Goal: Task Accomplishment & Management: Use online tool/utility

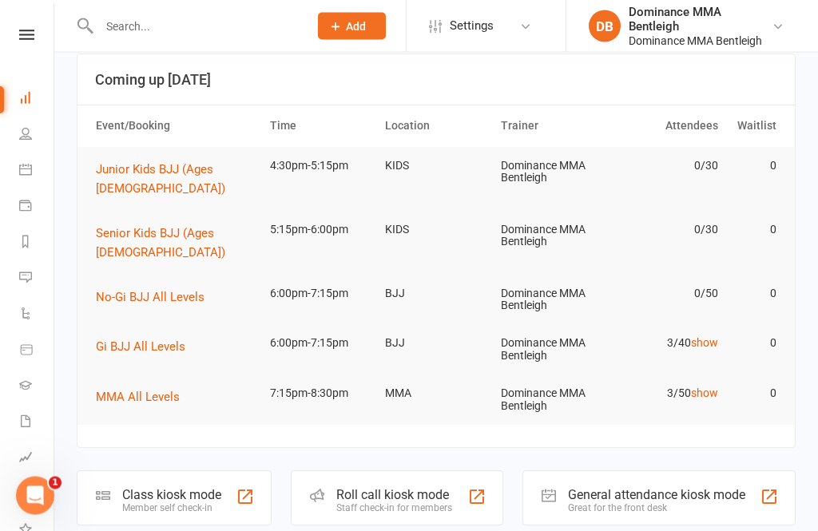
scroll to position [89, 0]
click at [27, 39] on icon at bounding box center [26, 35] width 15 height 10
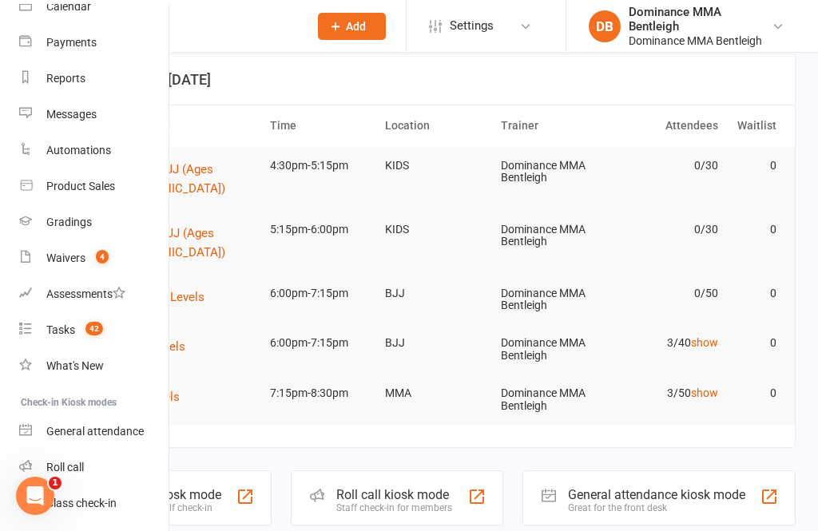
scroll to position [150, 0]
click at [117, 491] on link "Class check-in" at bounding box center [94, 505] width 151 height 36
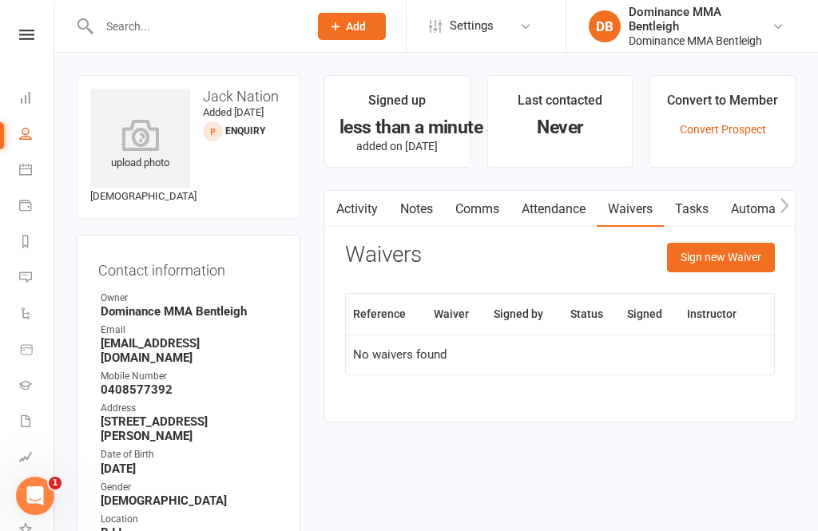
click at [33, 33] on icon at bounding box center [26, 35] width 15 height 10
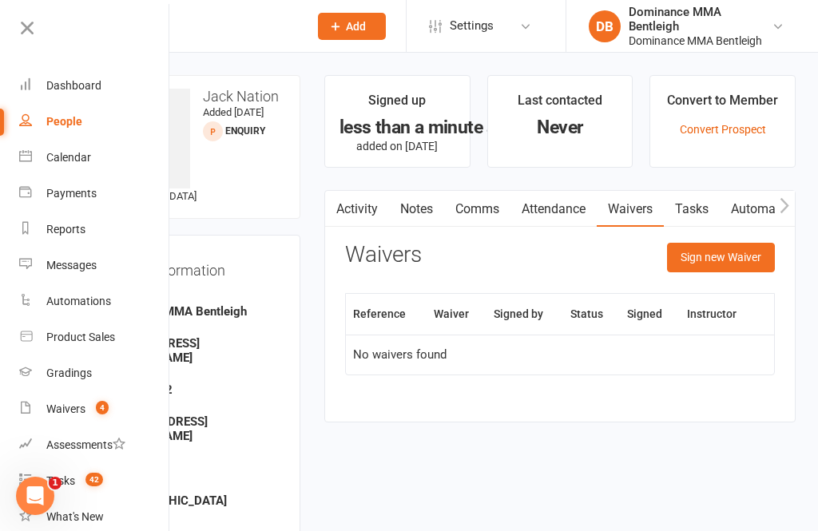
click at [332, 376] on div "Activity Notes Comms Attendance Waivers Tasks Automations Waivers Sign new Waiv…" at bounding box center [559, 306] width 471 height 232
click at [352, 161] on li "Signed up less than a minute ago added on [DATE]" at bounding box center [397, 121] width 146 height 93
click at [81, 83] on div "Dashboard" at bounding box center [73, 85] width 55 height 13
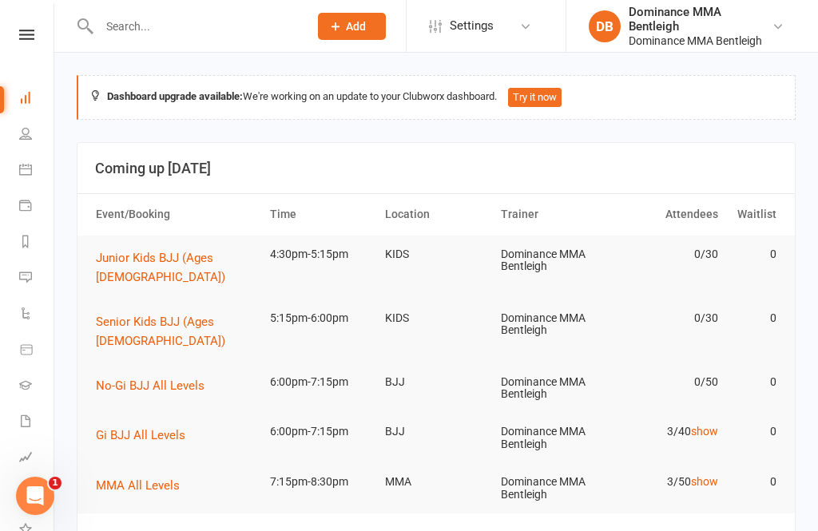
click at [218, 264] on button "Junior Kids BJJ (Ages [DEMOGRAPHIC_DATA])" at bounding box center [176, 267] width 160 height 38
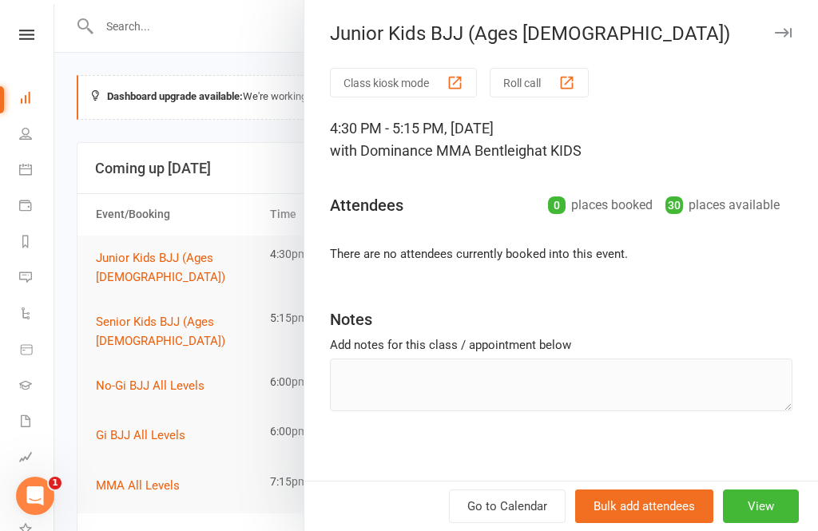
click at [231, 325] on div at bounding box center [436, 265] width 764 height 531
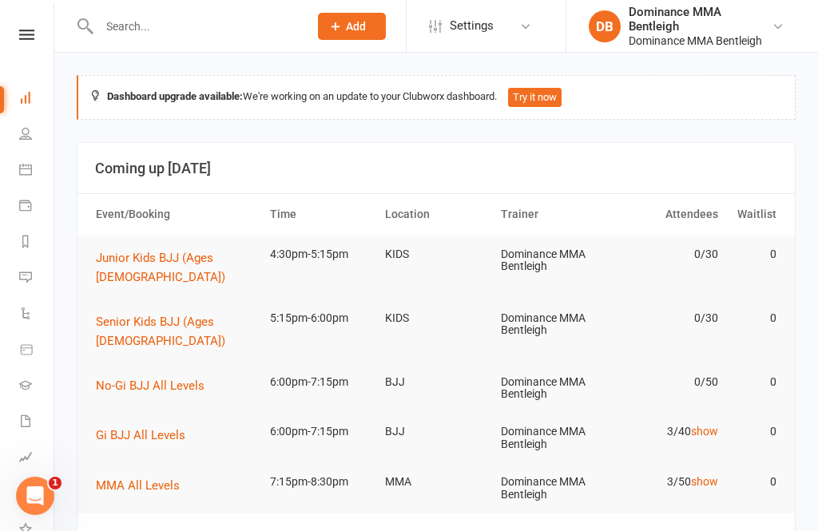
click at [48, 499] on div "Open Intercom Messenger" at bounding box center [35, 496] width 53 height 53
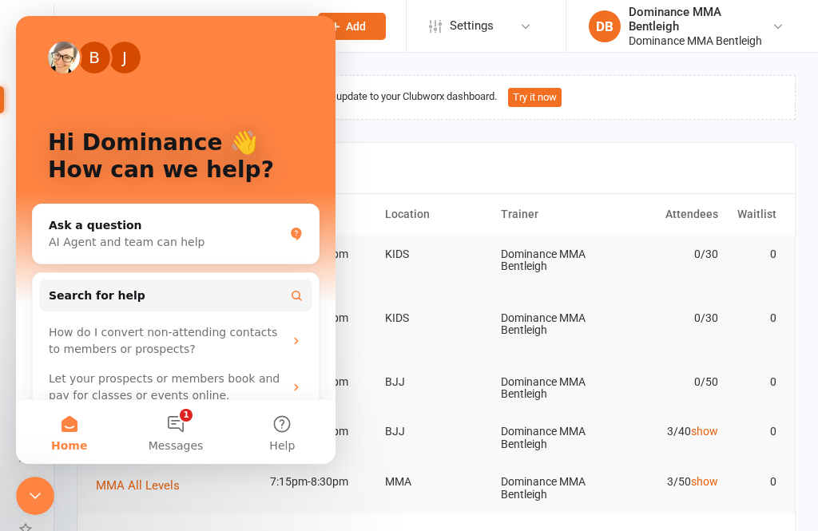
click at [465, 153] on header "Coming up [DATE]" at bounding box center [435, 168] width 717 height 51
click at [415, 169] on h3 "Coming up [DATE]" at bounding box center [436, 169] width 682 height 16
click at [29, 492] on icon "Close Intercom Messenger" at bounding box center [35, 496] width 19 height 19
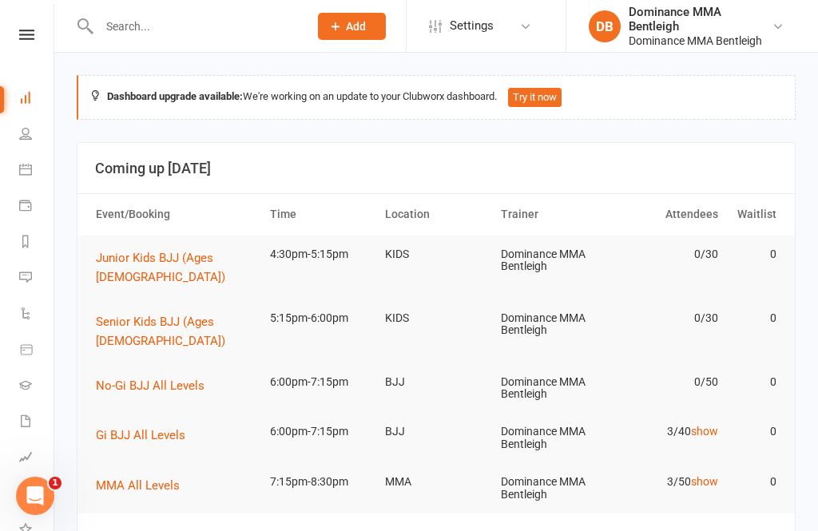
click at [515, 22] on link "Settings" at bounding box center [484, 26] width 111 height 36
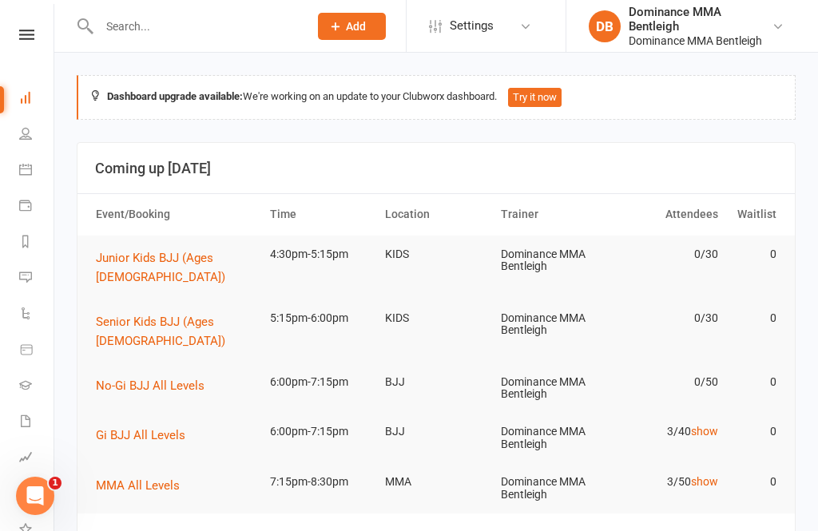
click at [737, 38] on div "Dominance MMA Bentleigh" at bounding box center [700, 41] width 143 height 14
click at [178, 16] on input "text" at bounding box center [195, 26] width 203 height 22
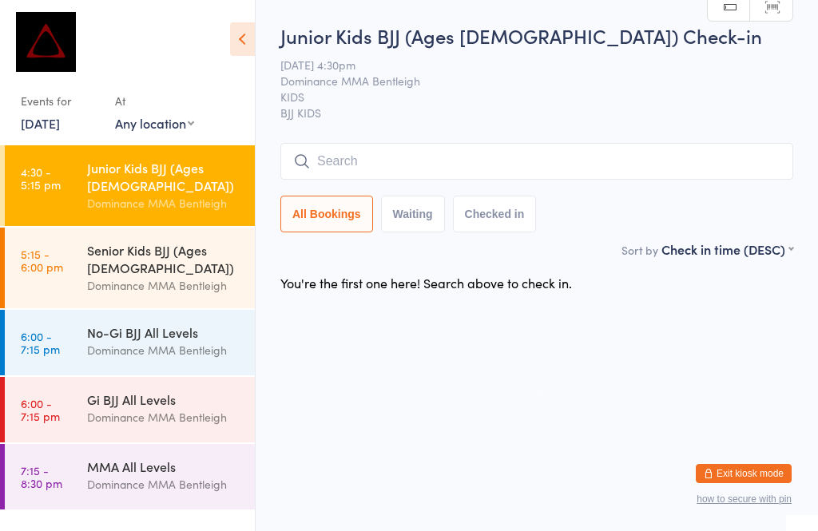
click at [379, 163] on input "search" at bounding box center [536, 161] width 513 height 37
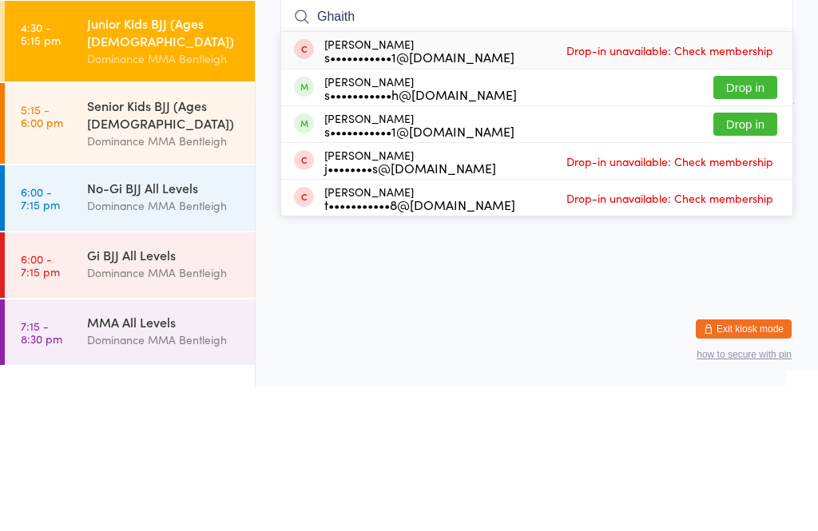
type input "Ghaith"
click at [761, 221] on button "Drop in" at bounding box center [745, 232] width 64 height 23
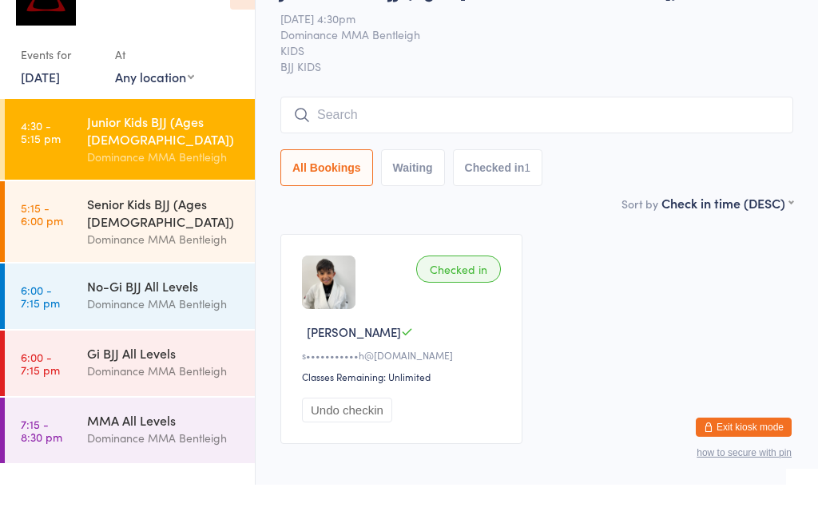
scroll to position [47, 0]
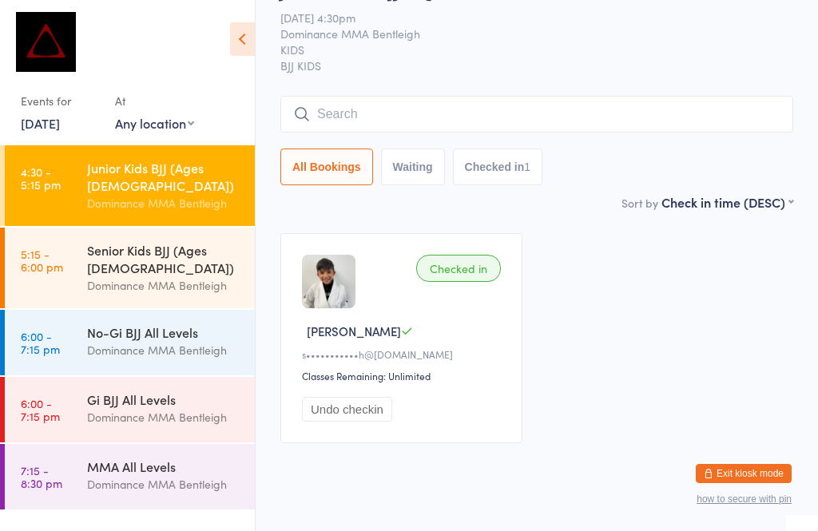
click at [200, 177] on div "Junior Kids BJJ (Ages [DEMOGRAPHIC_DATA])" at bounding box center [164, 176] width 154 height 35
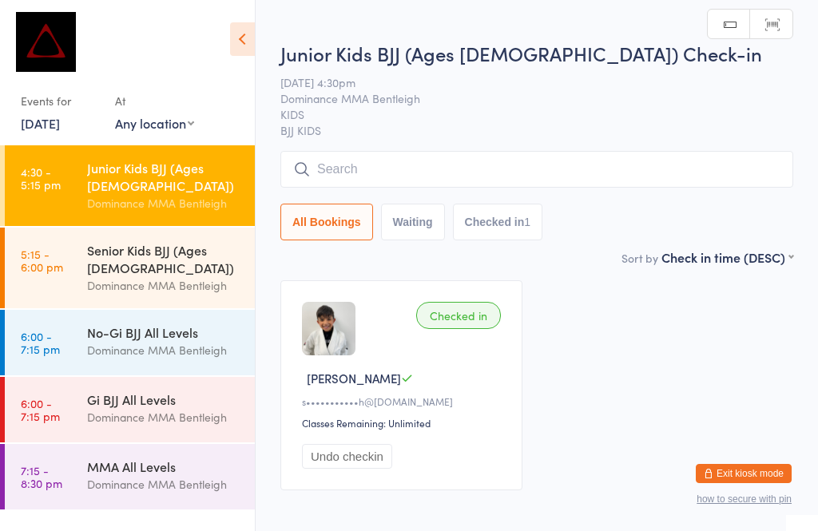
click at [465, 171] on input "search" at bounding box center [536, 169] width 513 height 37
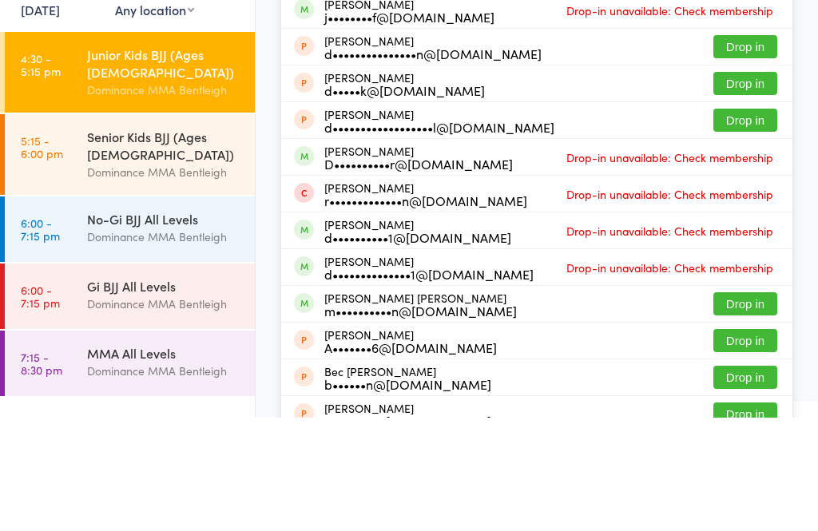
scroll to position [199, 0]
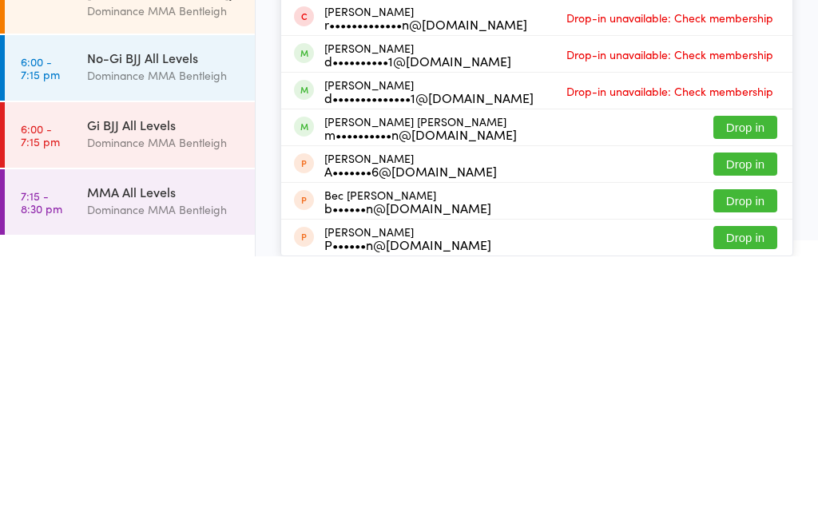
type input "Dylan"
click at [352, 403] on div "m••••••••••n@yahoo.ie" at bounding box center [420, 409] width 193 height 13
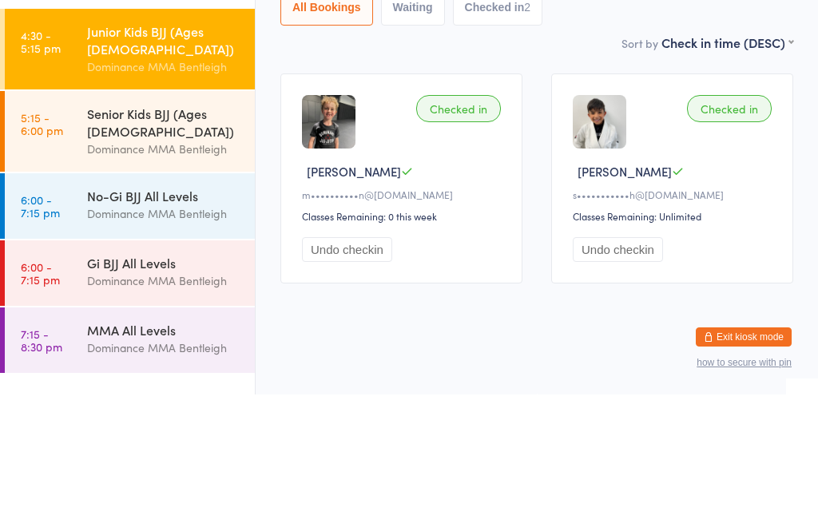
scroll to position [79, 0]
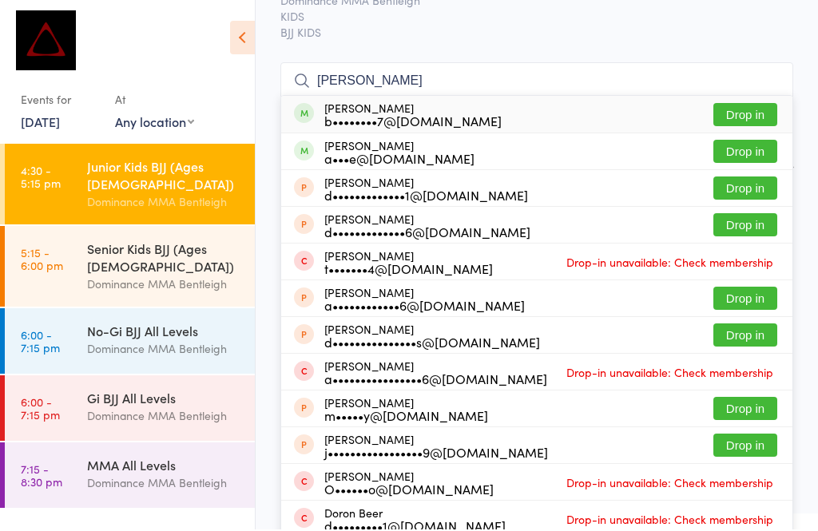
type input "donaldson"
click at [729, 155] on button "Drop in" at bounding box center [745, 152] width 64 height 23
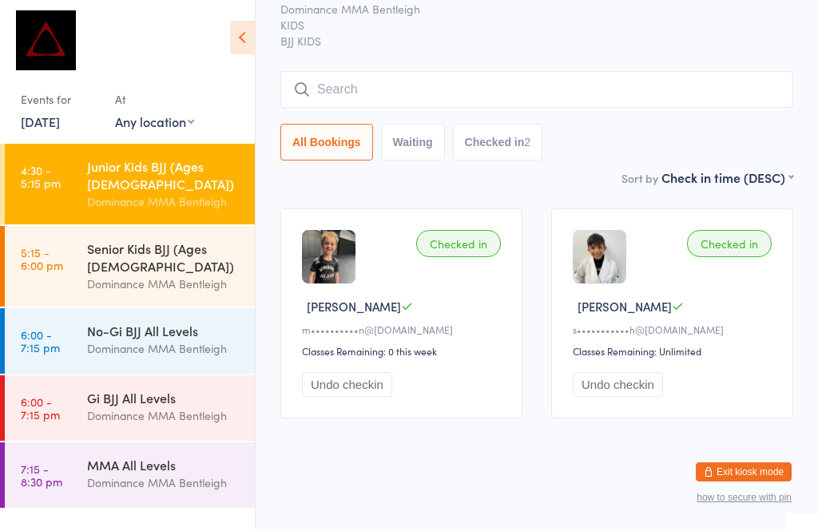
scroll to position [39, 0]
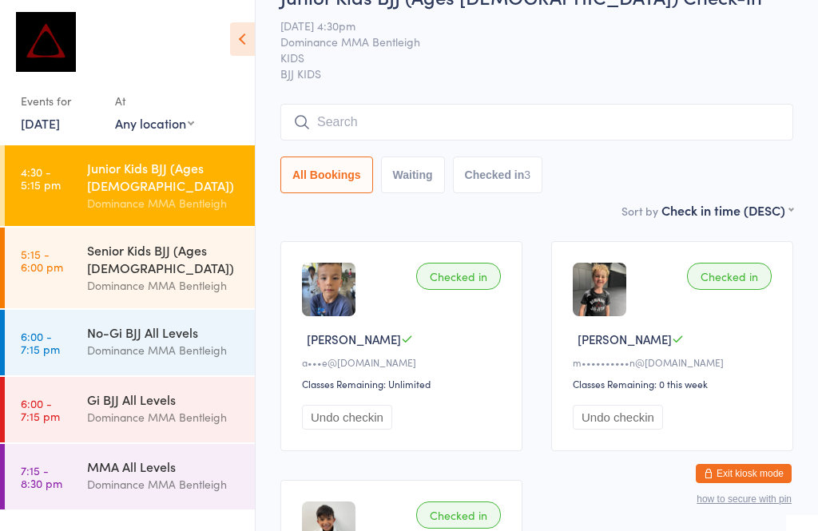
click at [213, 241] on div "Senior Kids BJJ (Ages [DEMOGRAPHIC_DATA])" at bounding box center [164, 258] width 154 height 35
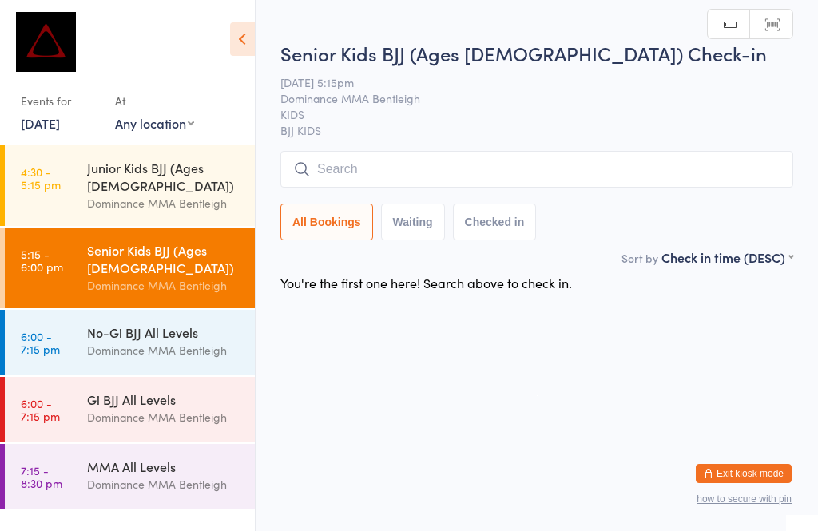
click at [531, 186] on input "search" at bounding box center [536, 169] width 513 height 37
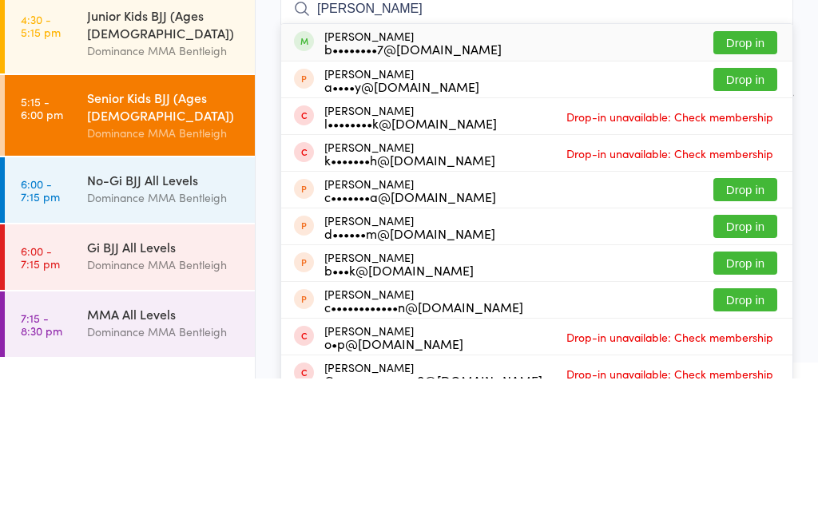
type input "Clara"
click at [745, 184] on button "Drop in" at bounding box center [745, 195] width 64 height 23
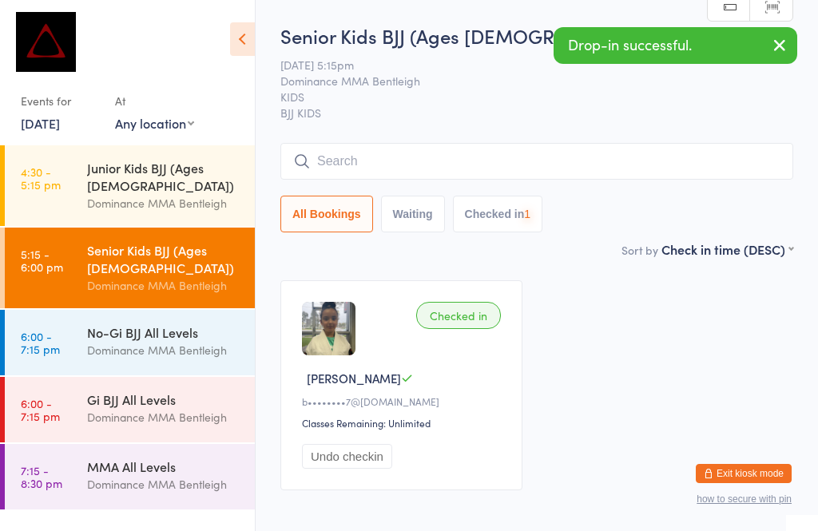
click at [218, 194] on div "Dominance MMA Bentleigh" at bounding box center [164, 203] width 154 height 18
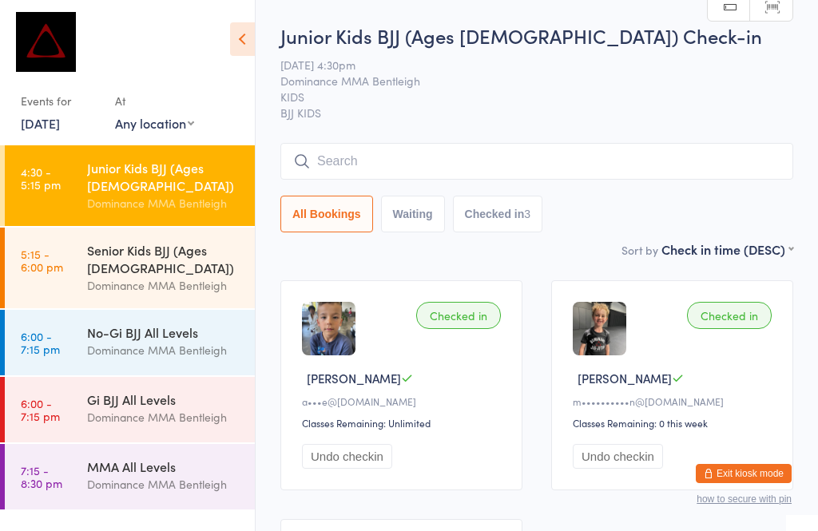
click at [398, 168] on input "search" at bounding box center [536, 161] width 513 height 37
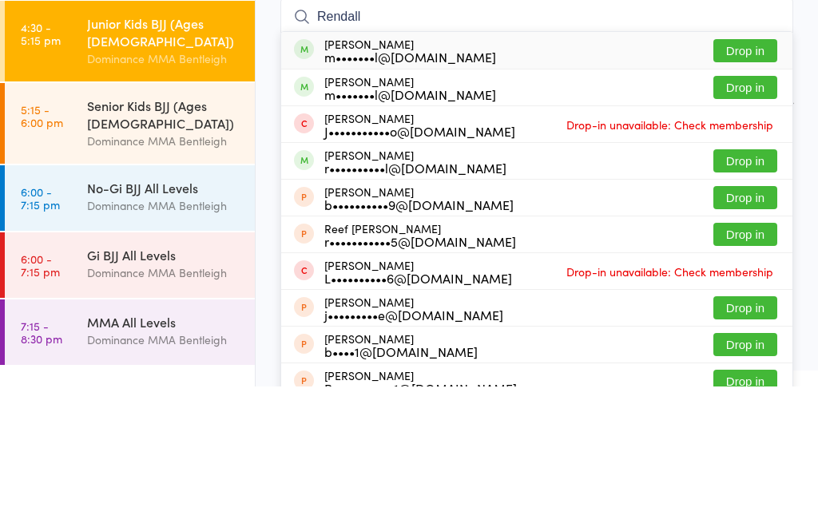
type input "Rendall"
click at [760, 184] on button "Drop in" at bounding box center [745, 195] width 64 height 23
type input "rendall"
click at [749, 221] on button "Drop in" at bounding box center [745, 232] width 64 height 23
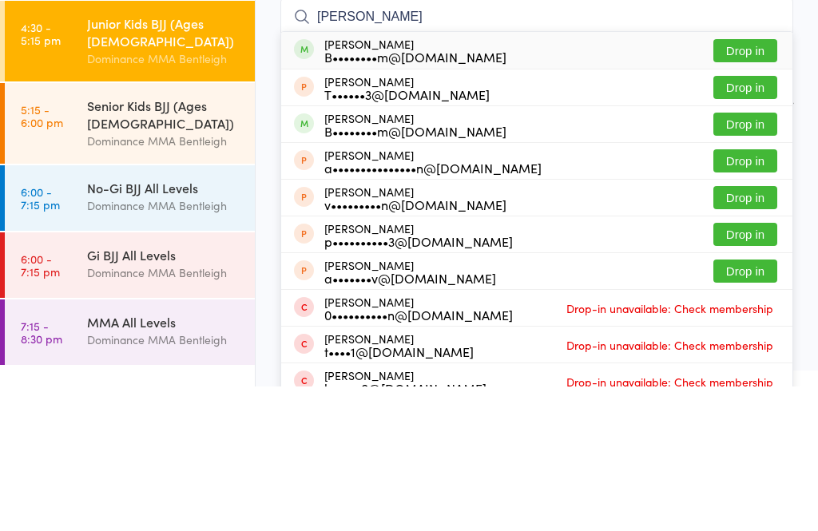
type input "mira nguye"
click at [741, 184] on button "Drop in" at bounding box center [745, 195] width 64 height 23
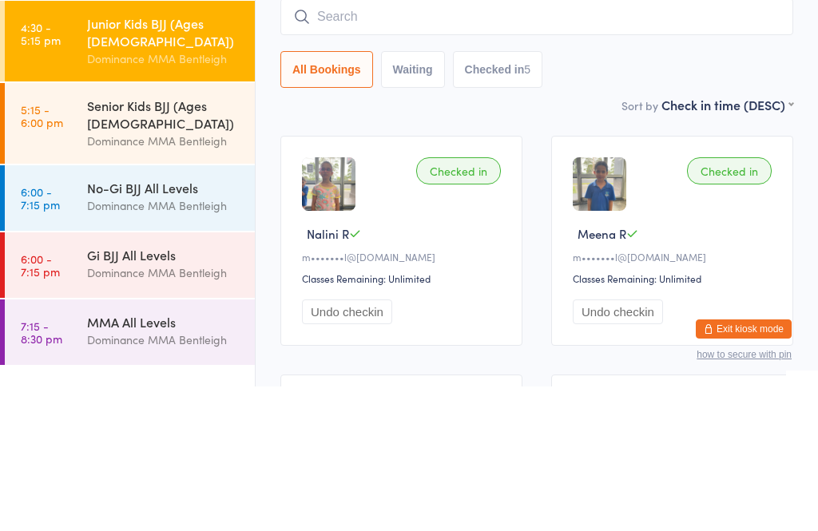
scroll to position [145, 0]
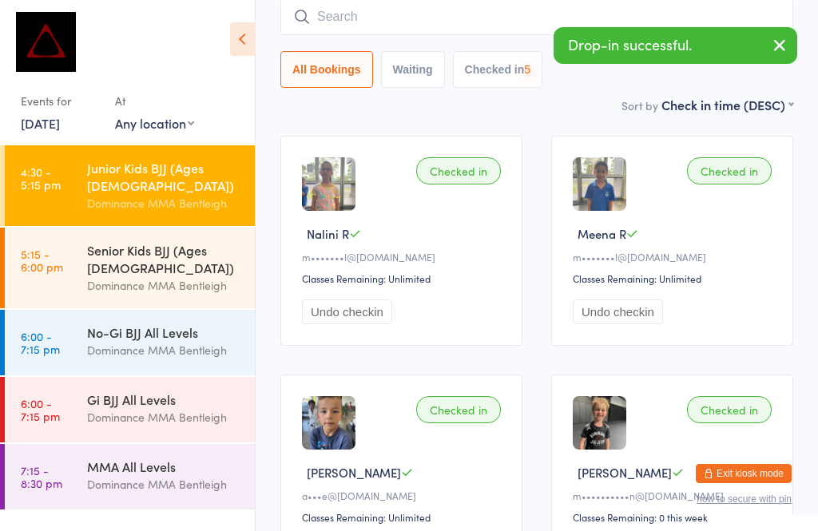
click at [147, 228] on div "Senior Kids BJJ (Ages 9-13) Dominance MMA Bentleigh" at bounding box center [171, 268] width 168 height 81
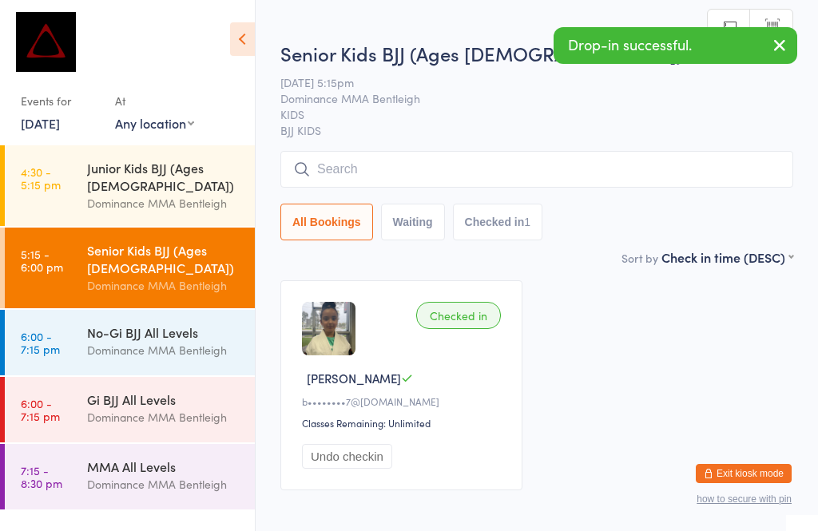
click at [361, 187] on input "search" at bounding box center [536, 169] width 513 height 37
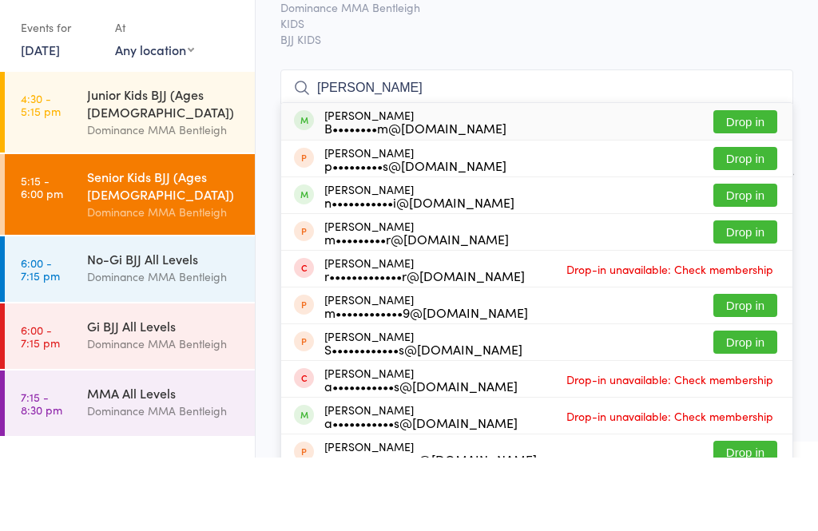
type input "Marcus ngu"
click at [738, 184] on button "Drop in" at bounding box center [745, 195] width 64 height 23
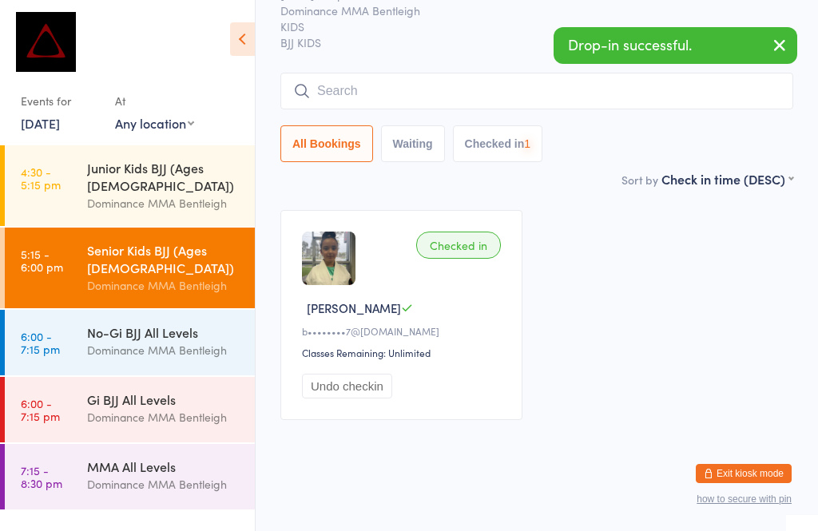
click at [478, 102] on input "search" at bounding box center [536, 91] width 513 height 37
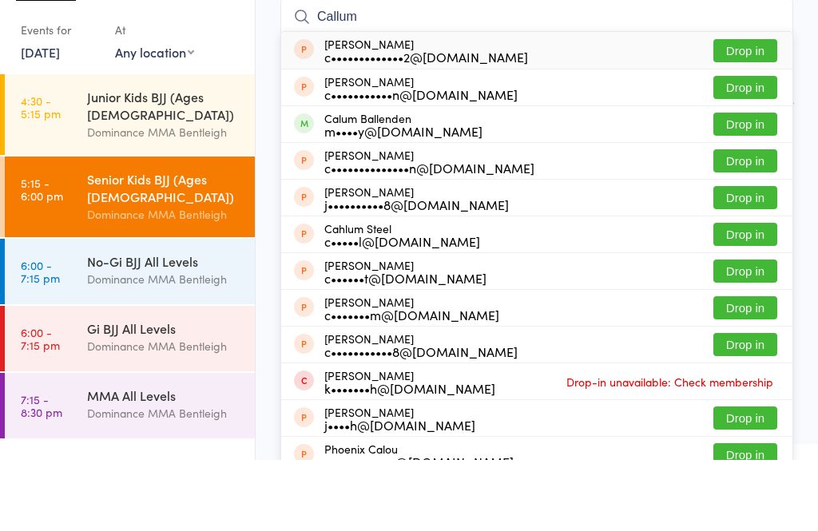
type input "Callum"
click at [776, 184] on button "Drop in" at bounding box center [745, 195] width 64 height 23
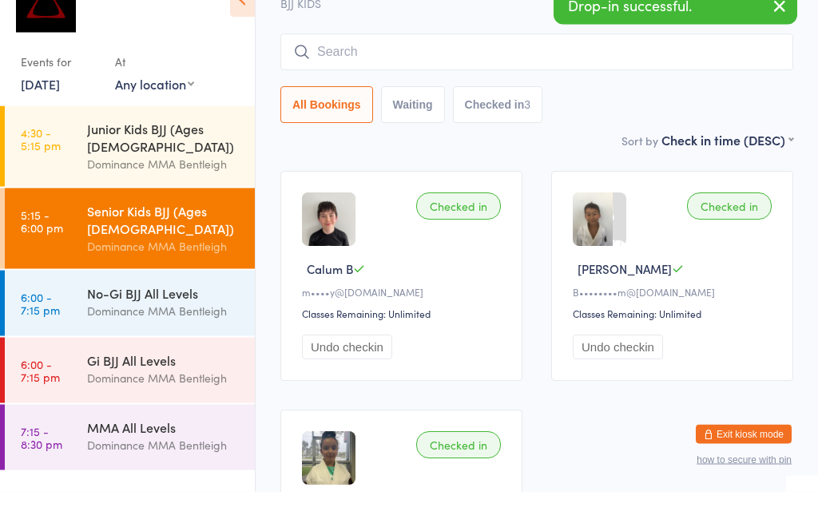
scroll to position [0, 0]
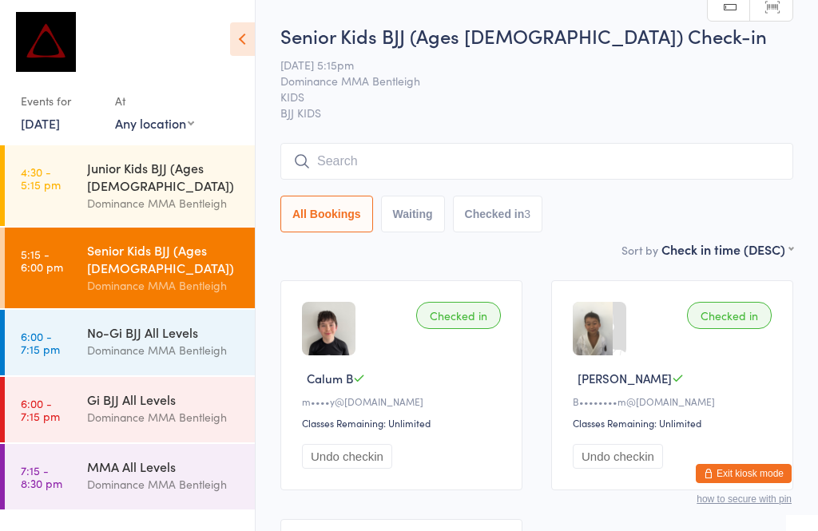
click at [78, 164] on link "4:30 - 5:15 pm Junior Kids BJJ (Ages 5-8) Dominance MMA Bentleigh" at bounding box center [130, 185] width 250 height 81
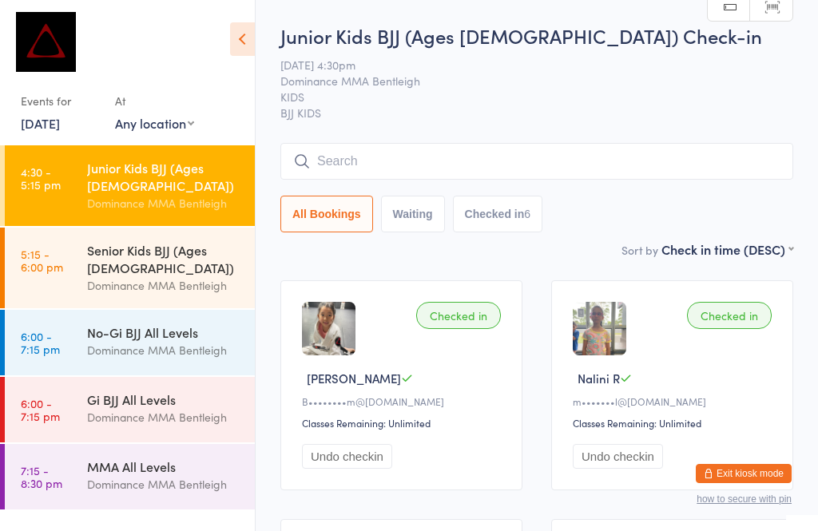
click at [480, 165] on input "search" at bounding box center [536, 161] width 513 height 37
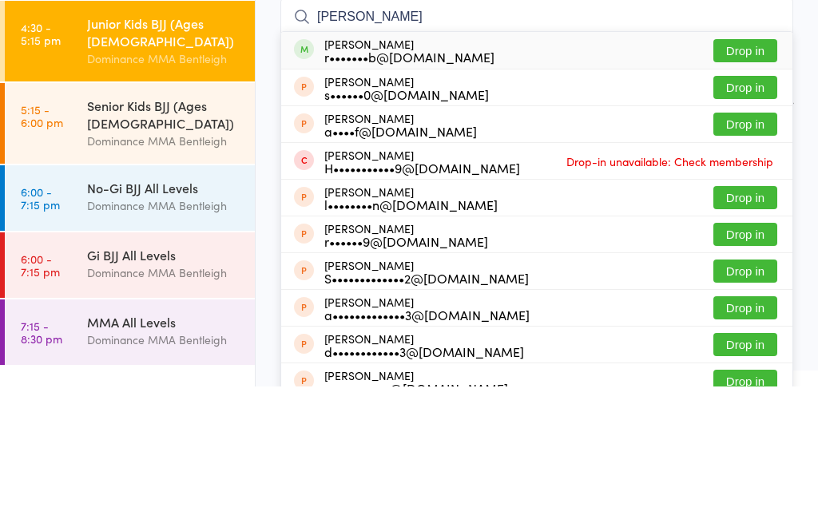
type input "Mohamed"
click at [755, 184] on button "Drop in" at bounding box center [745, 195] width 64 height 23
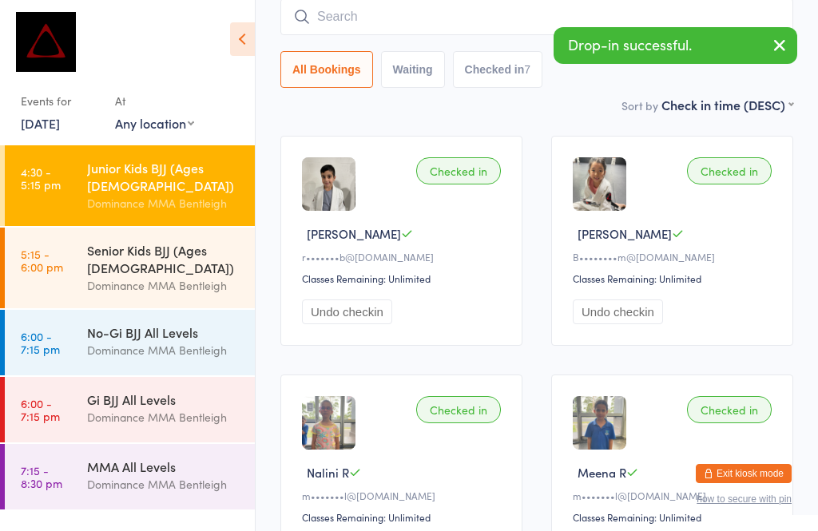
click at [154, 276] on div "Dominance MMA Bentleigh" at bounding box center [164, 285] width 154 height 18
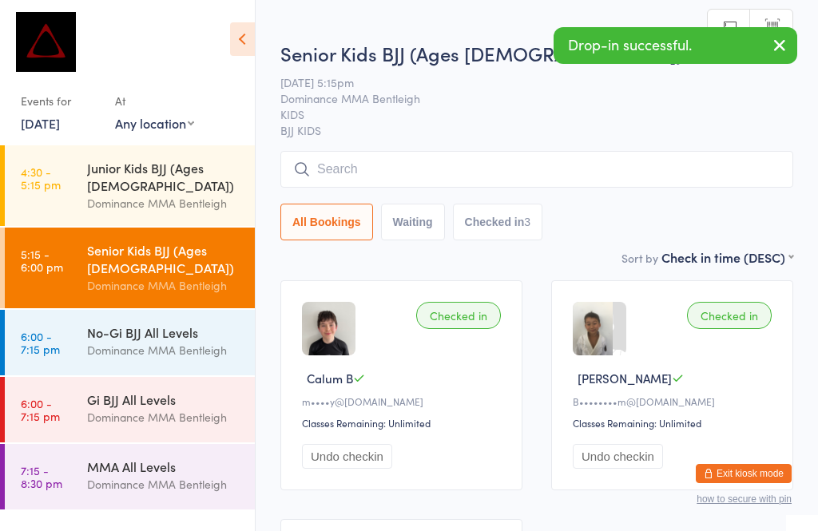
click at [395, 169] on input "search" at bounding box center [536, 169] width 513 height 37
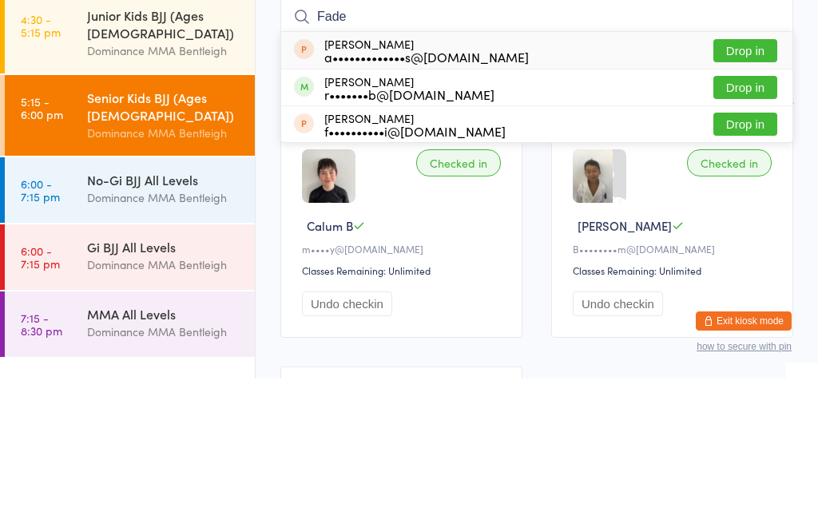
type input "Fadel"
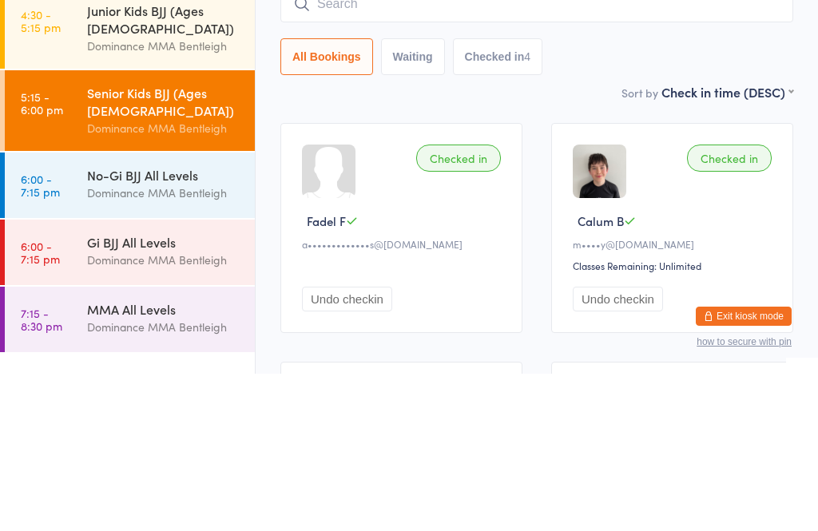
click at [463, 302] on div "Checked in" at bounding box center [458, 315] width 85 height 27
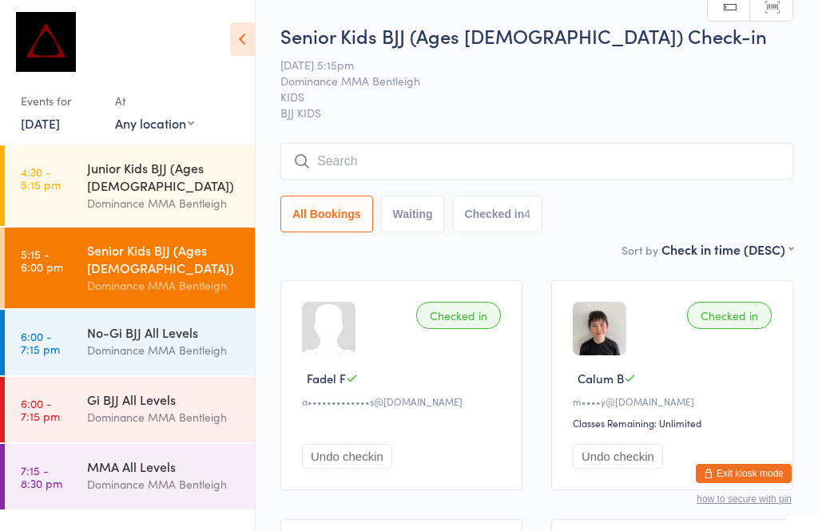
click at [451, 165] on input "search" at bounding box center [536, 161] width 513 height 37
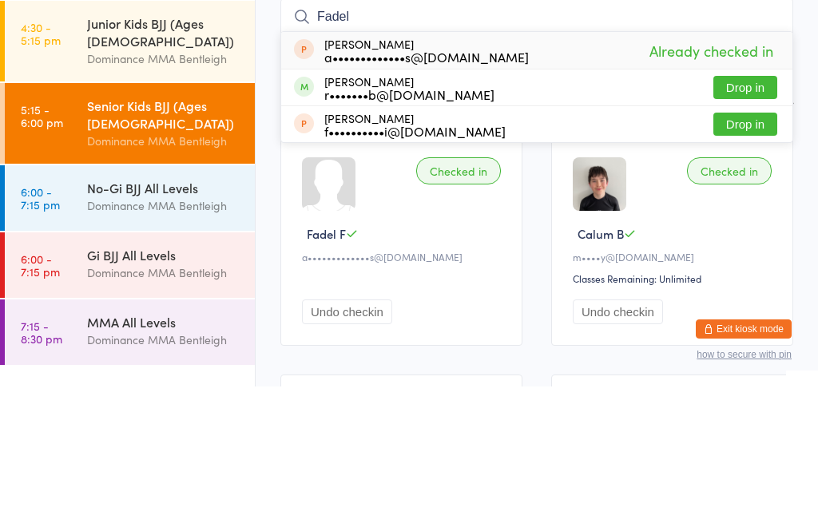
type input "Fadel"
click at [745, 221] on button "Drop in" at bounding box center [745, 232] width 64 height 23
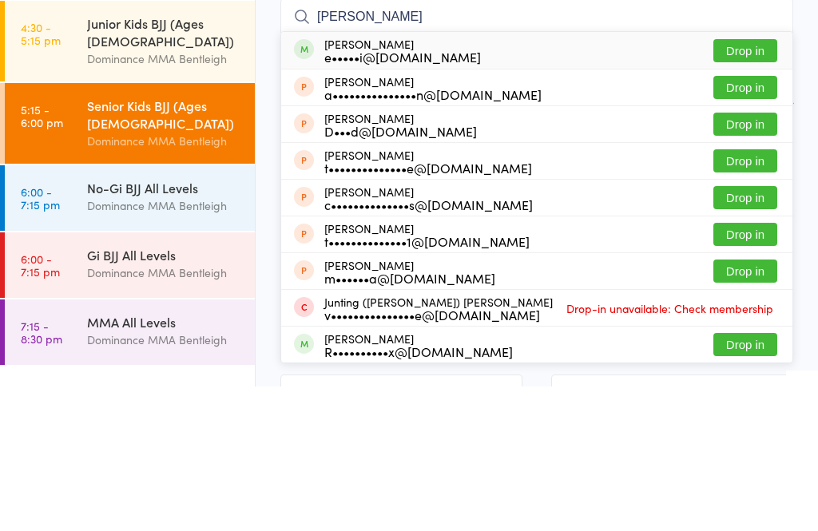
type input "valentina"
click at [432, 195] on div "e•••••i@outlook.com" at bounding box center [402, 201] width 157 height 13
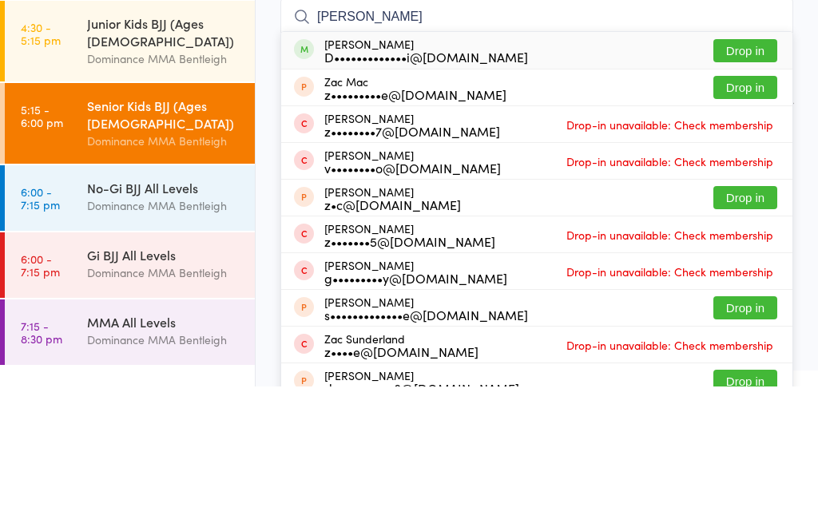
type input "zac tragkoski"
click at [311, 184] on span at bounding box center [304, 194] width 20 height 20
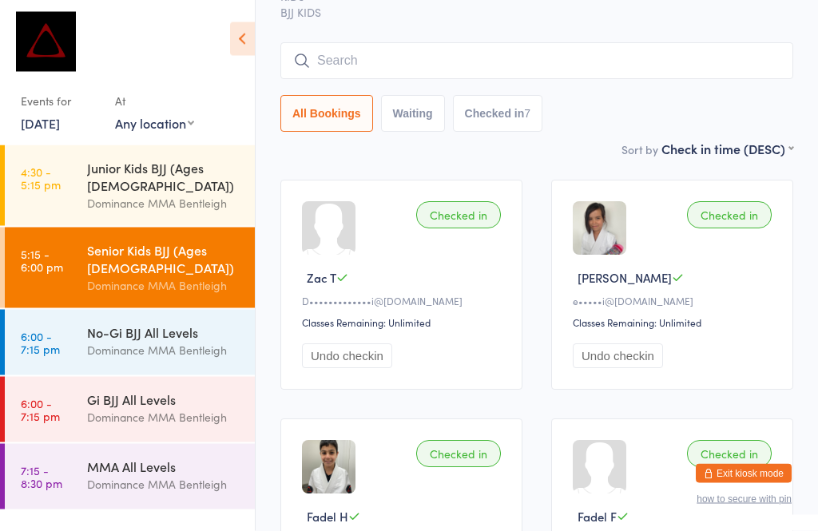
scroll to position [104, 0]
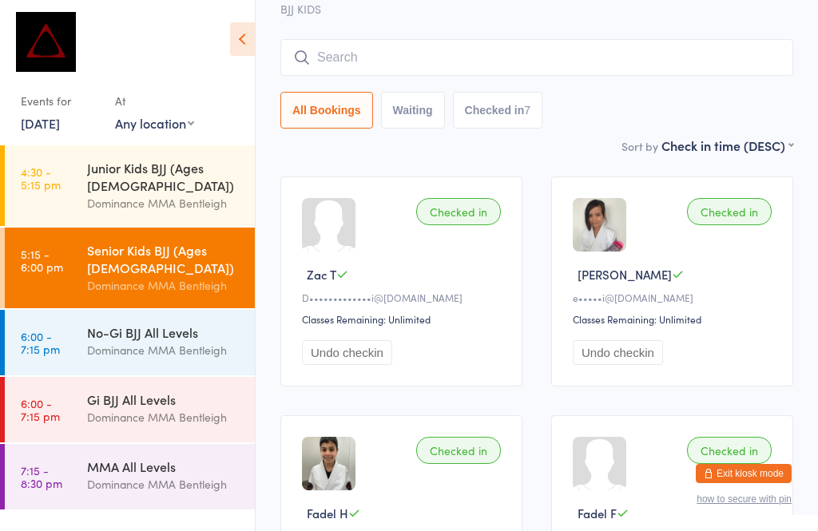
click at [741, 66] on input "search" at bounding box center [536, 57] width 513 height 37
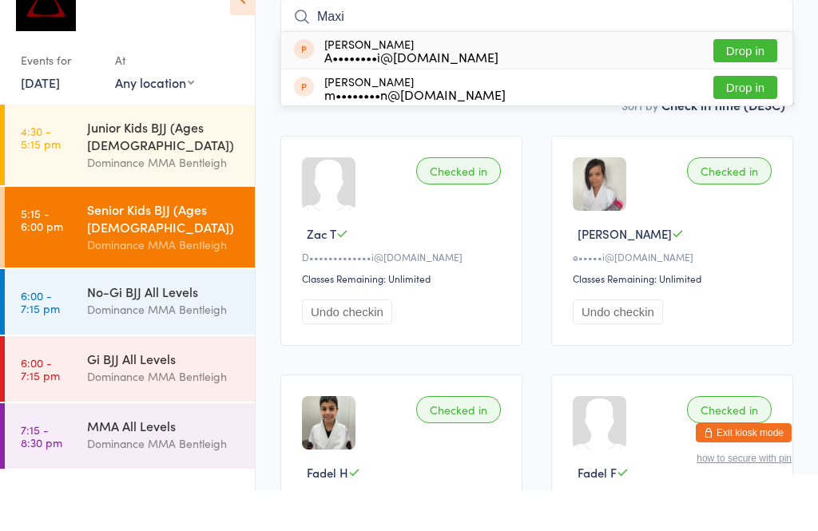
type input "Maxim"
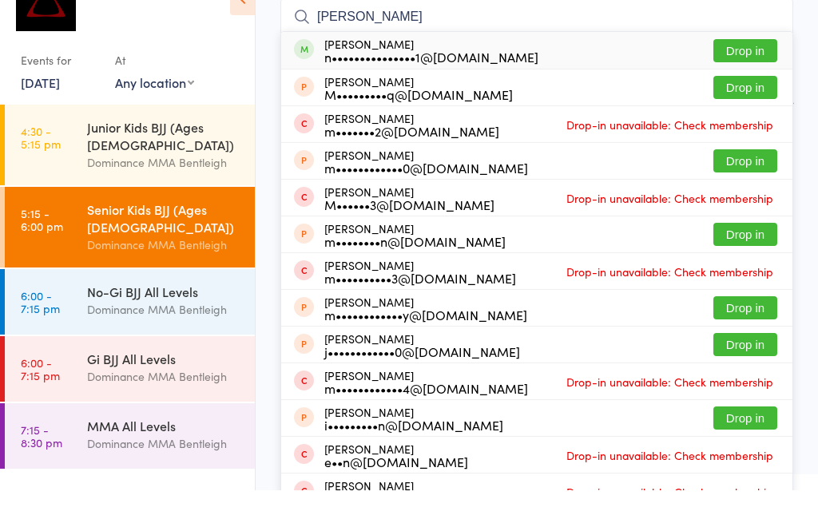
type input "matteo"
click at [739, 80] on button "Drop in" at bounding box center [745, 91] width 64 height 23
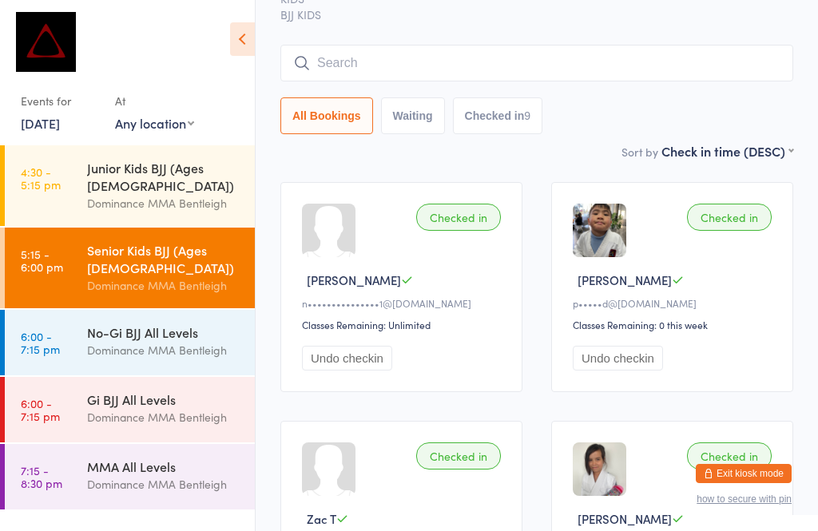
scroll to position [0, 0]
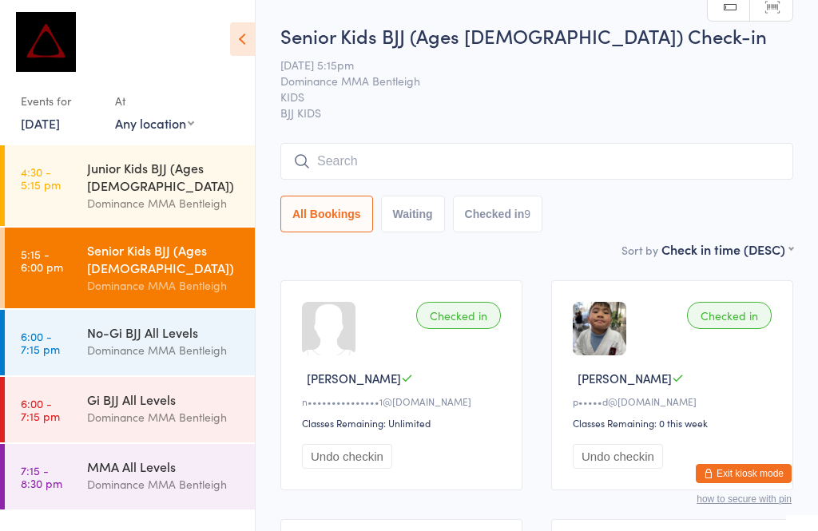
click at [361, 161] on input "search" at bounding box center [536, 161] width 513 height 37
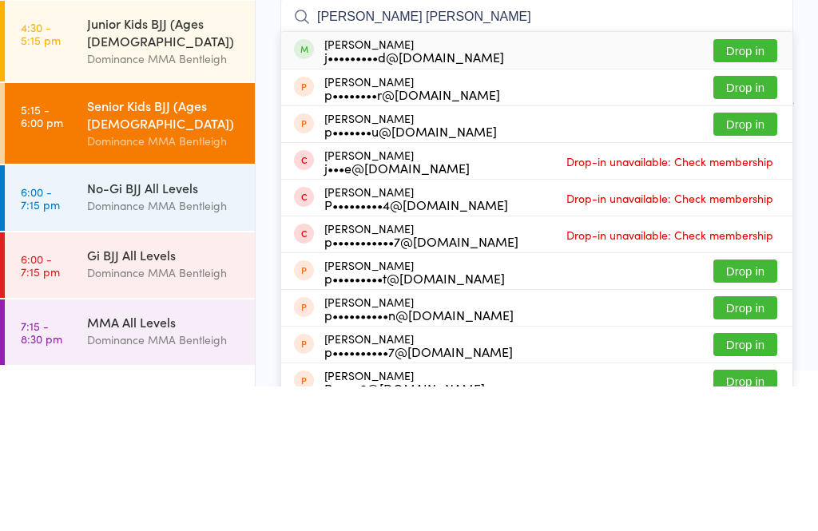
type input "Peter yia"
click at [739, 184] on button "Drop in" at bounding box center [745, 195] width 64 height 23
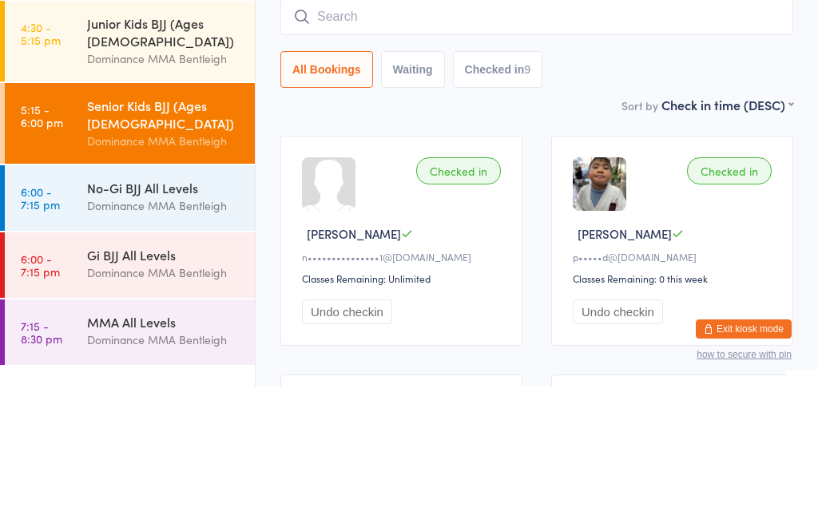
scroll to position [145, 0]
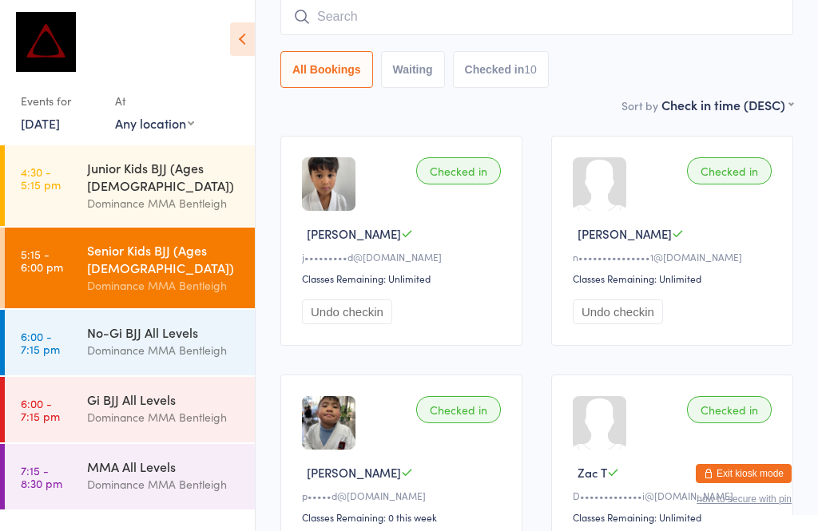
click at [419, 6] on input "search" at bounding box center [536, 16] width 513 height 37
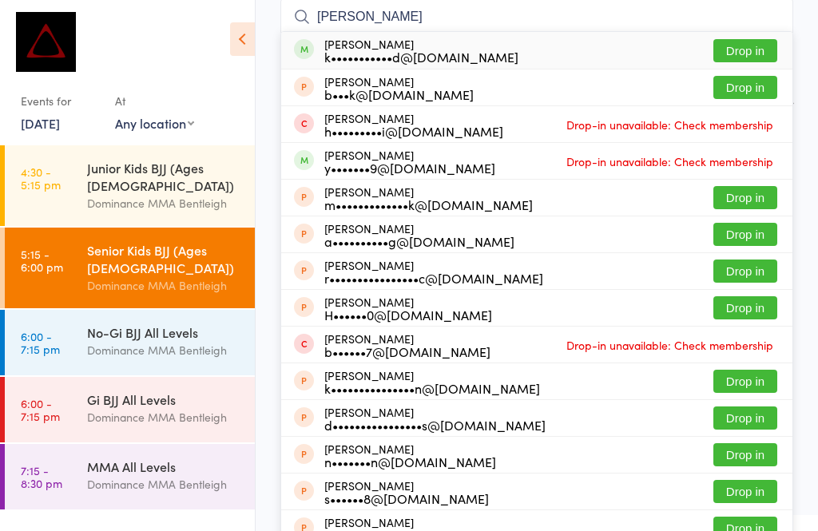
type input "Holl"
click at [737, 54] on button "Drop in" at bounding box center [745, 50] width 64 height 23
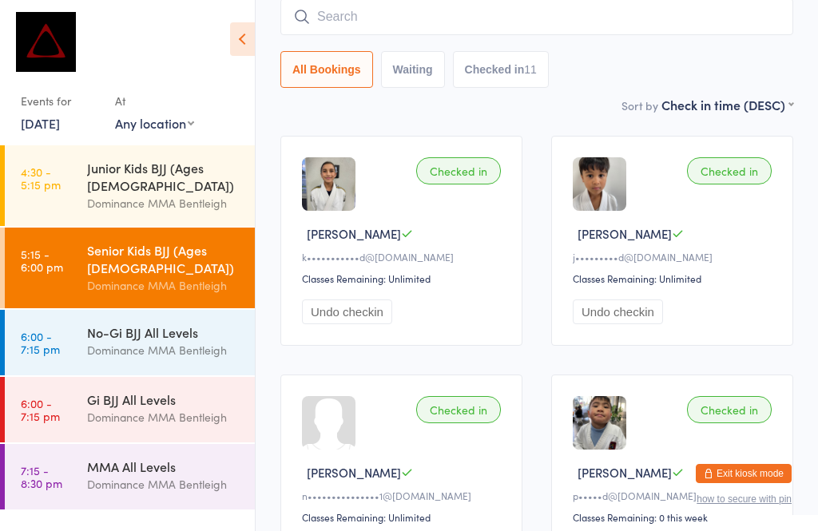
click at [336, 22] on input "search" at bounding box center [536, 16] width 513 height 37
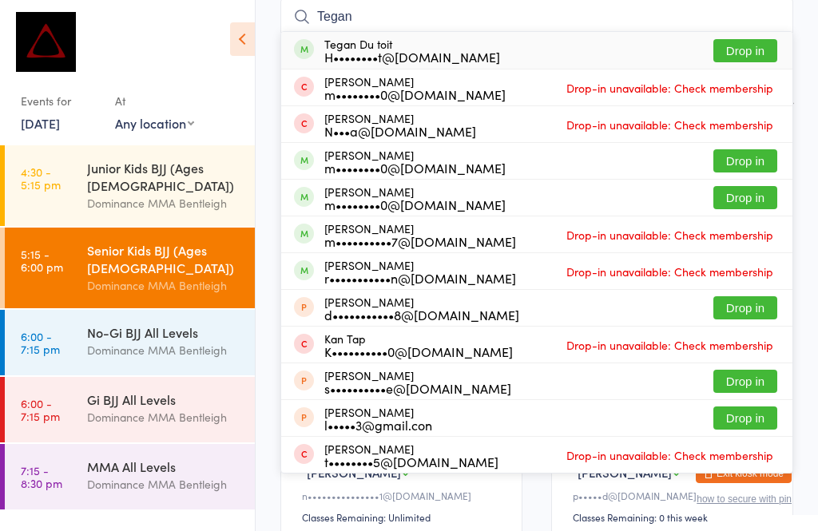
type input "Tegan"
click at [757, 42] on button "Drop in" at bounding box center [745, 50] width 64 height 23
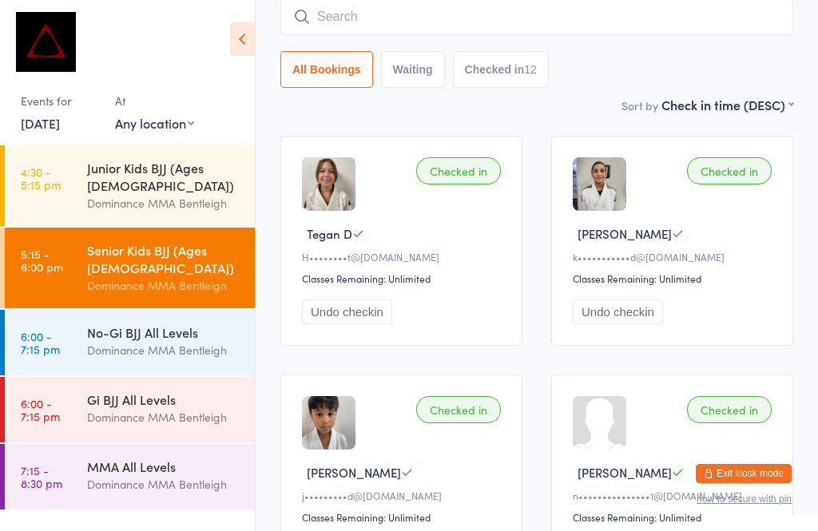
click at [427, 18] on input "search" at bounding box center [536, 16] width 513 height 37
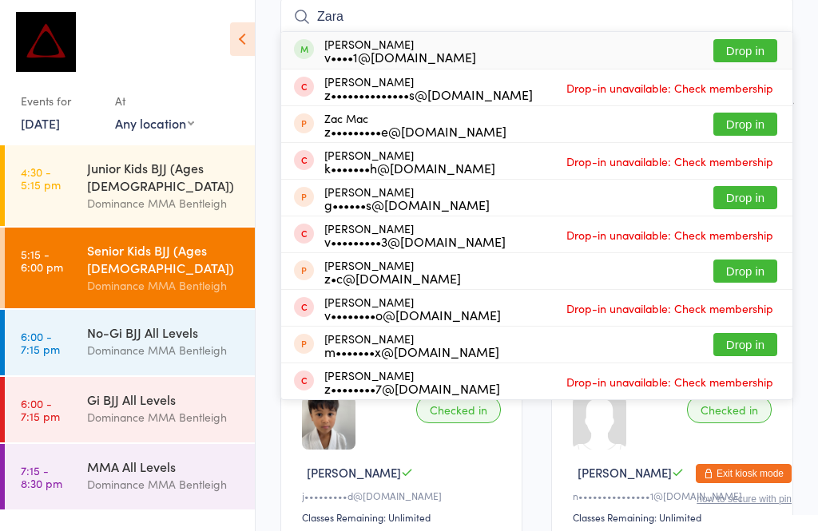
type input "Zara"
click at [726, 51] on button "Drop in" at bounding box center [745, 50] width 64 height 23
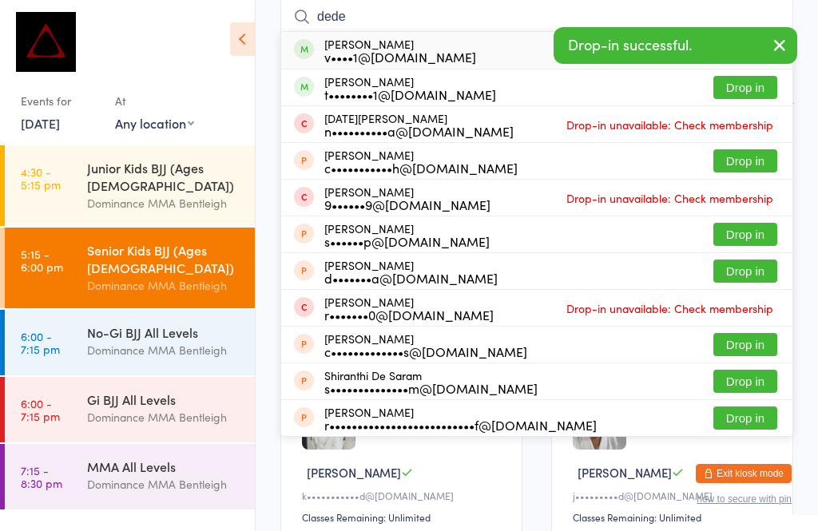
type input "dede"
click at [741, 83] on button "Drop in" at bounding box center [745, 87] width 64 height 23
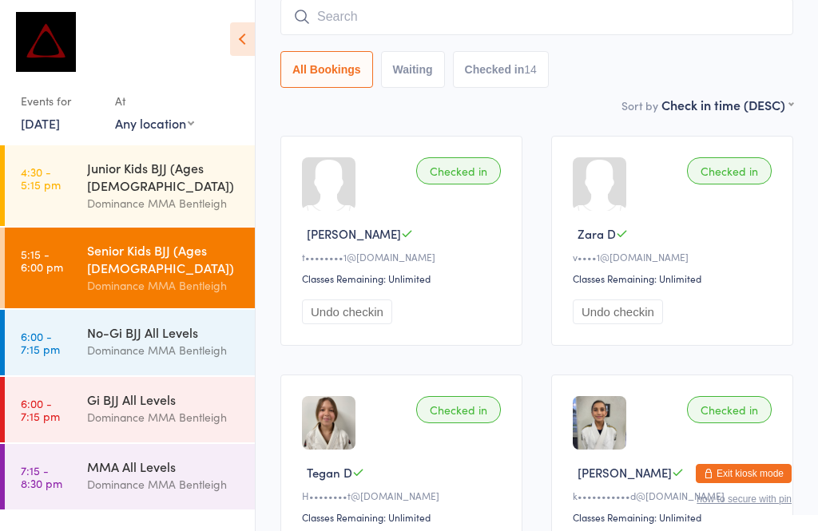
click at [764, 23] on input "search" at bounding box center [536, 16] width 513 height 37
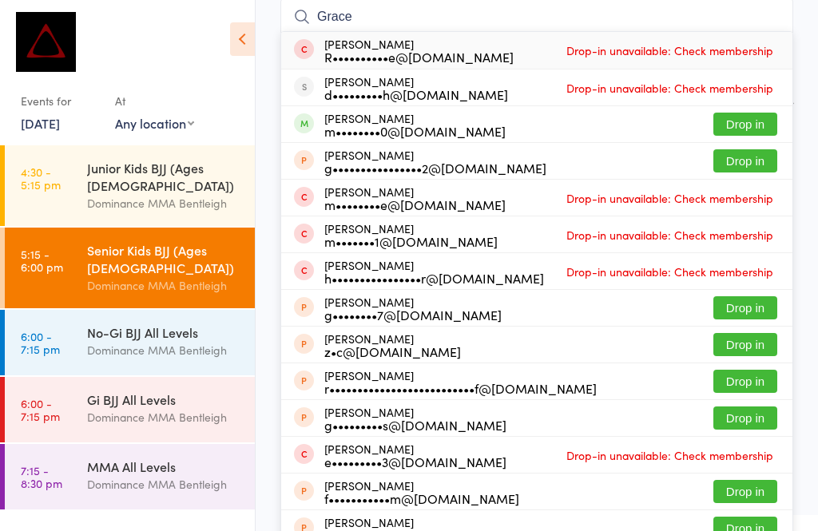
type input "Grace"
click at [754, 124] on button "Drop in" at bounding box center [745, 124] width 64 height 23
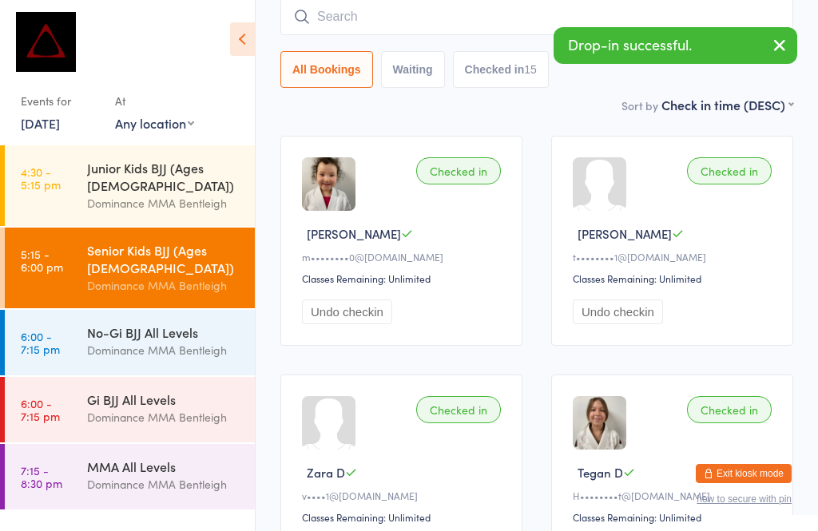
click at [433, 30] on input "search" at bounding box center [536, 16] width 513 height 37
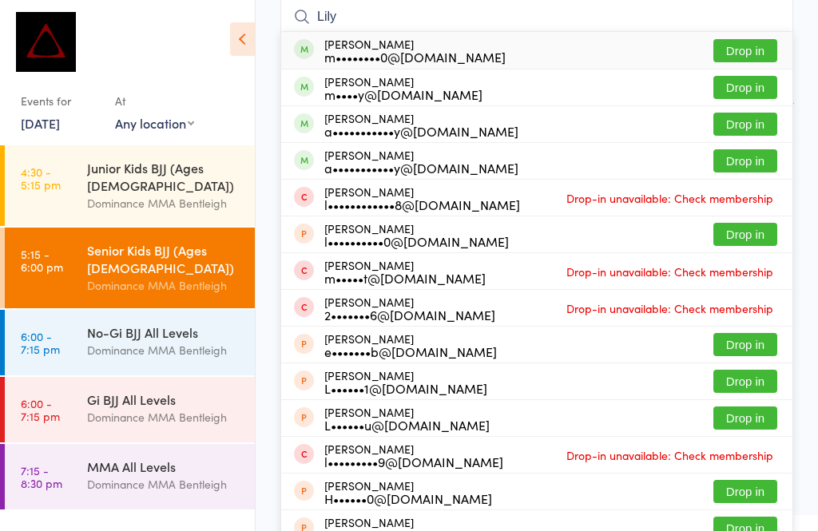
type input "Lily"
click at [745, 53] on button "Drop in" at bounding box center [745, 50] width 64 height 23
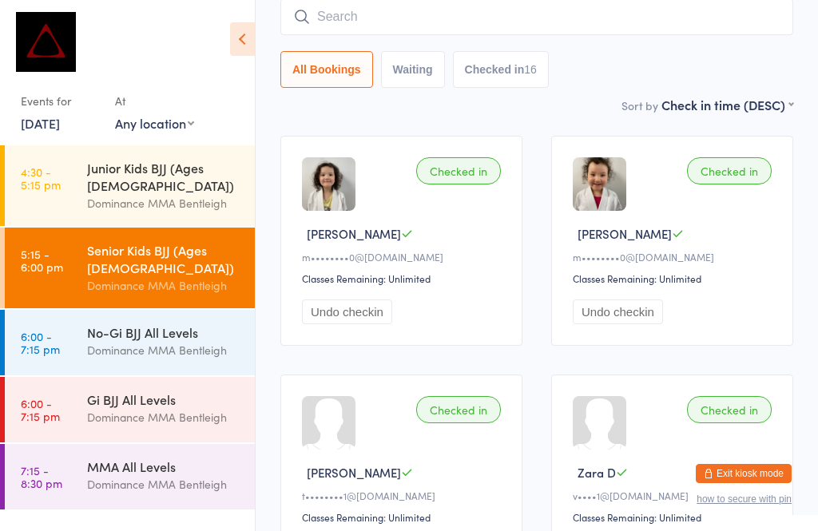
click at [567, 35] on input "search" at bounding box center [536, 16] width 513 height 37
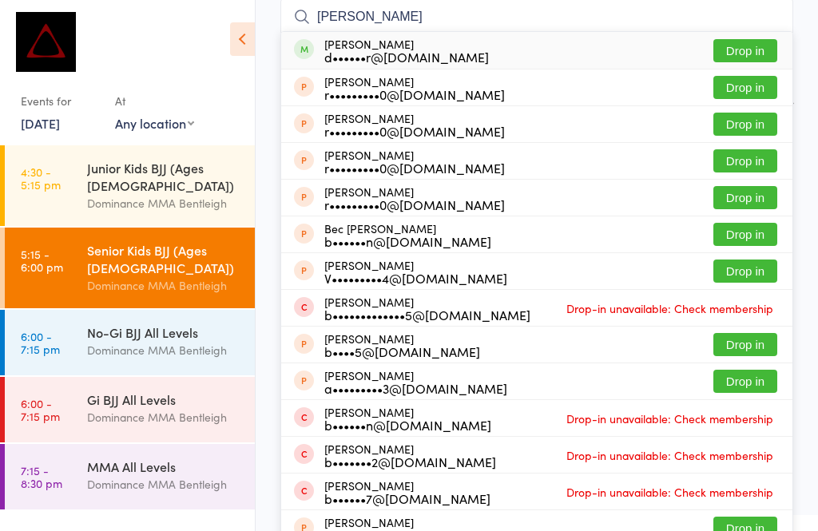
type input "Becky"
click at [743, 46] on button "Drop in" at bounding box center [745, 50] width 64 height 23
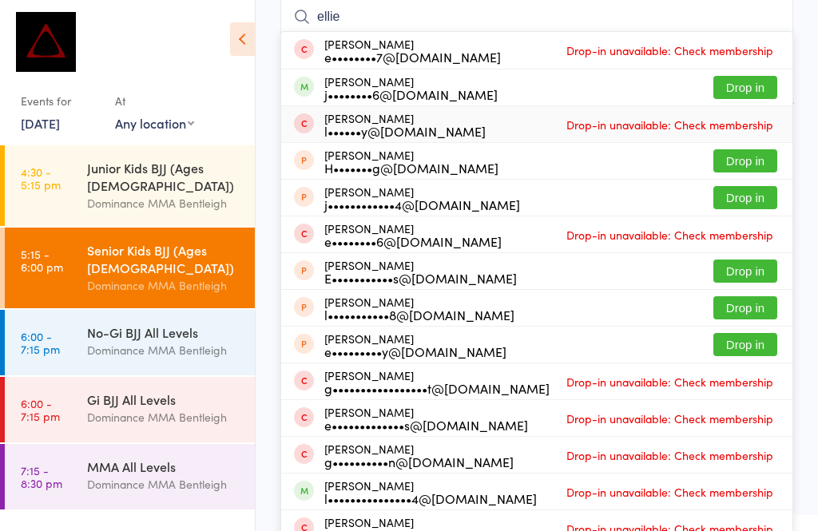
type input "ellie"
click at [752, 112] on div "Elliott Guy l••••••y@gmail.com Drop-in unavailable: Check membership" at bounding box center [536, 124] width 511 height 36
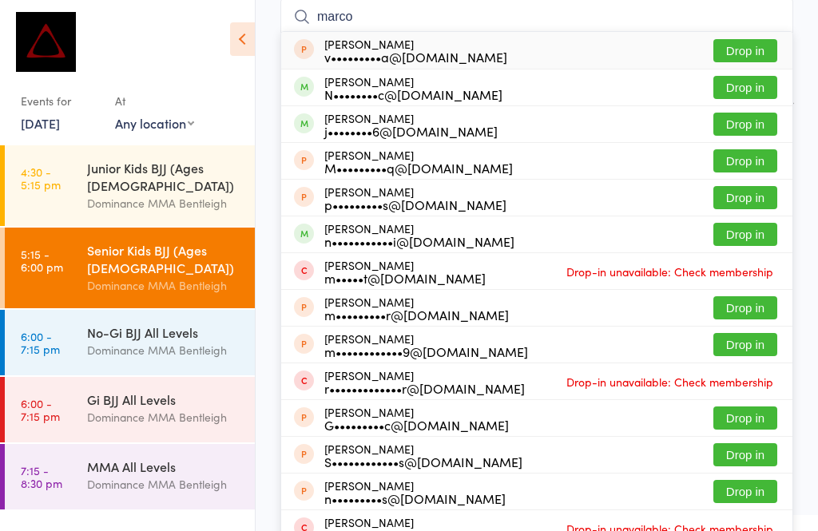
type input "marco"
click at [734, 136] on button "Drop in" at bounding box center [745, 124] width 64 height 23
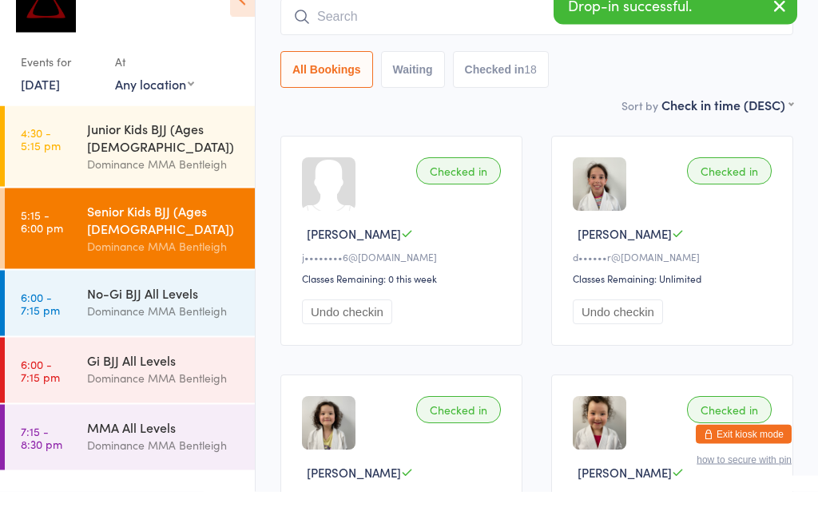
scroll to position [0, 0]
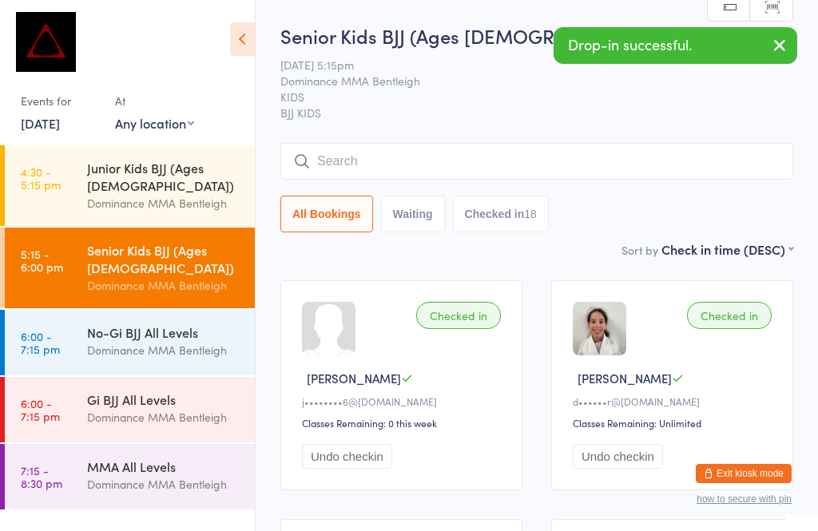
click at [680, 158] on input "search" at bounding box center [536, 161] width 513 height 37
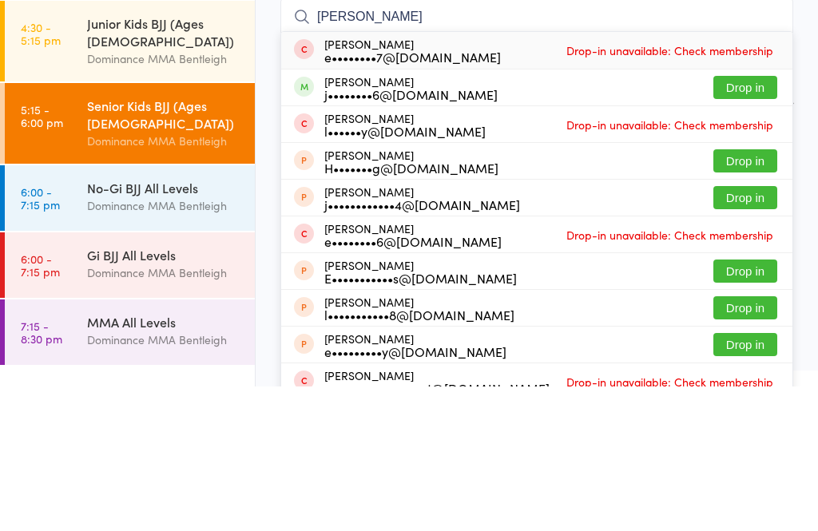
type input "Ellie"
click at [737, 221] on button "Drop in" at bounding box center [745, 232] width 64 height 23
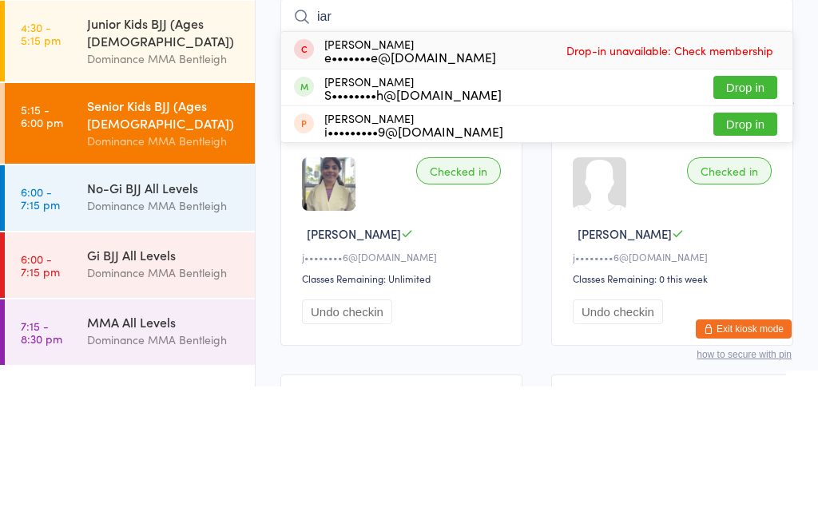
type input "iar"
click at [753, 221] on button "Drop in" at bounding box center [745, 232] width 64 height 23
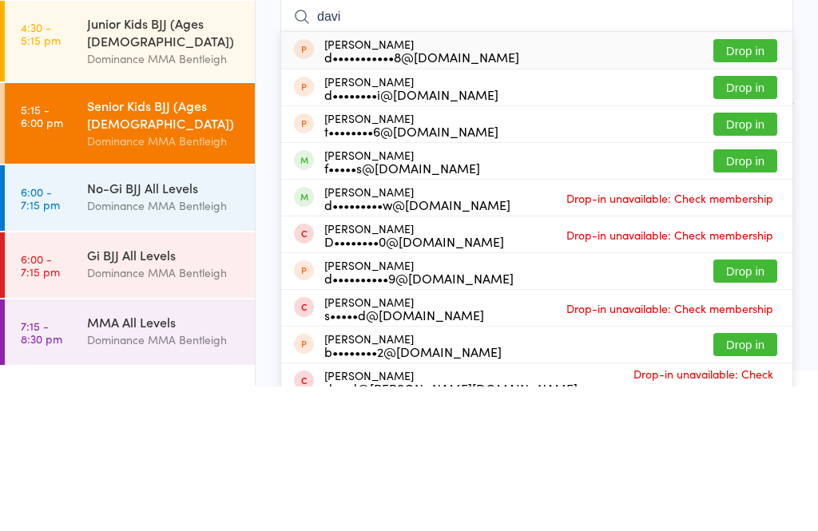
type input "davi"
click at [740, 294] on button "Drop in" at bounding box center [745, 305] width 64 height 23
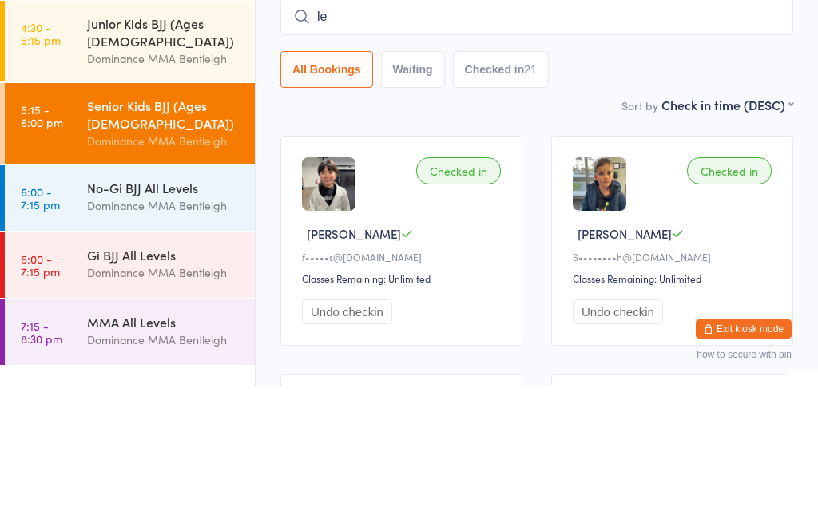
type input "l"
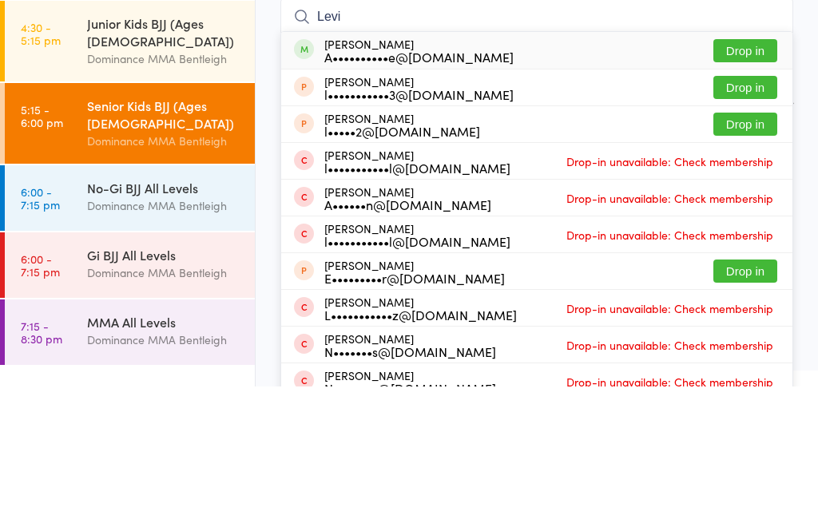
type input "Levi"
click at [749, 184] on button "Drop in" at bounding box center [745, 195] width 64 height 23
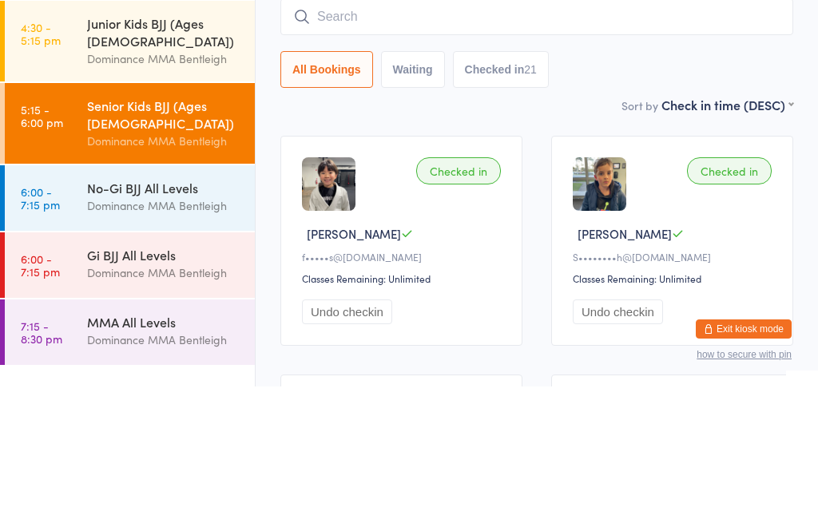
scroll to position [145, 0]
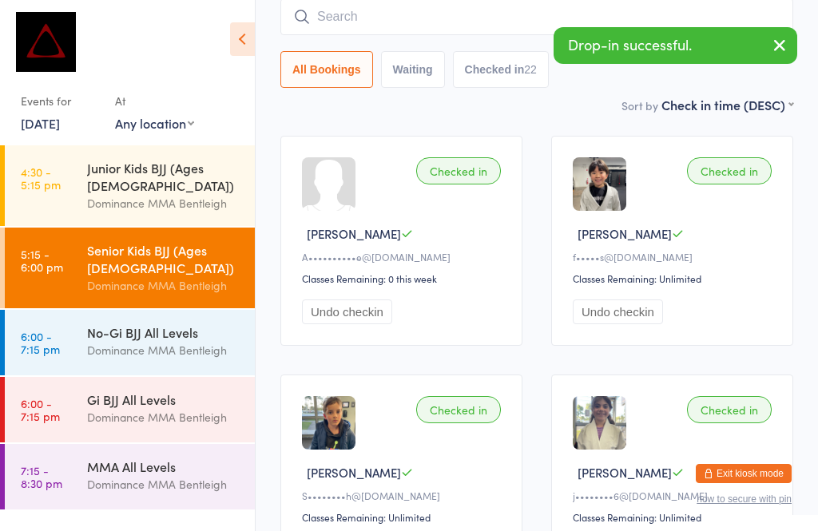
click at [486, 15] on input "search" at bounding box center [536, 16] width 513 height 37
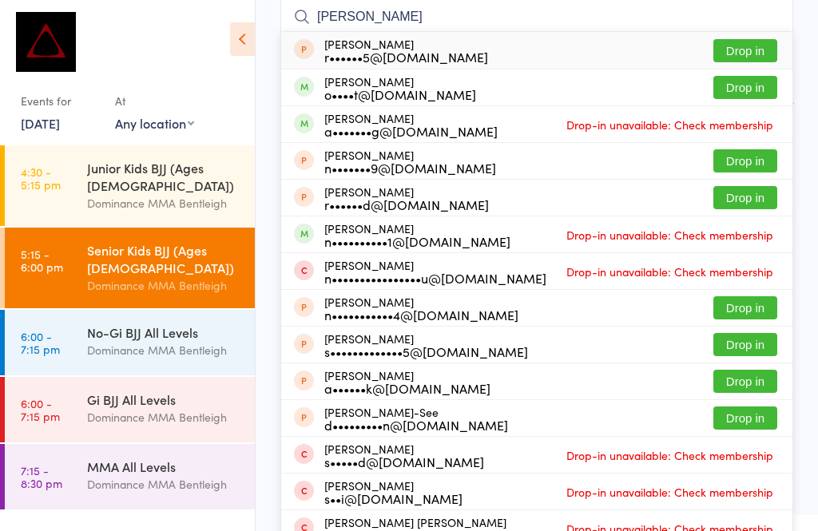
type input "Noah"
click at [751, 94] on button "Drop in" at bounding box center [745, 87] width 64 height 23
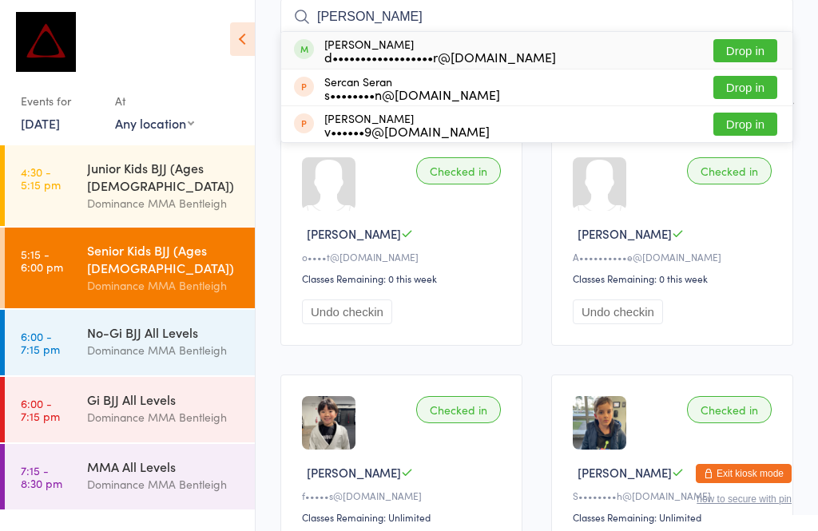
type input "sergey"
click at [756, 61] on button "Drop in" at bounding box center [745, 50] width 64 height 23
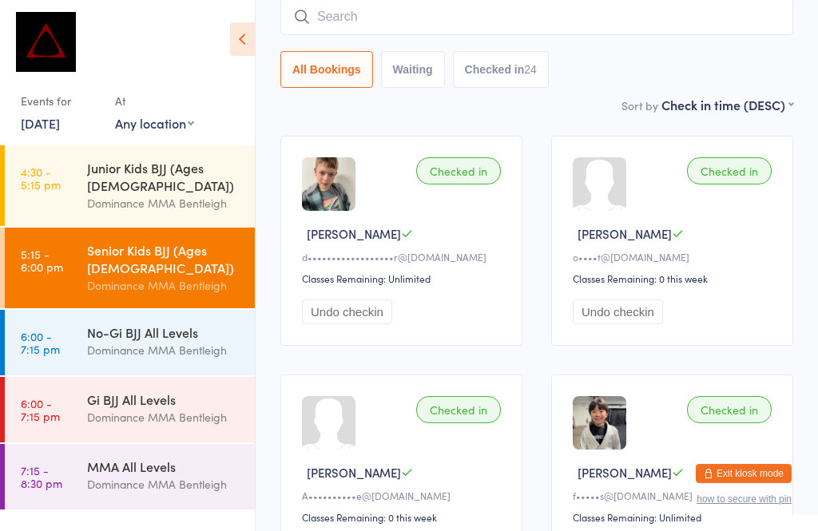
click at [543, 26] on input "search" at bounding box center [536, 16] width 513 height 37
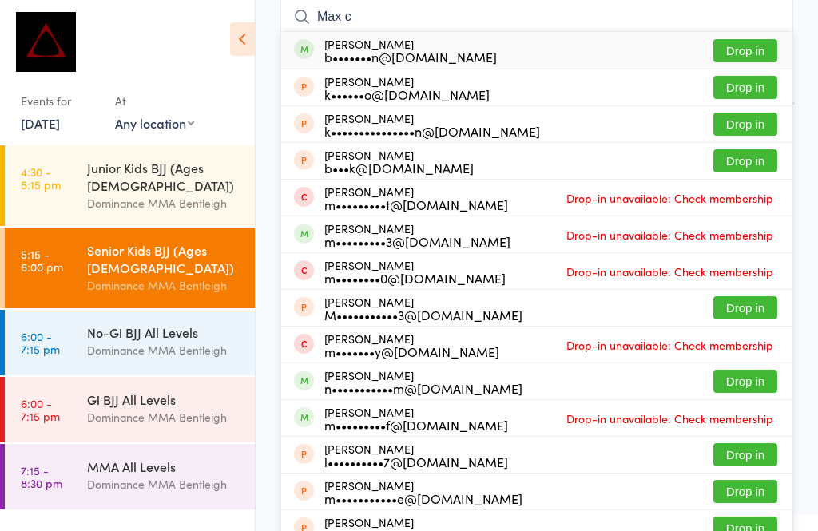
scroll to position [142, 0]
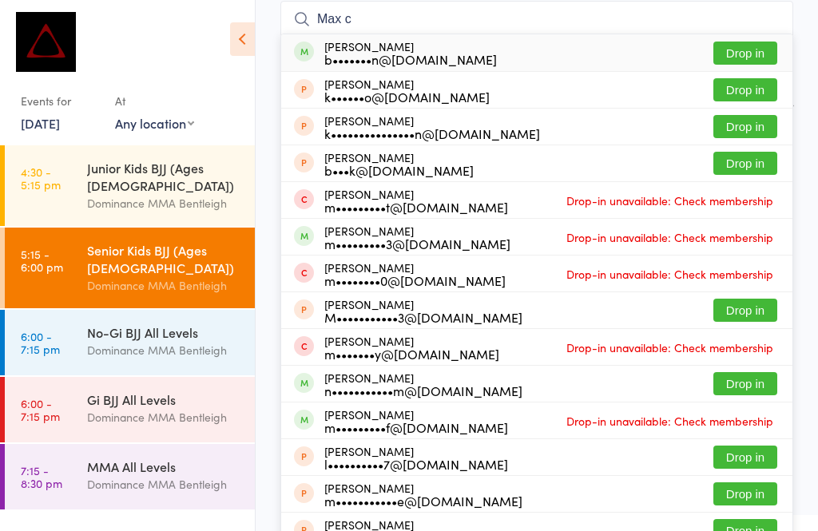
type input "Max c"
click at [361, 63] on div "b•••••••n@gmail.com" at bounding box center [410, 59] width 173 height 13
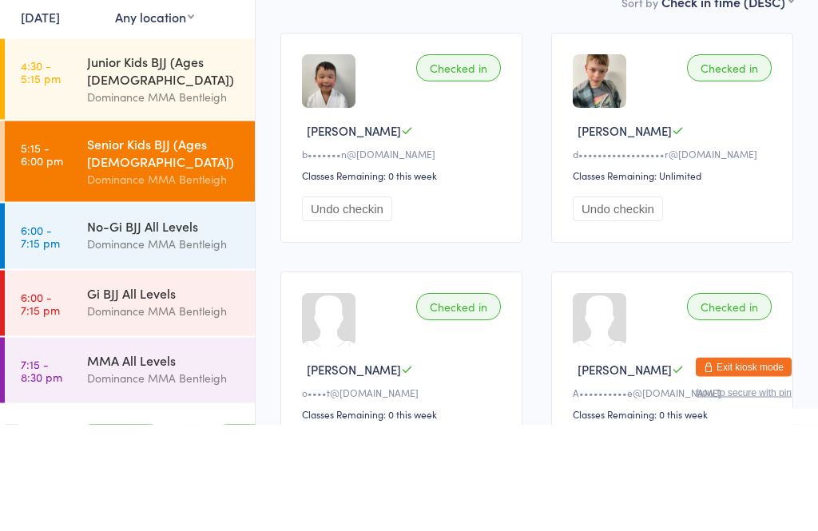
scroll to position [35, 0]
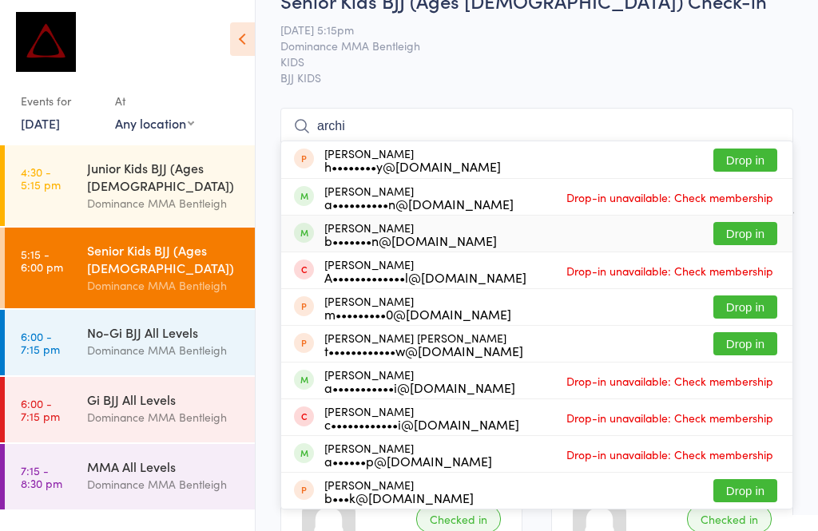
type input "archi"
click at [460, 242] on div "Archie Churven b•••••••n@gmail.com Drop in" at bounding box center [536, 234] width 511 height 36
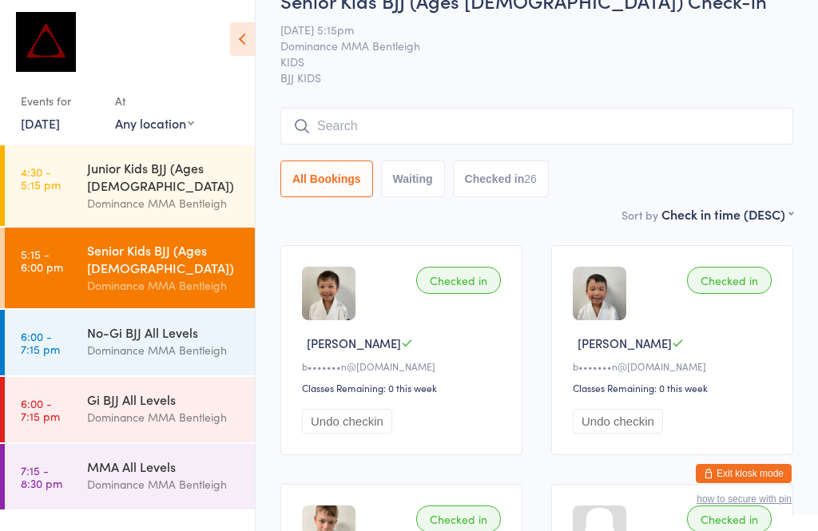
click at [62, 395] on link "6:00 - 7:15 pm Gi BJJ All Levels Dominance MMA Bentleigh" at bounding box center [130, 410] width 250 height 66
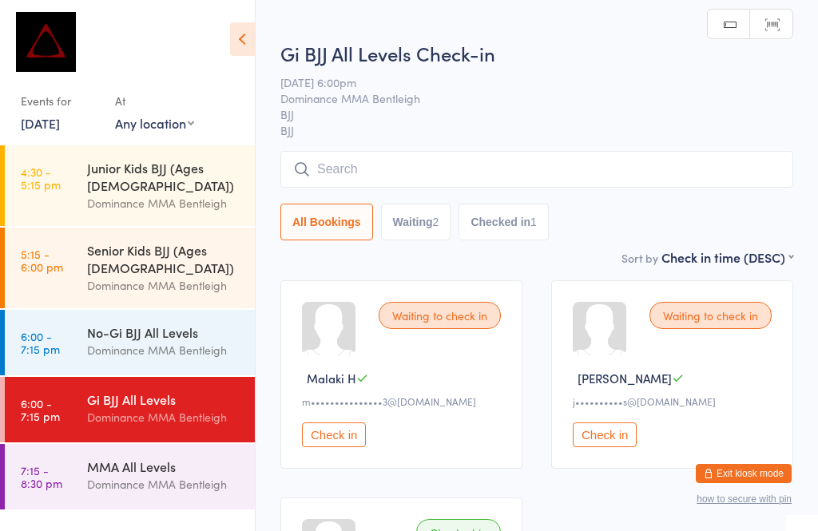
click at [499, 169] on input "search" at bounding box center [536, 169] width 513 height 37
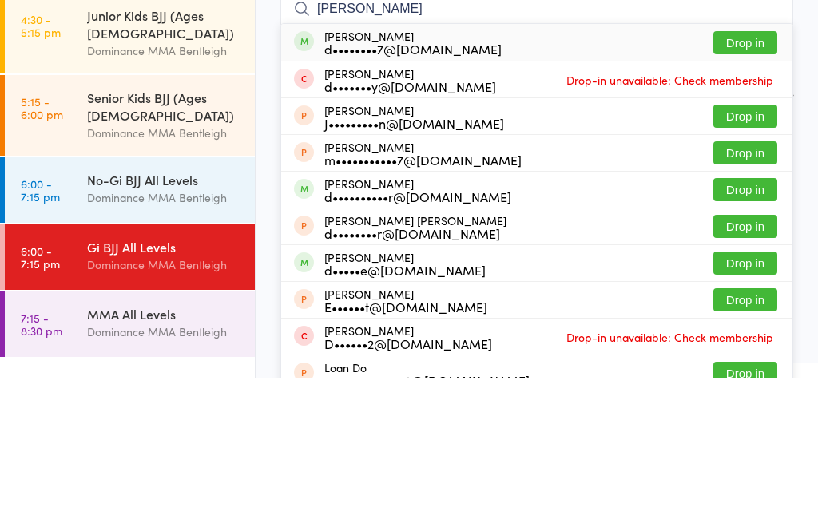
type input "Dean"
click at [736, 331] on button "Drop in" at bounding box center [745, 342] width 64 height 23
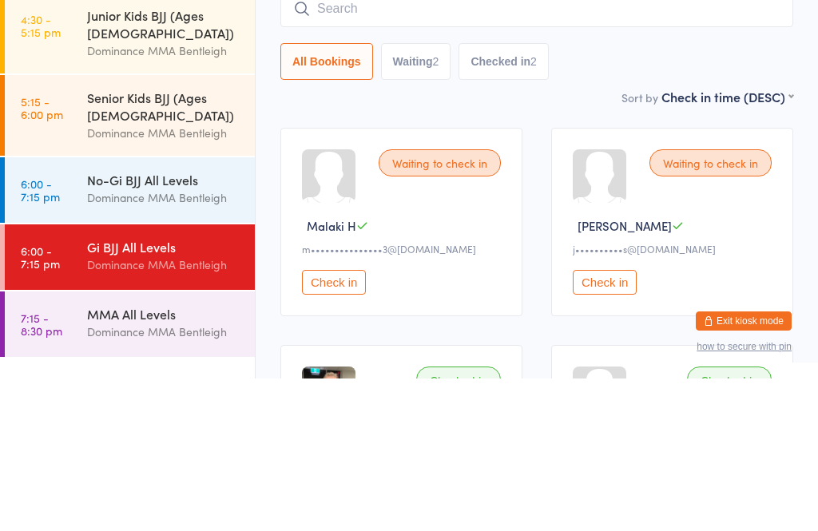
click at [599, 110] on main "Gi BJJ All Levels Check-in 11 Aug 6:00pm Dominance MMA Bentleigh BJJ BJJ Manual…" at bounding box center [536, 372] width 513 height 700
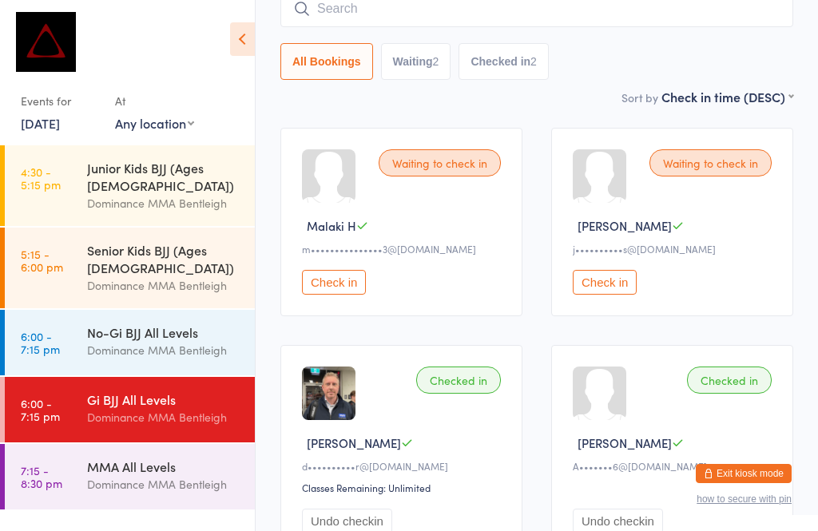
click at [77, 475] on link "7:15 - 8:30 pm MMA All Levels Dominance MMA Bentleigh" at bounding box center [130, 477] width 250 height 66
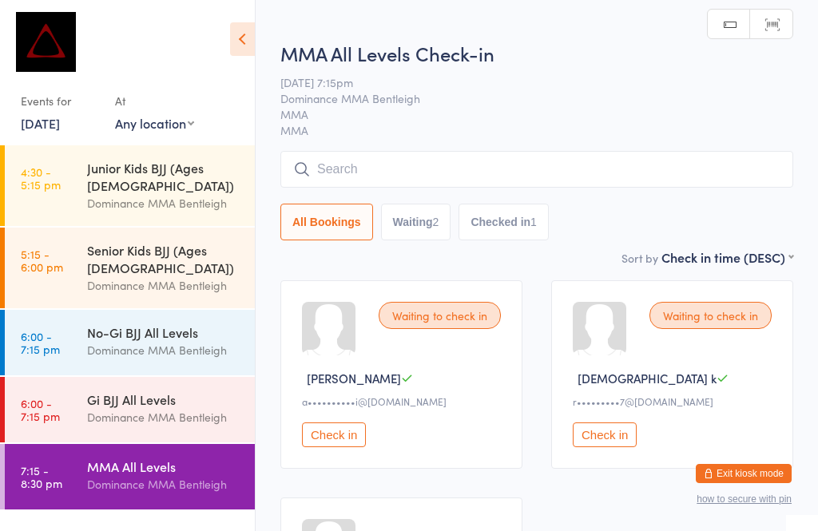
click at [372, 180] on input "search" at bounding box center [536, 169] width 513 height 37
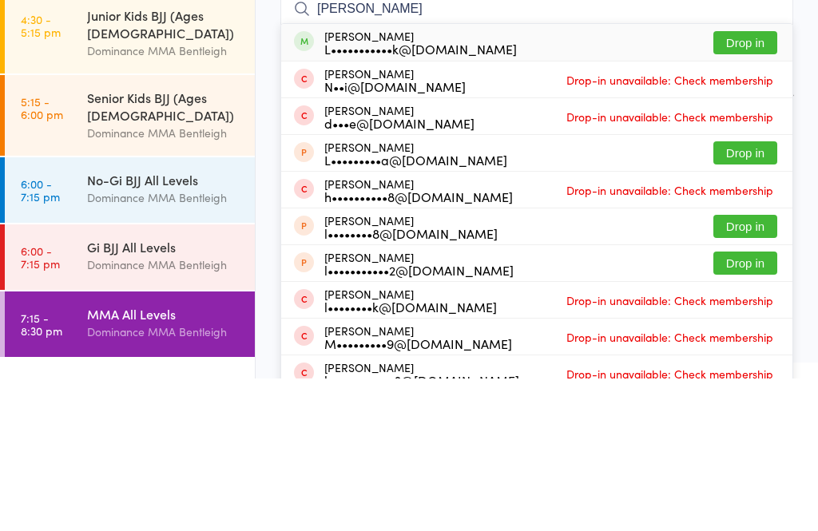
type input "Liam hadd"
click at [346, 182] on div "Liam Haddrick L•••••••••••k@gmail.com" at bounding box center [420, 195] width 193 height 26
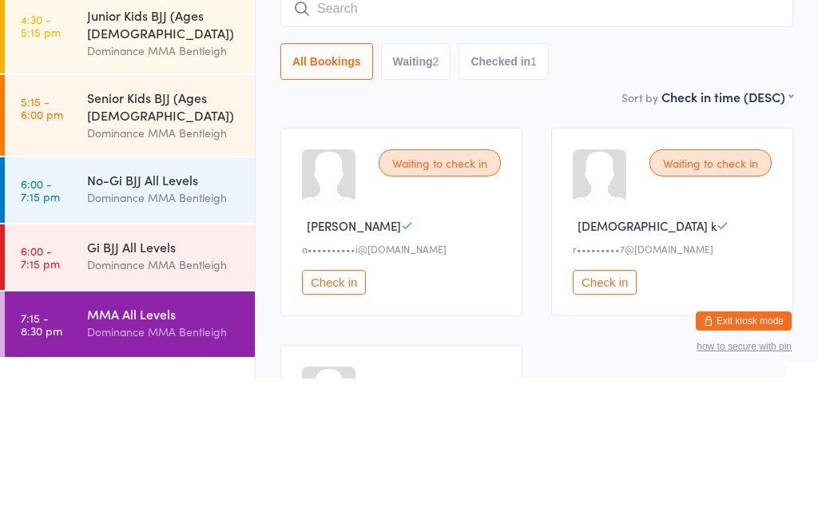
scroll to position [153, 0]
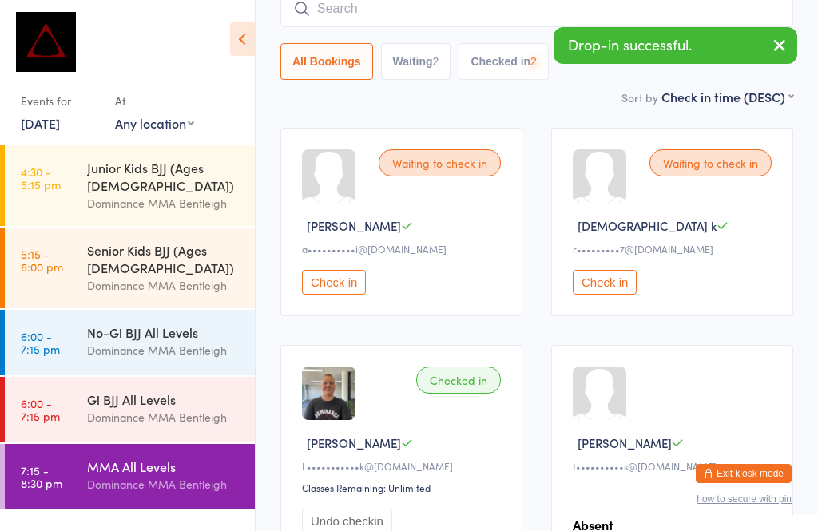
click at [102, 324] on div "No-Gi BJJ All Levels" at bounding box center [164, 333] width 154 height 18
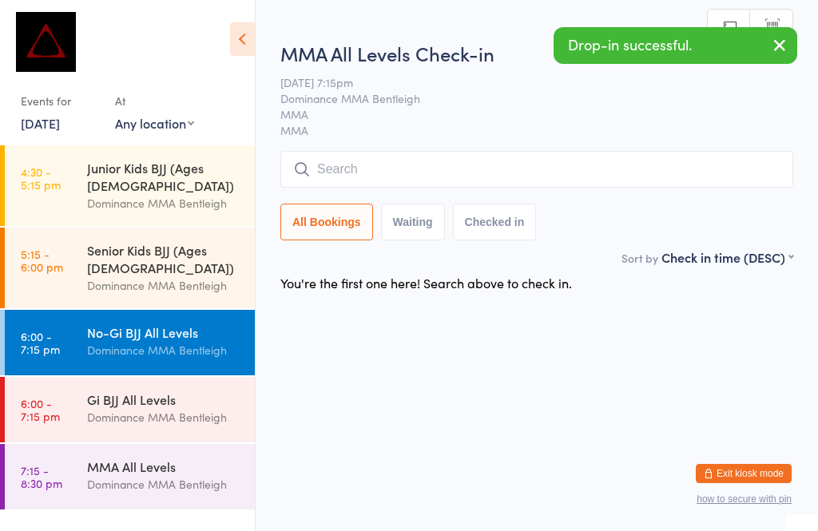
click at [351, 173] on input "search" at bounding box center [536, 169] width 513 height 37
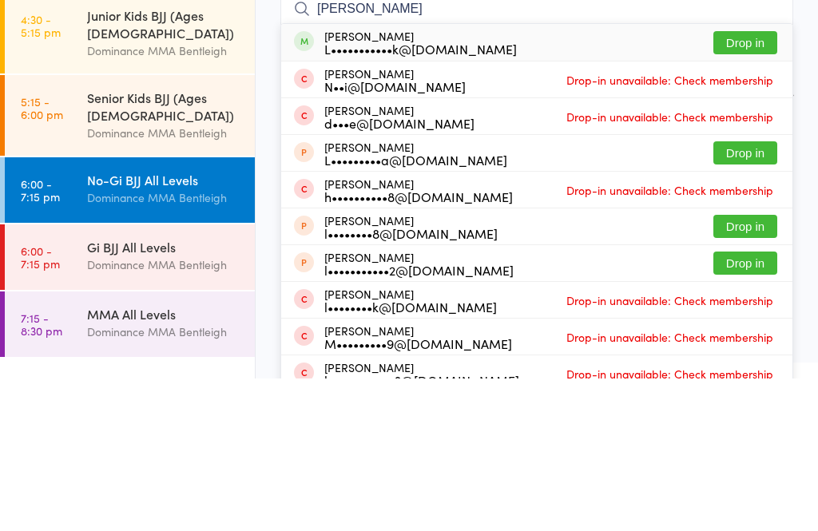
type input "Liam hadd"
click at [364, 182] on div "Liam Haddrick L•••••••••••k@gmail.com" at bounding box center [420, 195] width 193 height 26
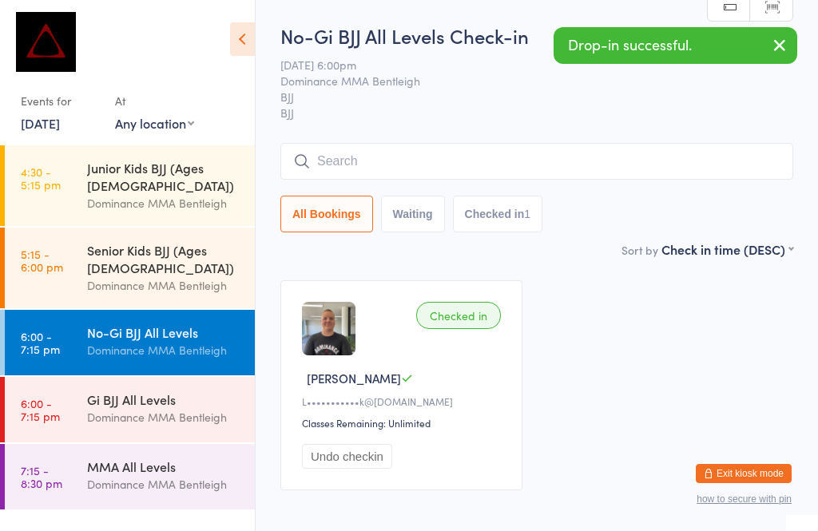
click at [153, 408] on div "Dominance MMA Bentleigh" at bounding box center [164, 417] width 154 height 18
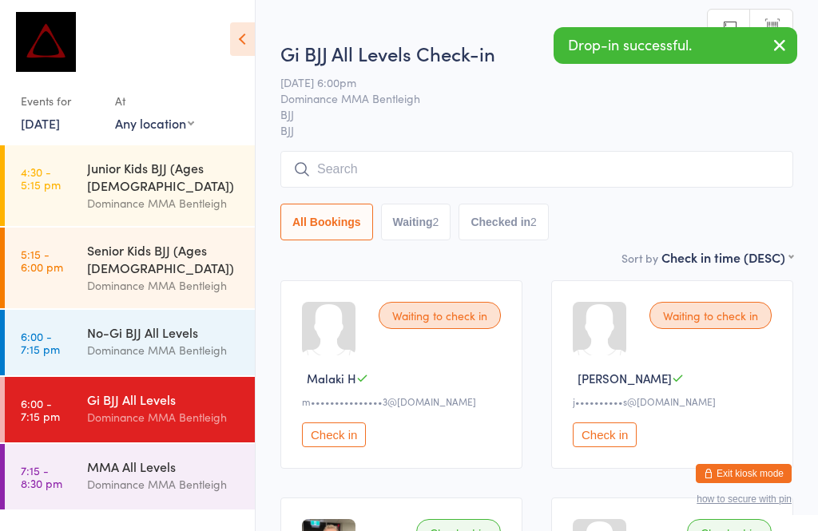
click at [447, 153] on input "search" at bounding box center [536, 169] width 513 height 37
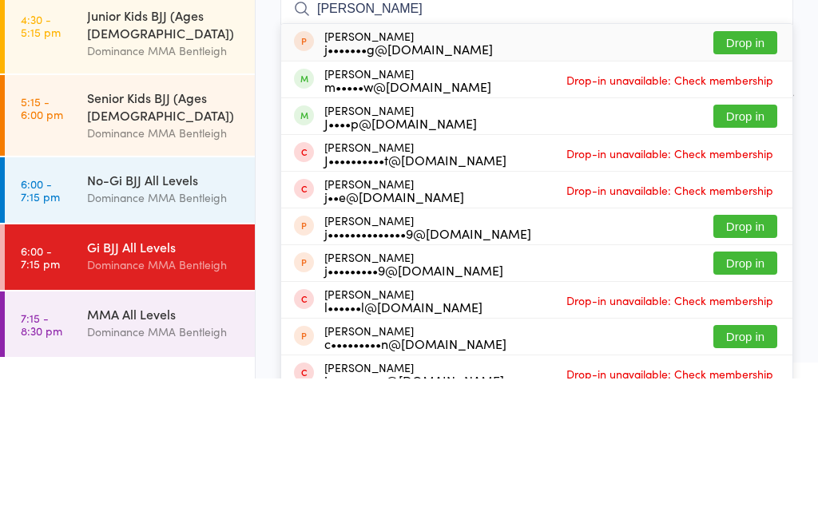
type input "Jake"
click at [746, 257] on button "Drop in" at bounding box center [745, 268] width 64 height 23
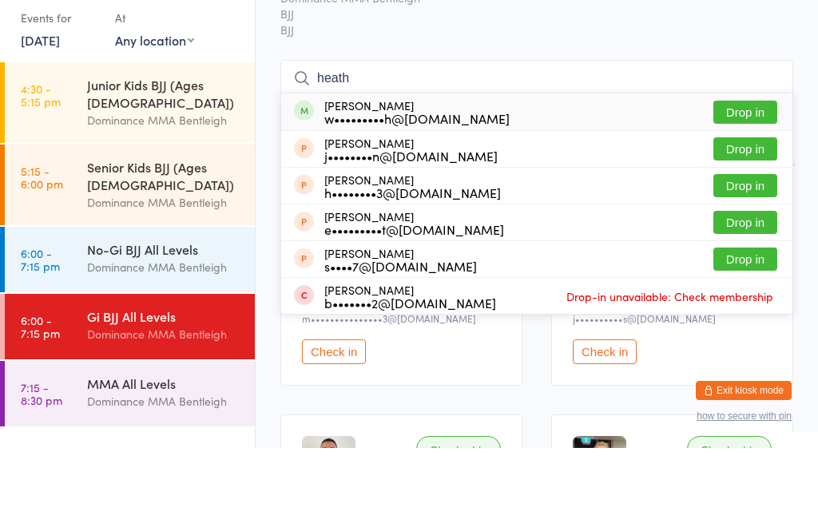
type input "heath"
click at [733, 184] on button "Drop in" at bounding box center [745, 195] width 64 height 23
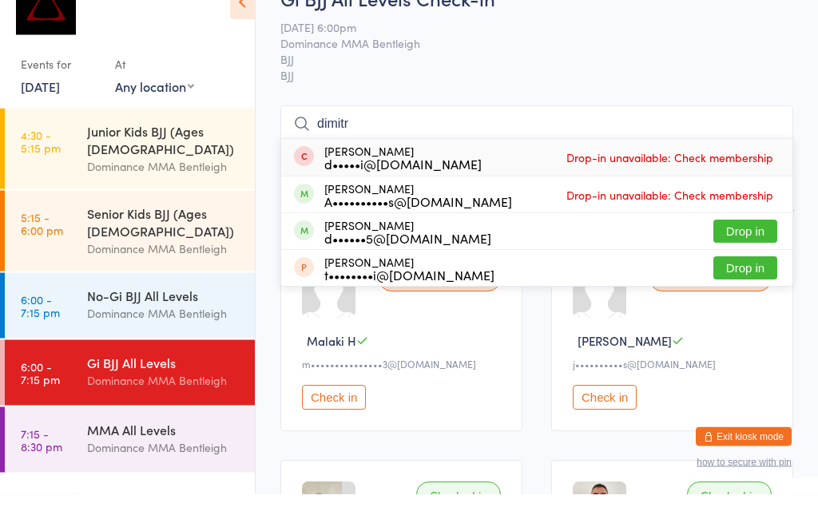
type input "dimitr"
click at [737, 257] on button "Drop in" at bounding box center [745, 268] width 64 height 23
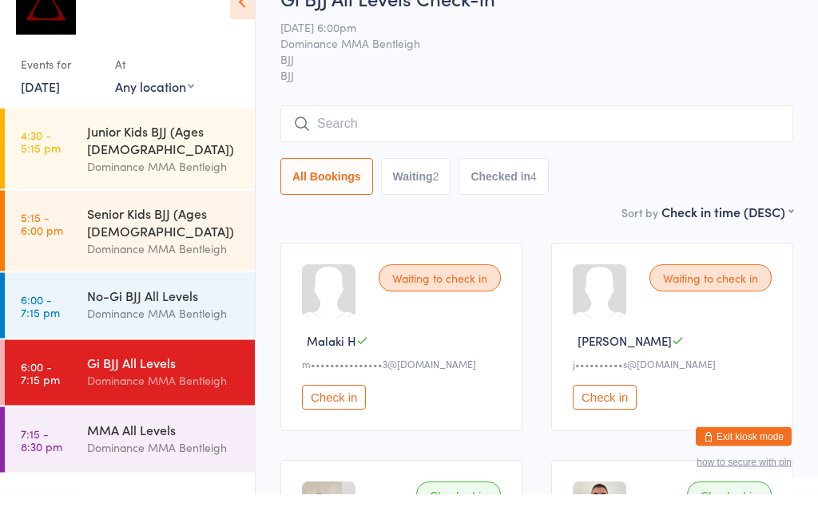
scroll to position [38, 0]
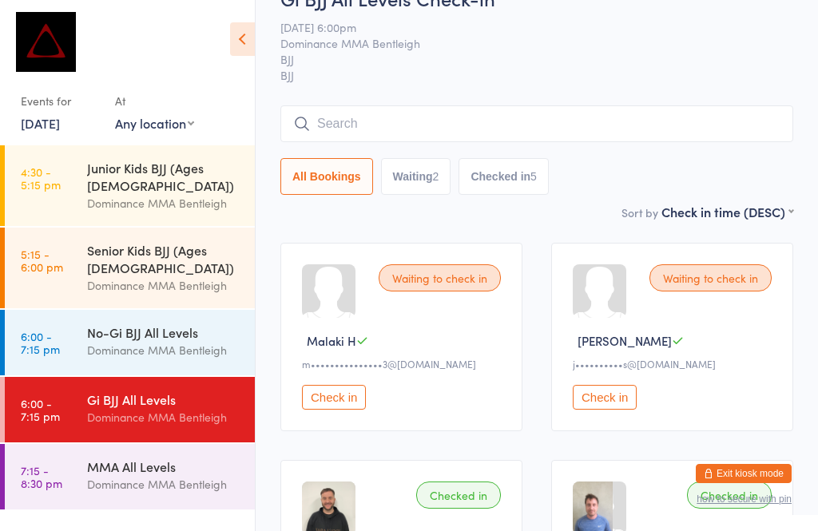
click at [411, 125] on input "search" at bounding box center [536, 123] width 513 height 37
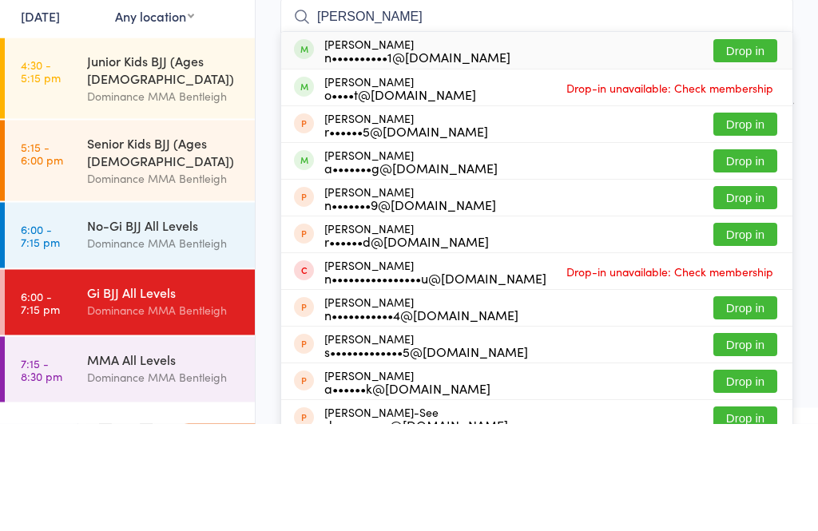
type input "Noah br"
click at [745, 147] on button "Drop in" at bounding box center [745, 158] width 64 height 23
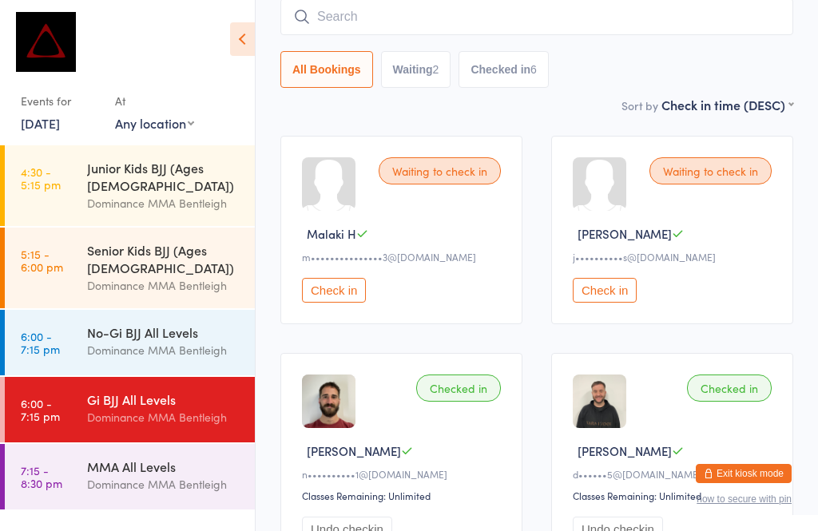
click at [401, 29] on input "search" at bounding box center [536, 16] width 513 height 37
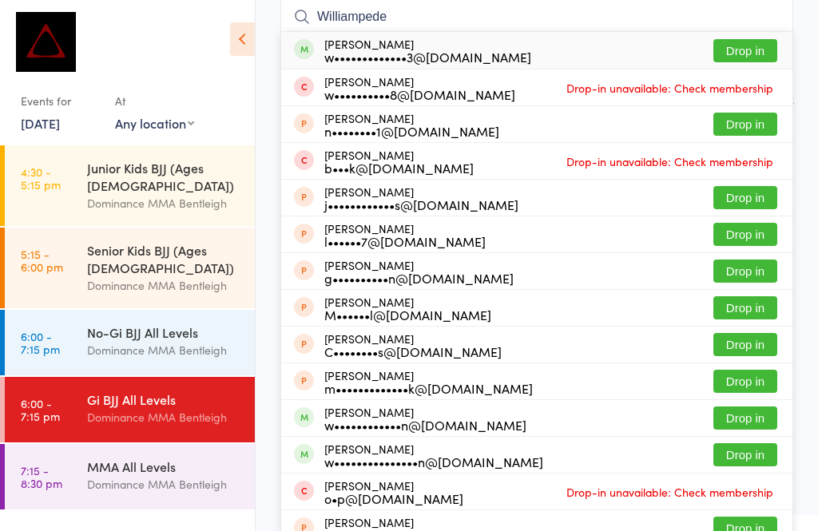
type input "Williampede"
click at [735, 44] on button "Drop in" at bounding box center [745, 50] width 64 height 23
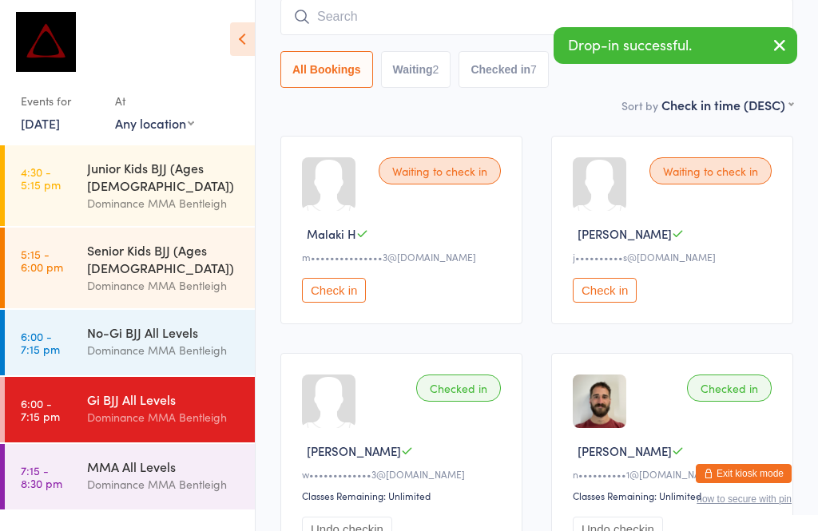
click at [153, 324] on div "No-Gi BJJ All Levels" at bounding box center [164, 333] width 154 height 18
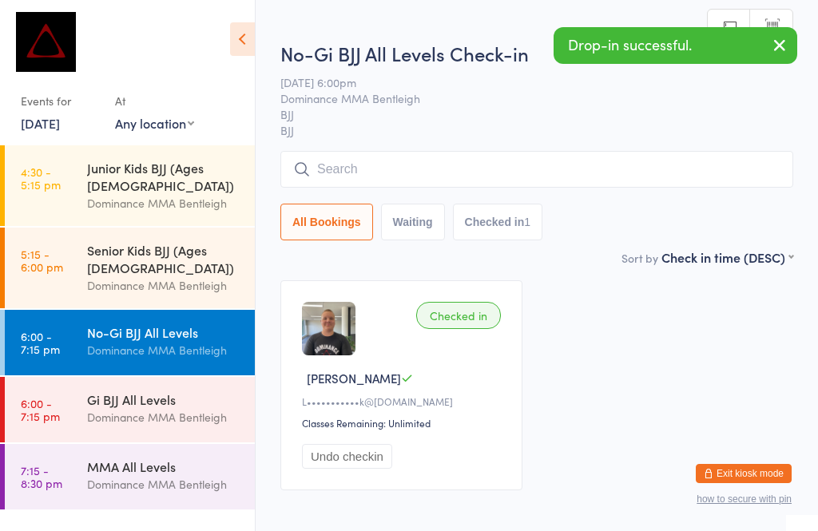
click at [491, 185] on input "search" at bounding box center [536, 169] width 513 height 37
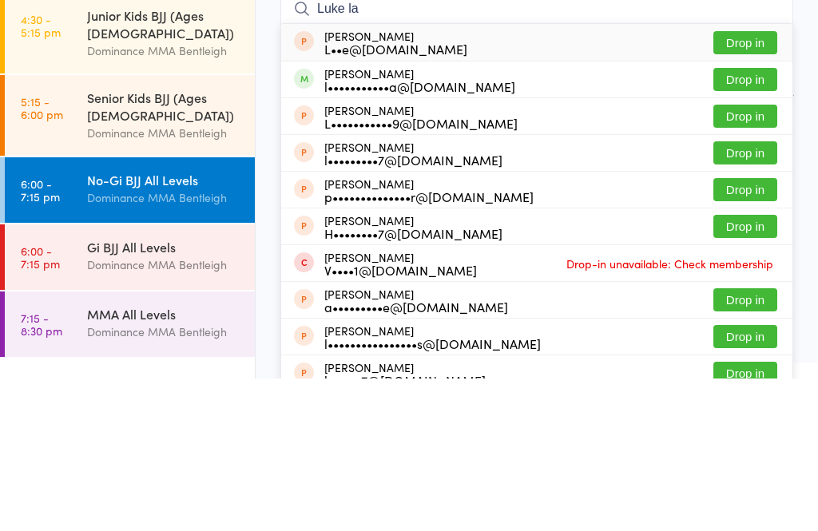
type input "Luke la"
click at [741, 221] on button "Drop in" at bounding box center [745, 232] width 64 height 23
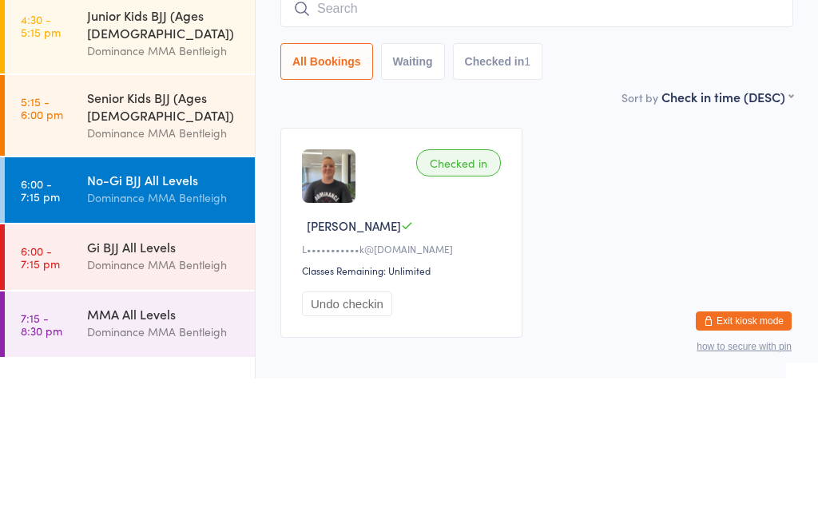
scroll to position [90, 0]
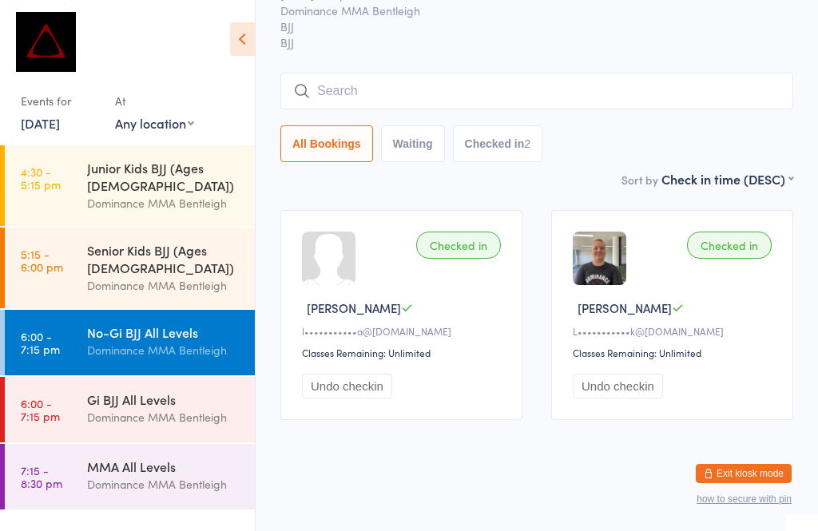
click at [65, 377] on link "6:00 - 7:15 pm Gi BJJ All Levels Dominance MMA Bentleigh" at bounding box center [130, 410] width 250 height 66
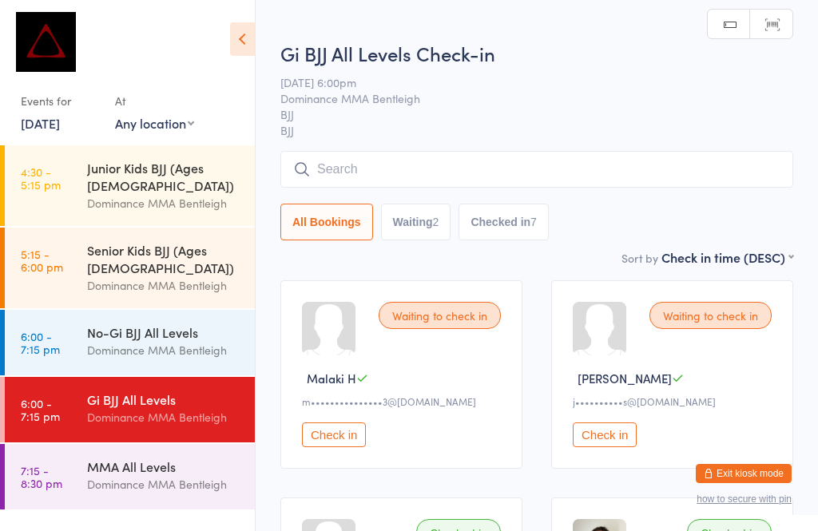
click at [312, 178] on input "search" at bounding box center [536, 169] width 513 height 37
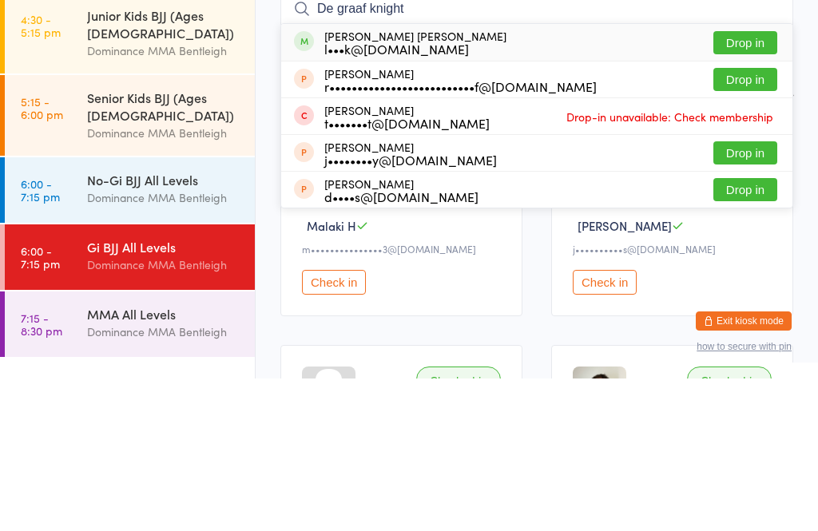
type input "De graaf knight"
click at [769, 184] on button "Drop in" at bounding box center [745, 195] width 64 height 23
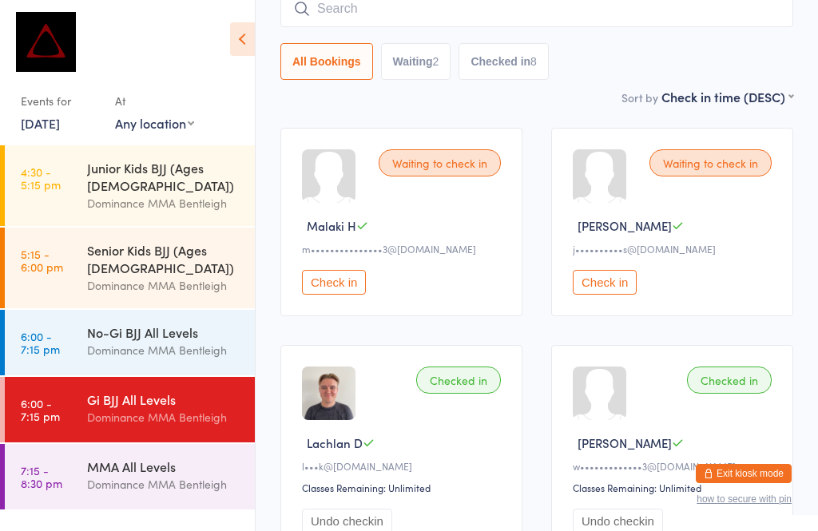
click at [458, 24] on input "search" at bounding box center [536, 8] width 513 height 37
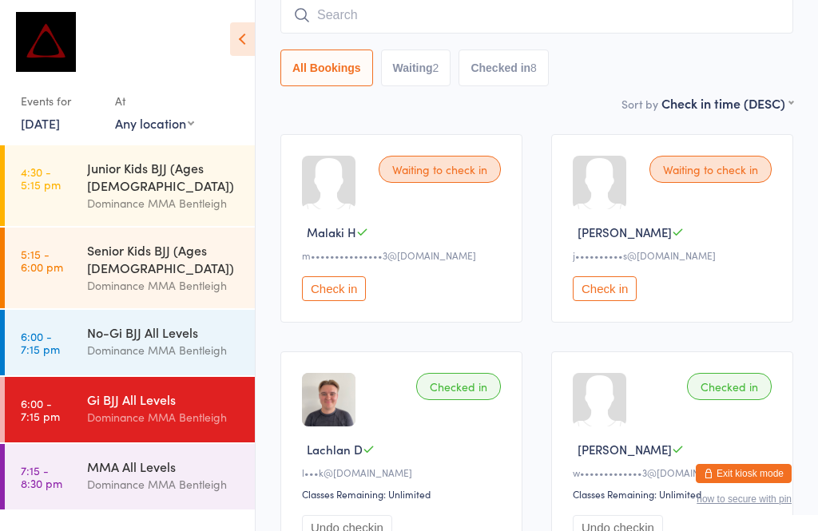
scroll to position [145, 0]
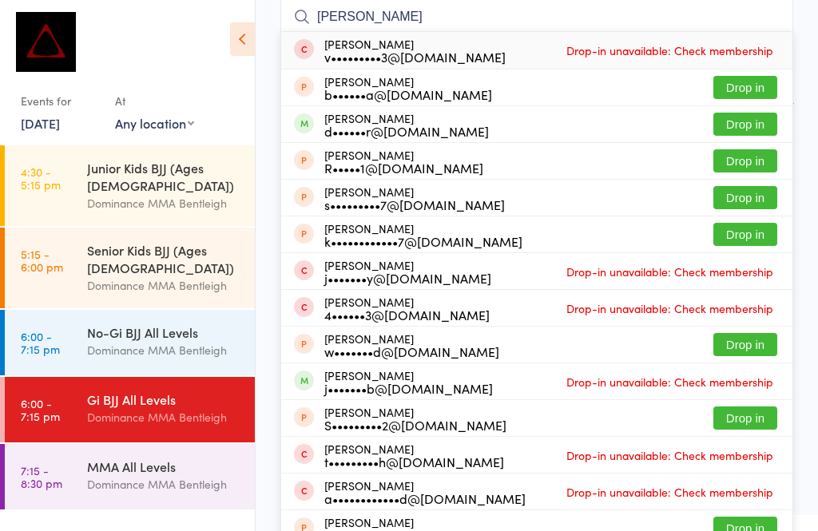
type input "Jonny"
click at [741, 129] on button "Drop in" at bounding box center [745, 124] width 64 height 23
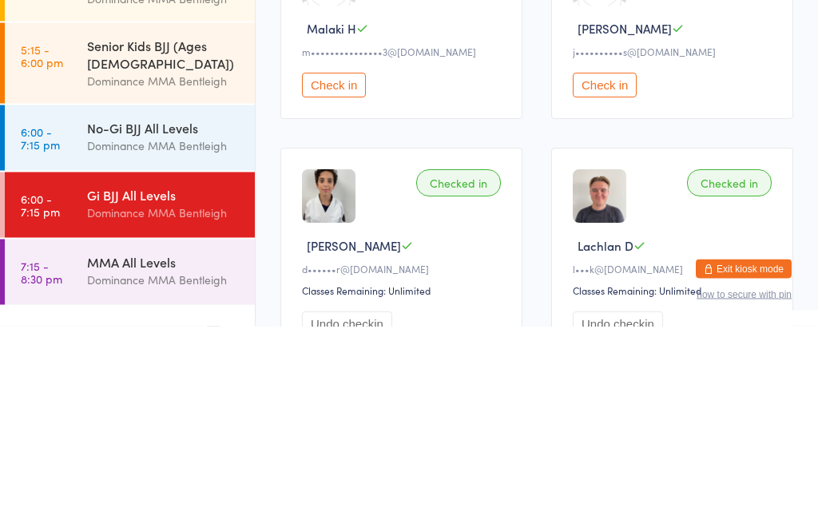
click at [93, 391] on div "Gi BJJ All Levels" at bounding box center [164, 400] width 154 height 18
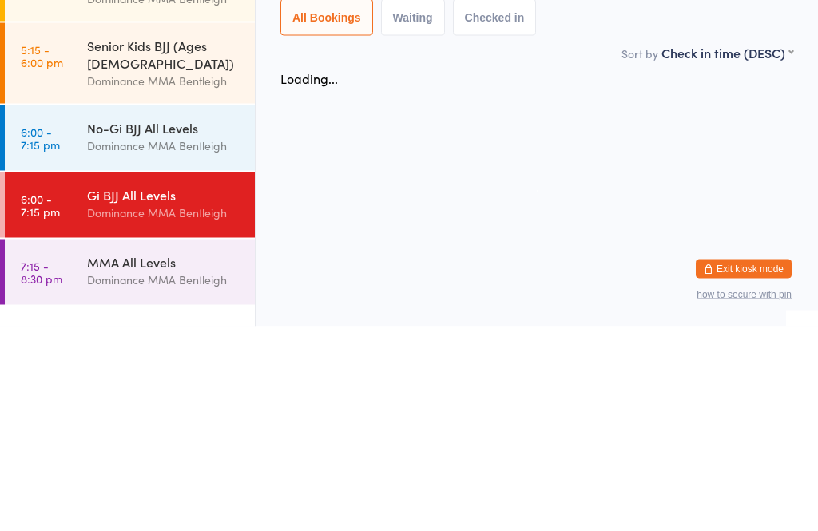
scroll to position [0, 0]
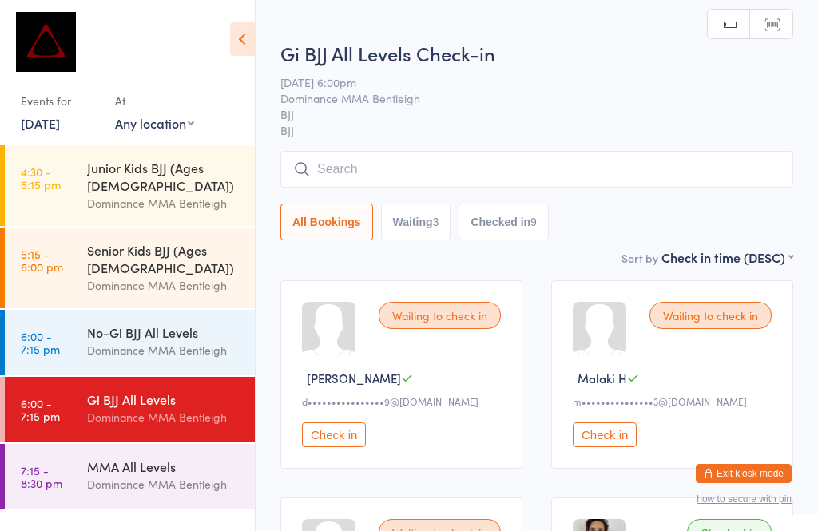
click at [374, 175] on input "search" at bounding box center [536, 169] width 513 height 37
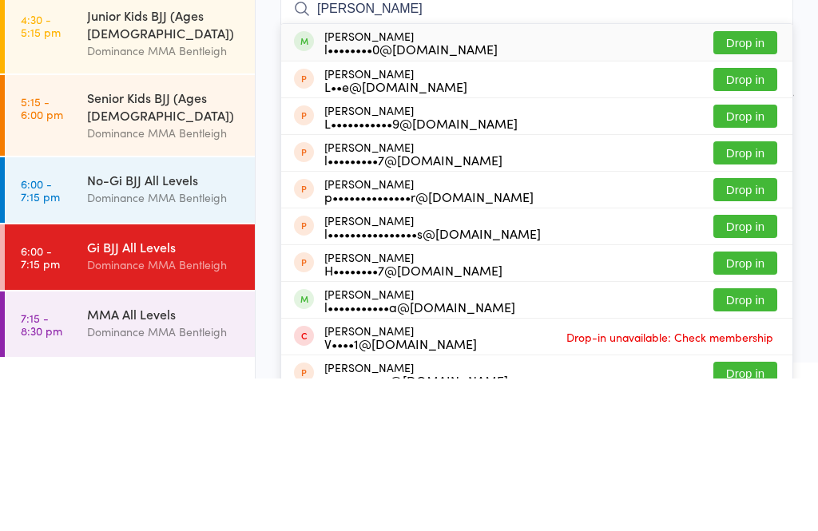
type input "Luka"
click at [731, 184] on button "Drop in" at bounding box center [745, 195] width 64 height 23
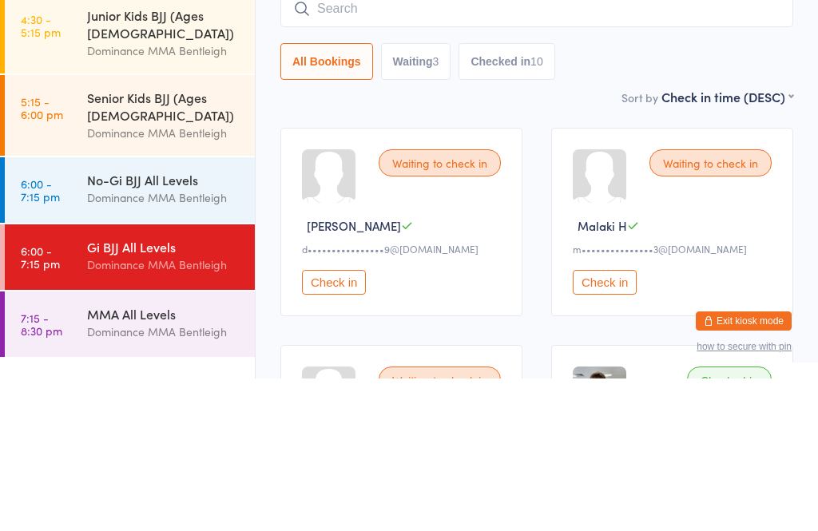
click at [175, 324] on div "No-Gi BJJ All Levels" at bounding box center [164, 333] width 154 height 18
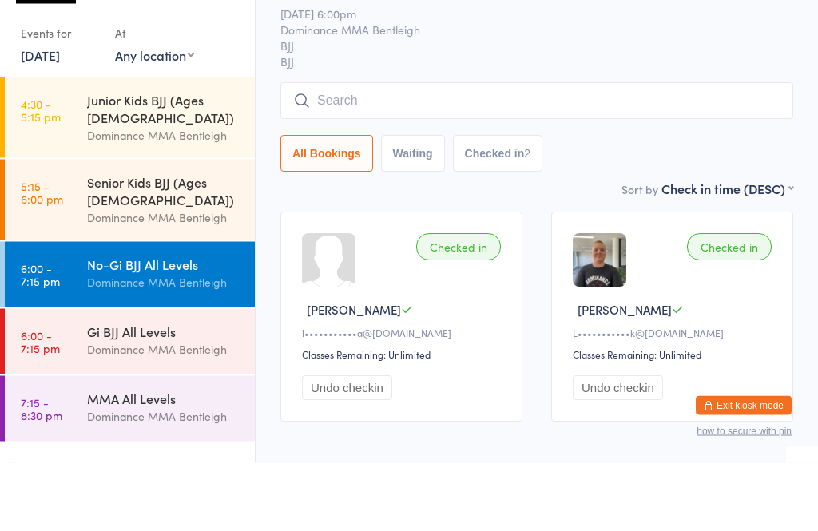
click at [450, 151] on input "search" at bounding box center [536, 169] width 513 height 37
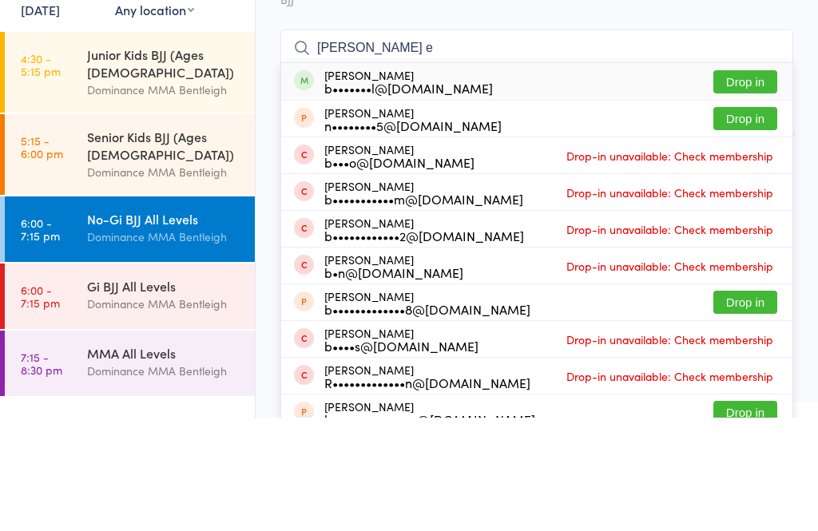
type input "Benjamin e"
click at [753, 184] on button "Drop in" at bounding box center [745, 195] width 64 height 23
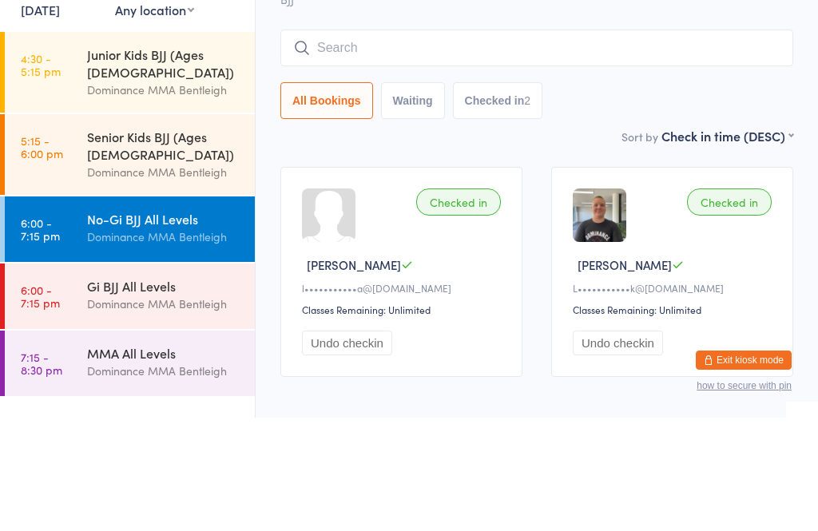
scroll to position [90, 0]
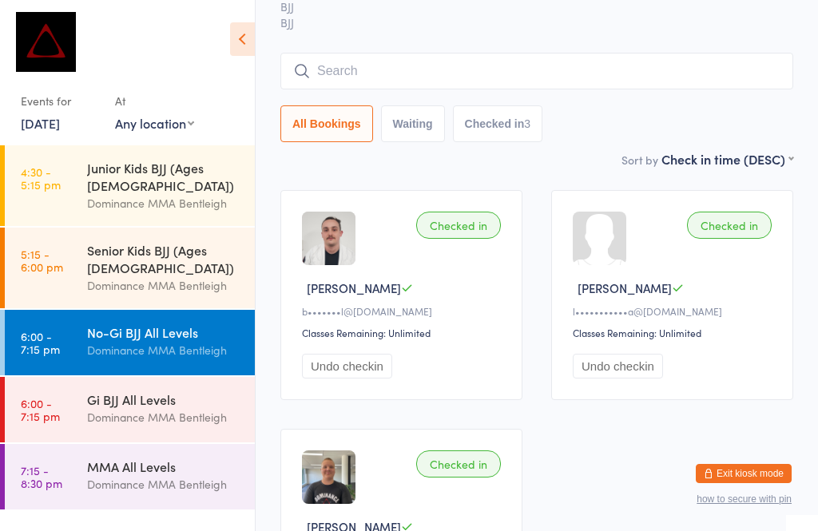
click at [435, 77] on input "search" at bounding box center [536, 71] width 513 height 37
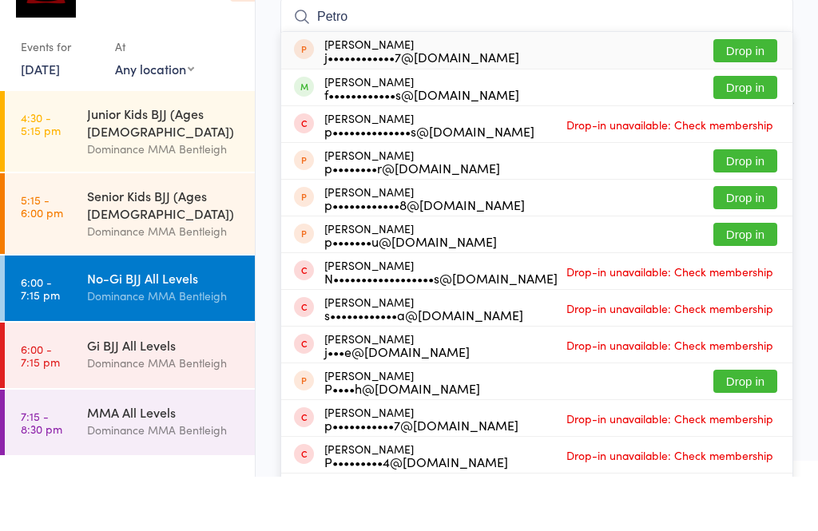
type input "Petro"
click at [724, 130] on button "Drop in" at bounding box center [745, 141] width 64 height 23
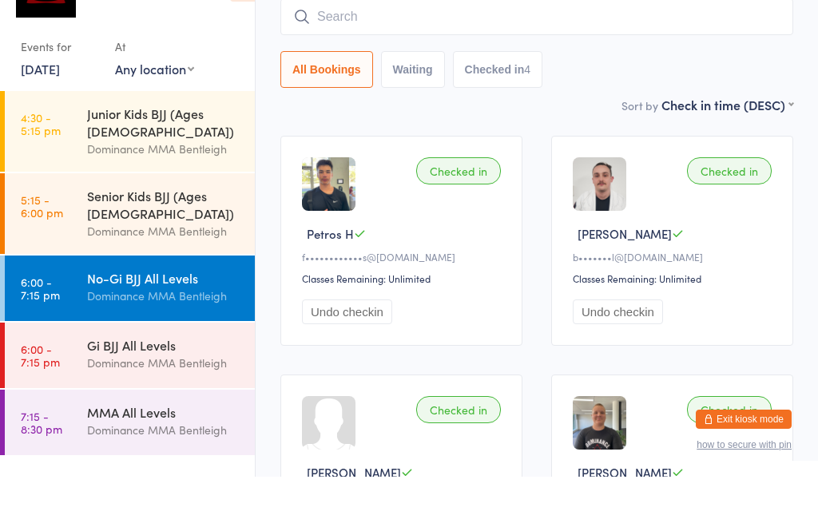
scroll to position [145, 0]
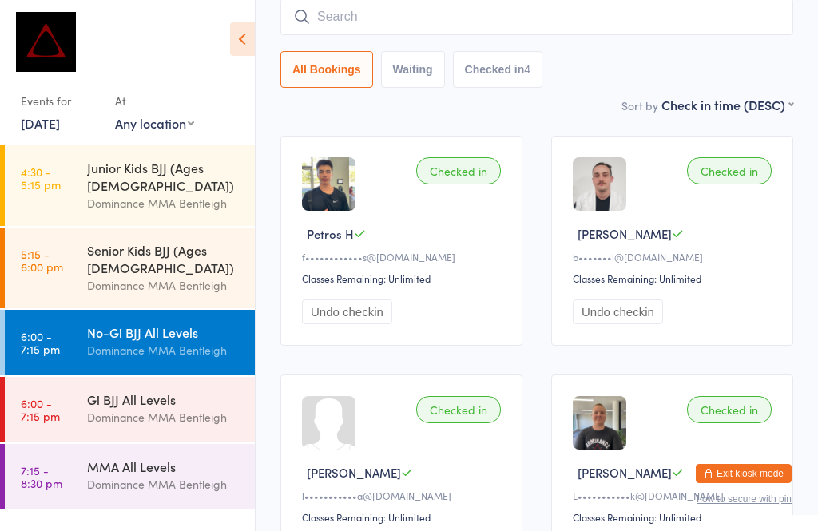
click at [177, 391] on div "Gi BJJ All Levels" at bounding box center [164, 400] width 154 height 18
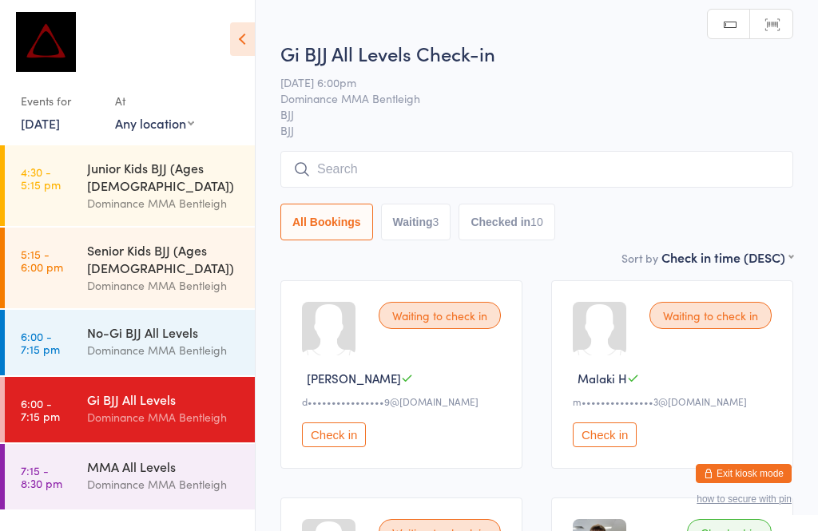
click at [380, 159] on input "search" at bounding box center [536, 169] width 513 height 37
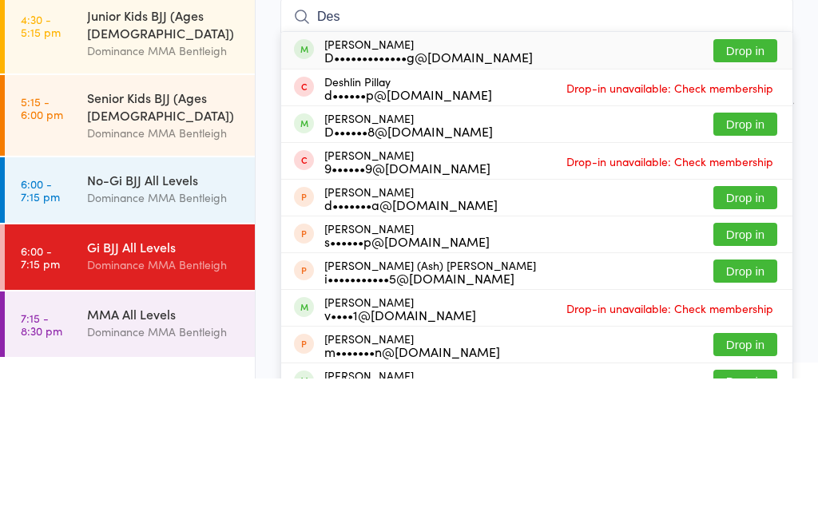
type input "Des"
click at [745, 192] on button "Drop in" at bounding box center [745, 203] width 64 height 23
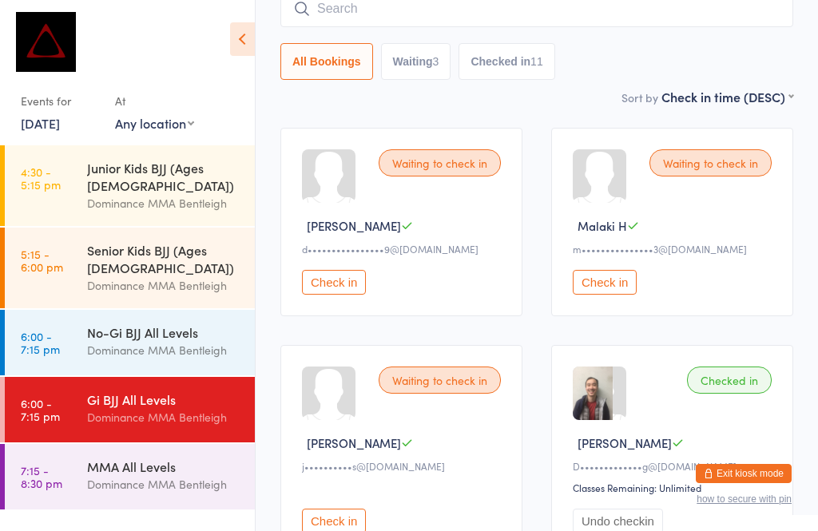
click at [138, 341] on div "Dominance MMA Bentleigh" at bounding box center [164, 350] width 154 height 18
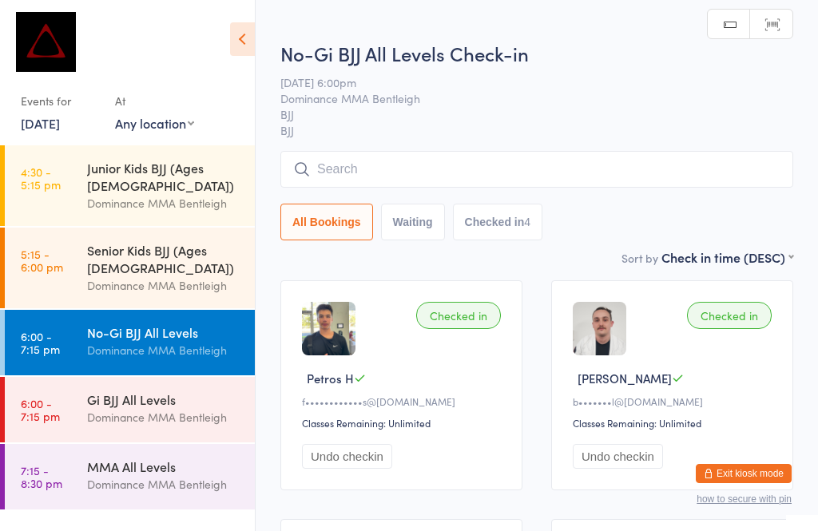
click at [407, 173] on input "search" at bounding box center [536, 169] width 513 height 37
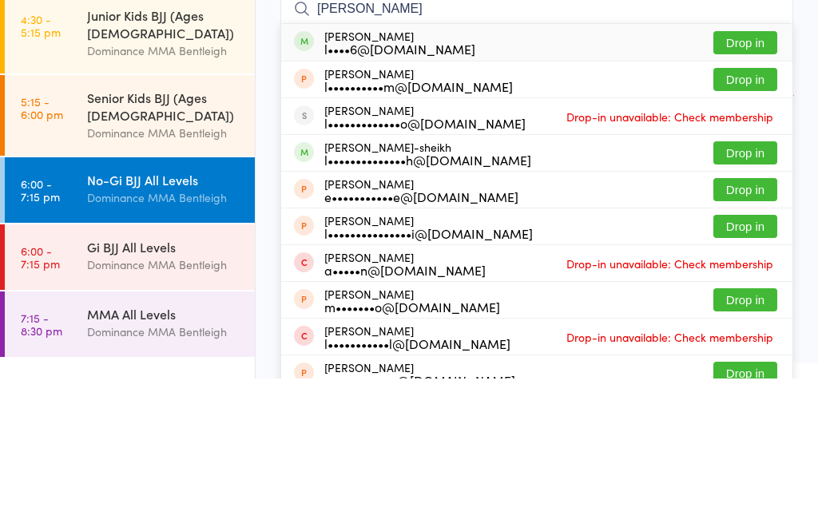
type input "Lawrence mi"
click at [737, 184] on button "Drop in" at bounding box center [745, 195] width 64 height 23
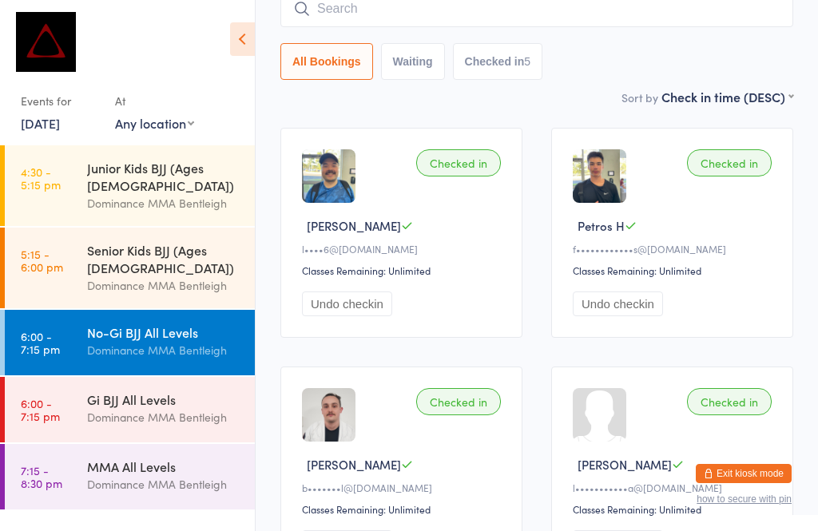
click at [484, 18] on input "search" at bounding box center [536, 8] width 513 height 37
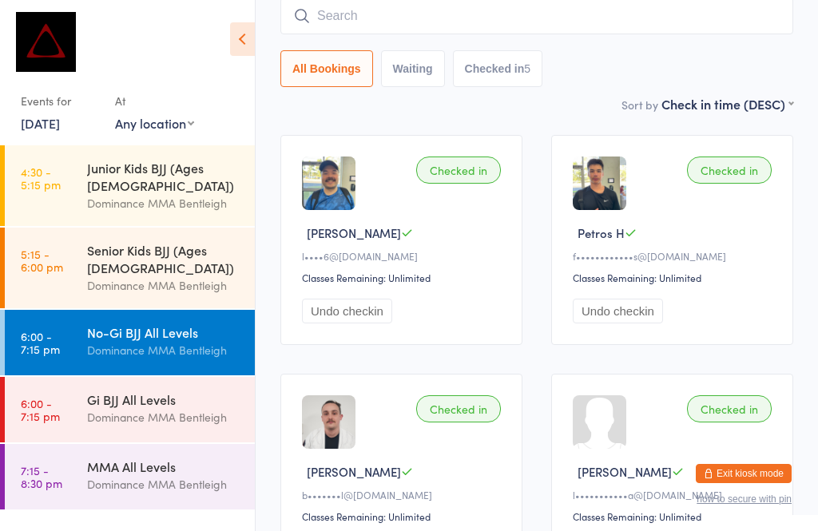
scroll to position [145, 0]
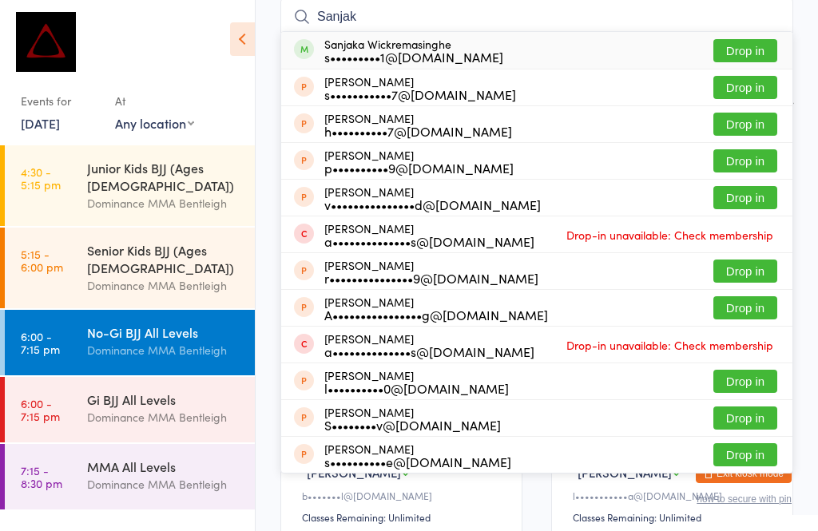
type input "Sanjak"
click at [757, 50] on button "Drop in" at bounding box center [745, 50] width 64 height 23
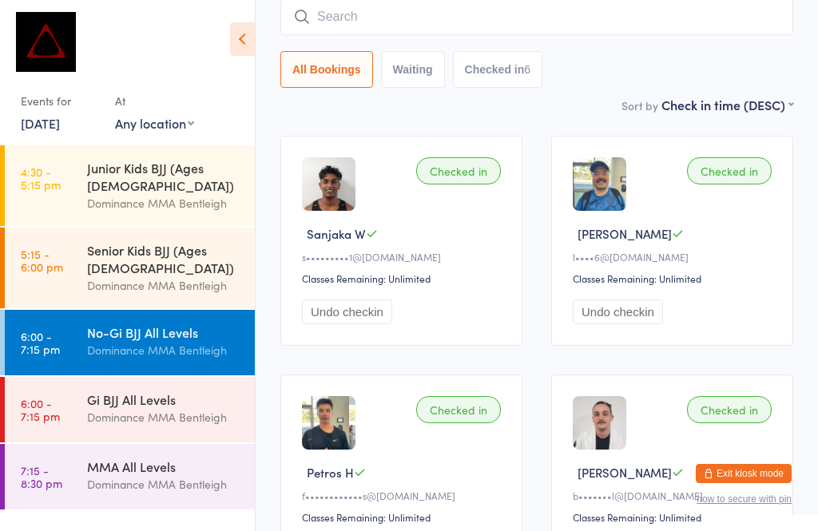
click at [550, 30] on input "search" at bounding box center [536, 16] width 513 height 37
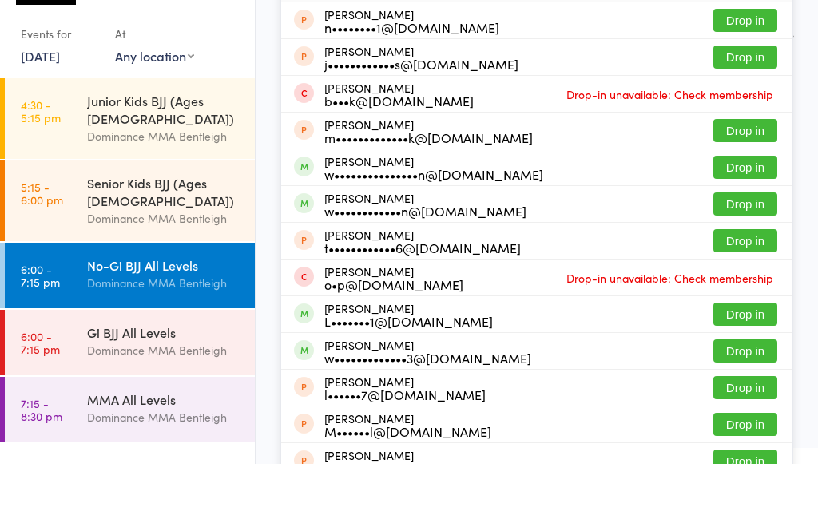
type input "William"
click at [741, 223] on button "Drop in" at bounding box center [745, 234] width 64 height 23
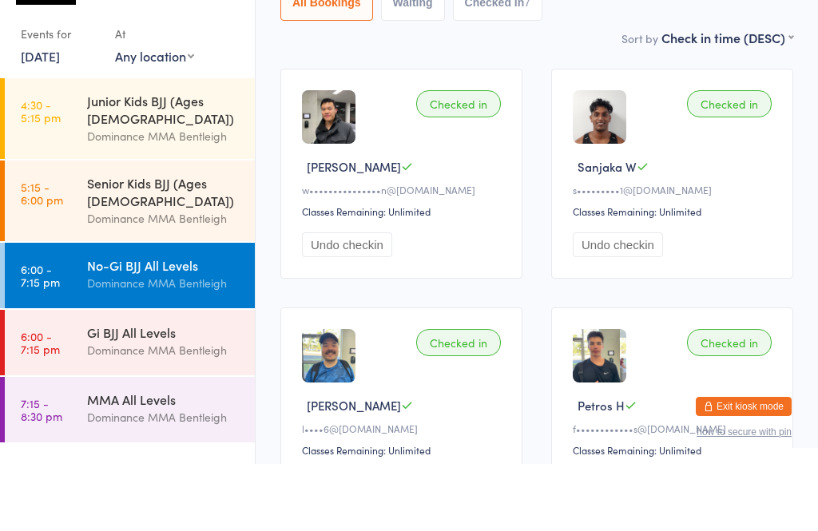
scroll to position [35, 0]
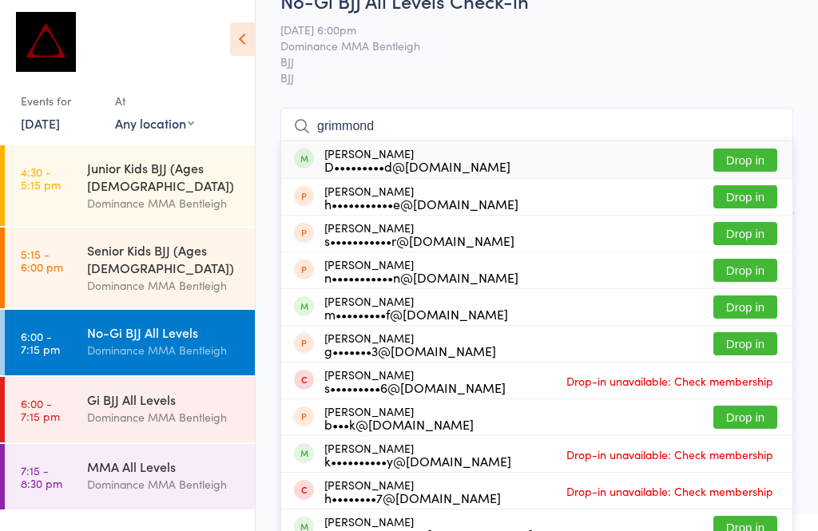
type input "grimmond"
click at [737, 167] on button "Drop in" at bounding box center [745, 160] width 64 height 23
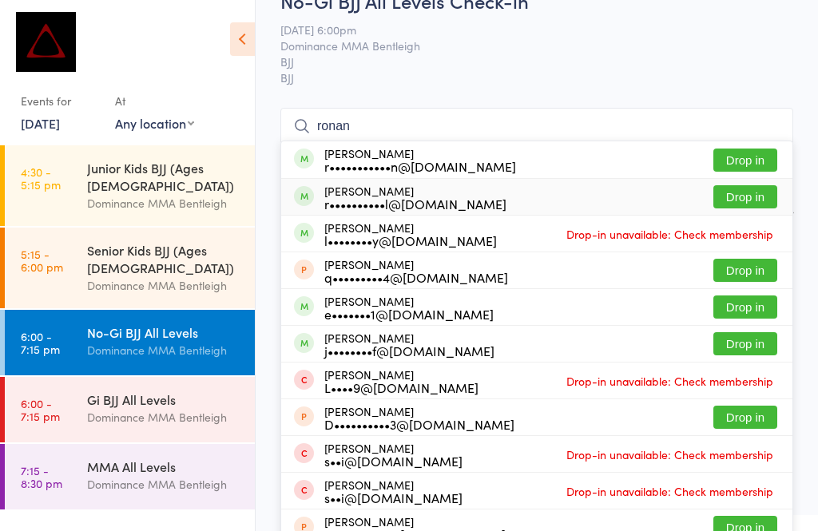
type input "ronan"
click at [475, 193] on div "Ronan Goodall r••••••••••l@yahoo.co.uk Drop in" at bounding box center [536, 197] width 511 height 36
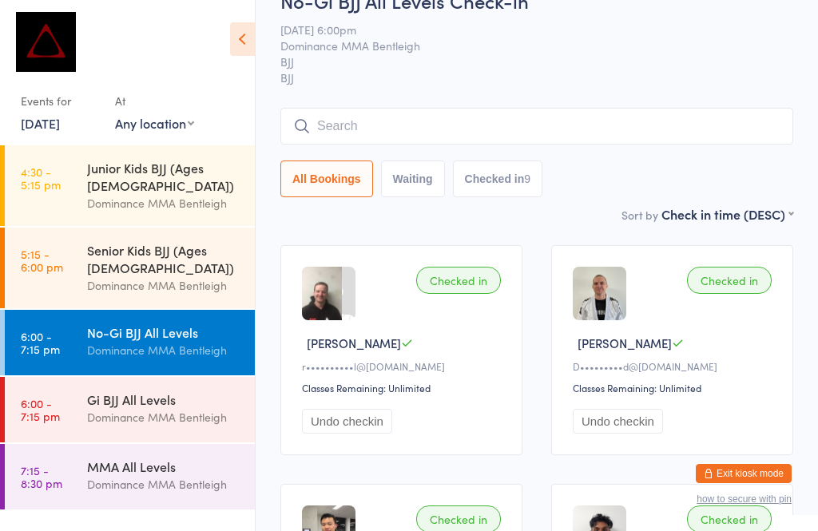
click at [370, 171] on button "All Bookings" at bounding box center [326, 179] width 93 height 37
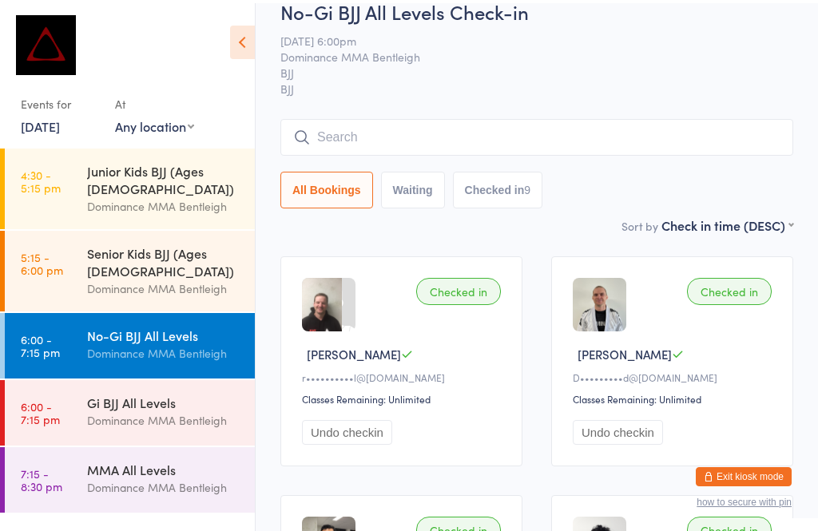
scroll to position [0, 0]
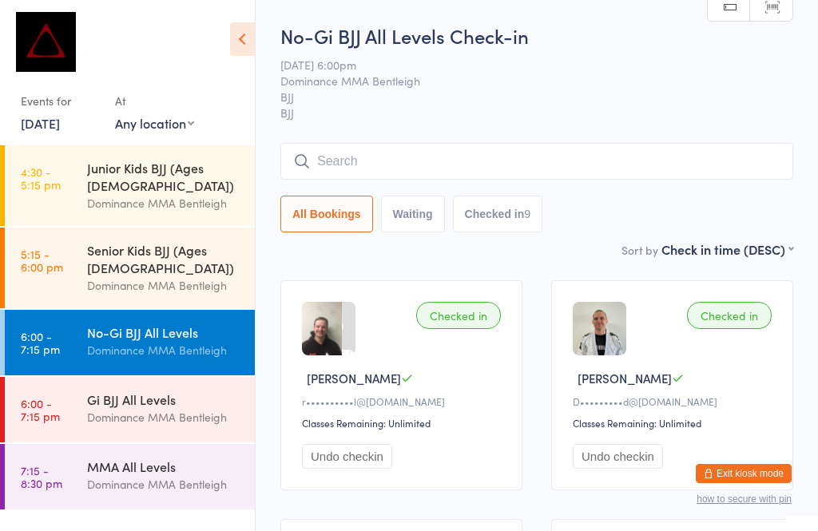
click at [419, 153] on input "search" at bounding box center [536, 161] width 513 height 37
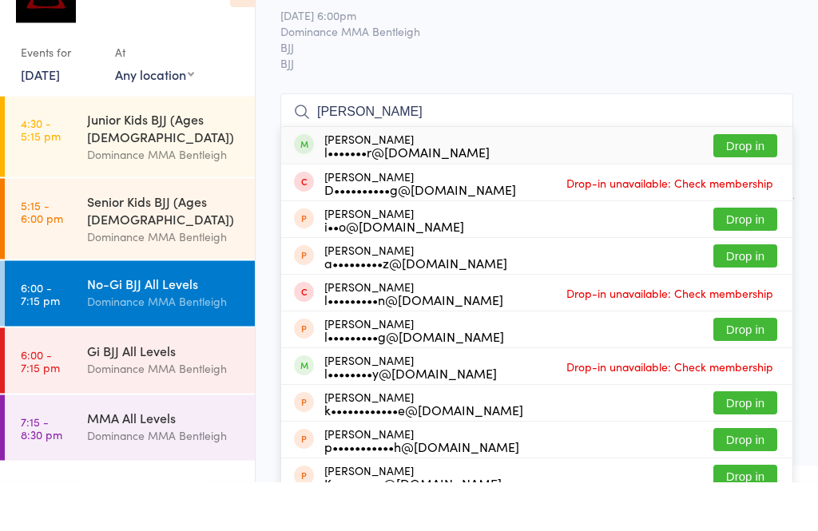
type input "Leo ko"
click at [732, 184] on button "Drop in" at bounding box center [745, 195] width 64 height 23
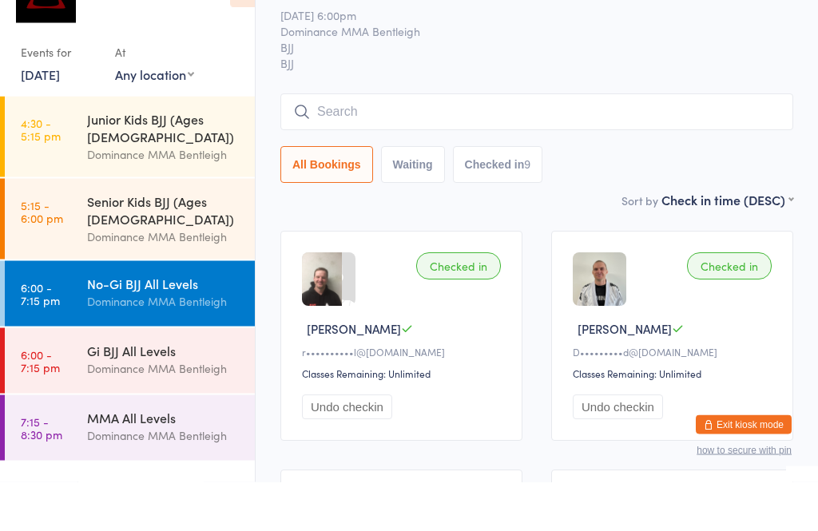
scroll to position [50, 0]
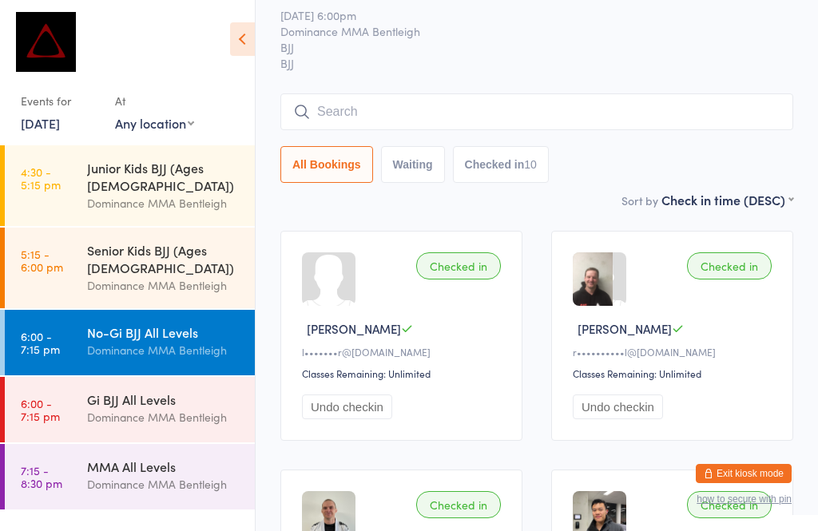
click at [345, 130] on input "search" at bounding box center [536, 111] width 513 height 37
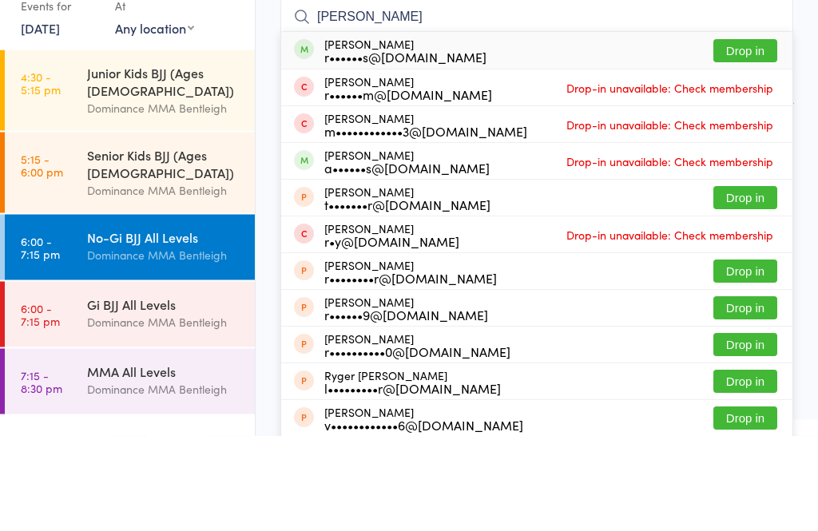
type input "Roger c"
click at [730, 135] on button "Drop in" at bounding box center [745, 146] width 64 height 23
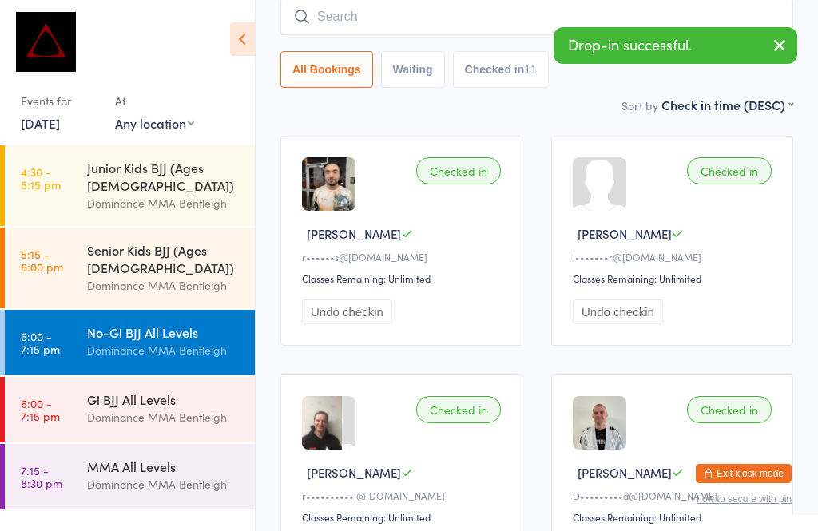
click at [165, 408] on div "Dominance MMA Bentleigh" at bounding box center [164, 417] width 154 height 18
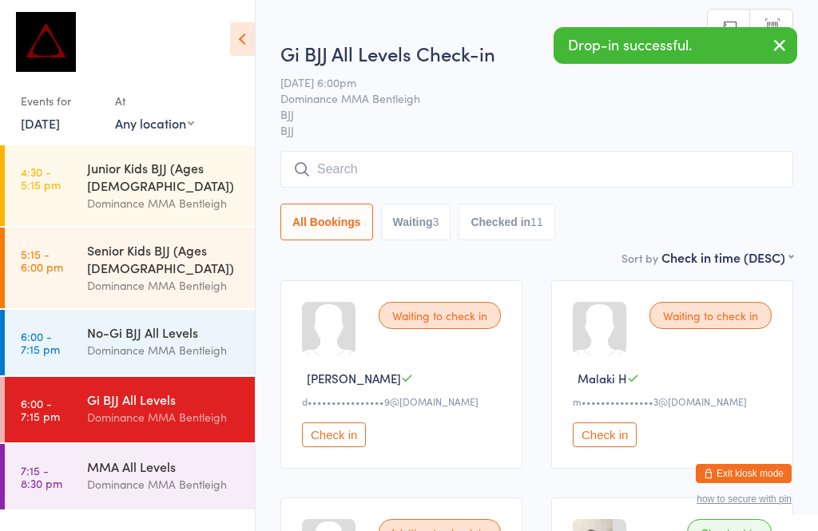
click at [393, 169] on input "search" at bounding box center [536, 169] width 513 height 37
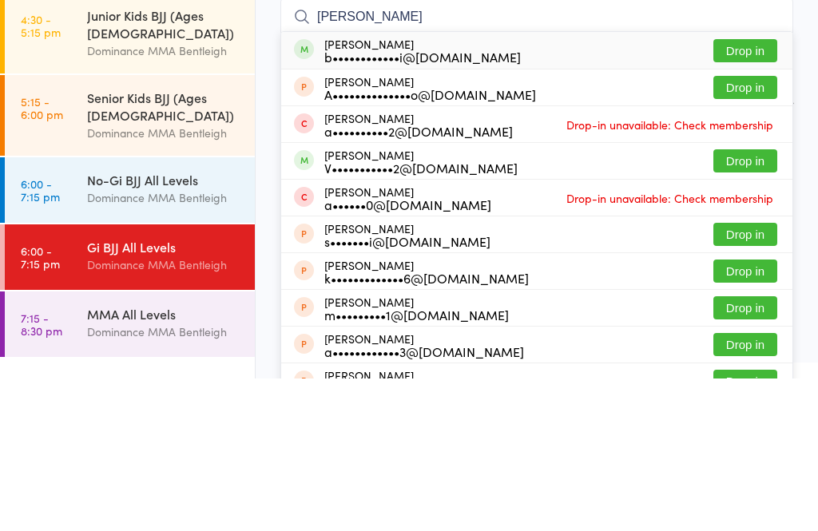
type input "Amirali"
click at [745, 192] on button "Drop in" at bounding box center [745, 203] width 64 height 23
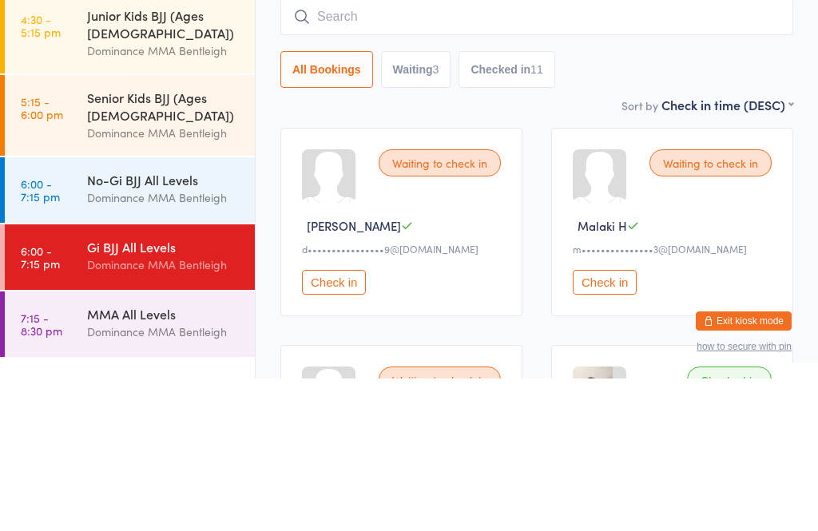
scroll to position [153, 0]
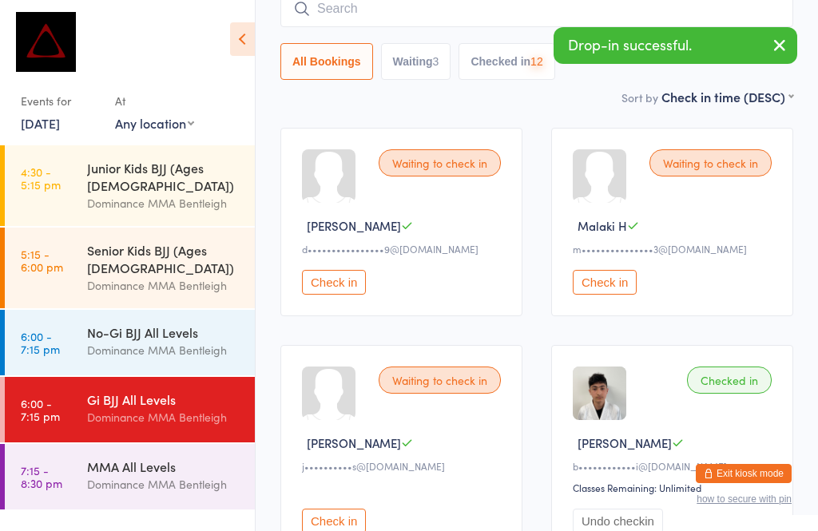
click at [776, 48] on icon "button" at bounding box center [779, 45] width 19 height 20
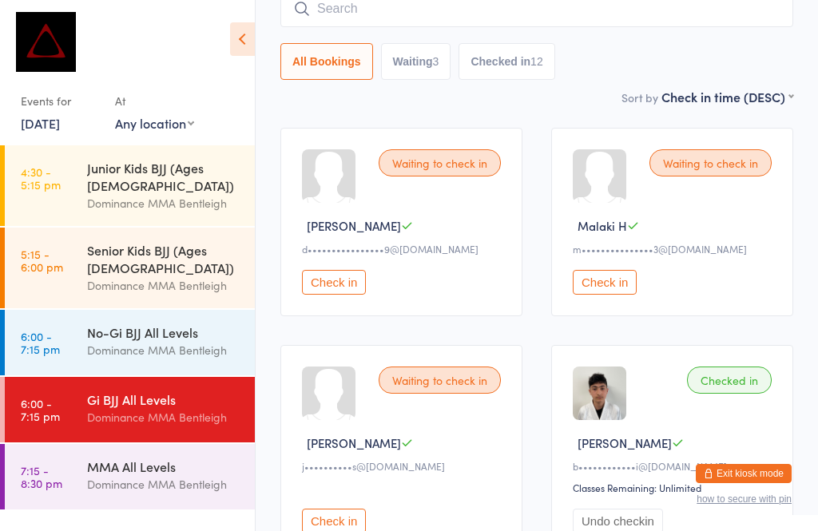
click at [654, 25] on input "search" at bounding box center [536, 8] width 513 height 37
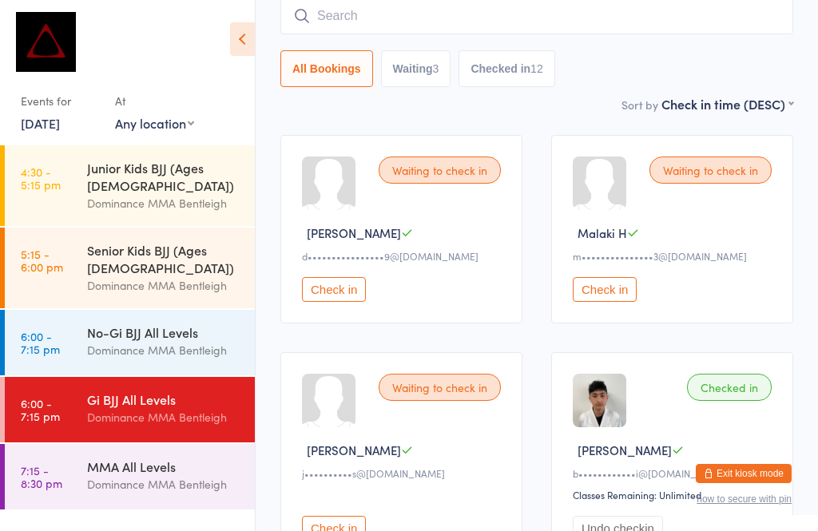
scroll to position [145, 0]
type input "Nathaniel"
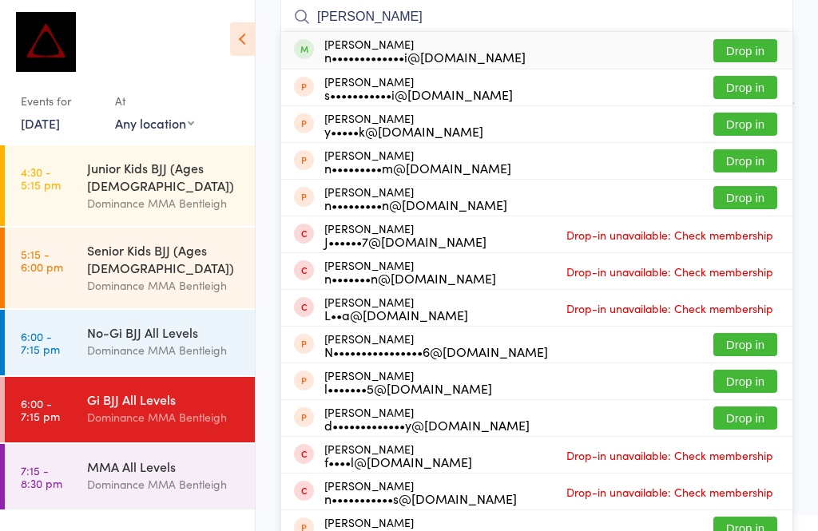
click at [747, 46] on button "Drop in" at bounding box center [745, 50] width 64 height 23
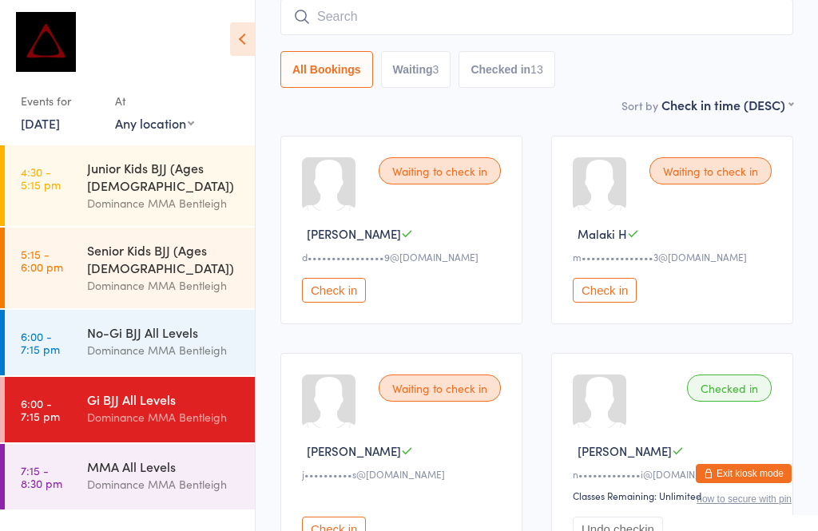
click at [174, 324] on div "No-Gi BJJ All Levels" at bounding box center [164, 333] width 154 height 18
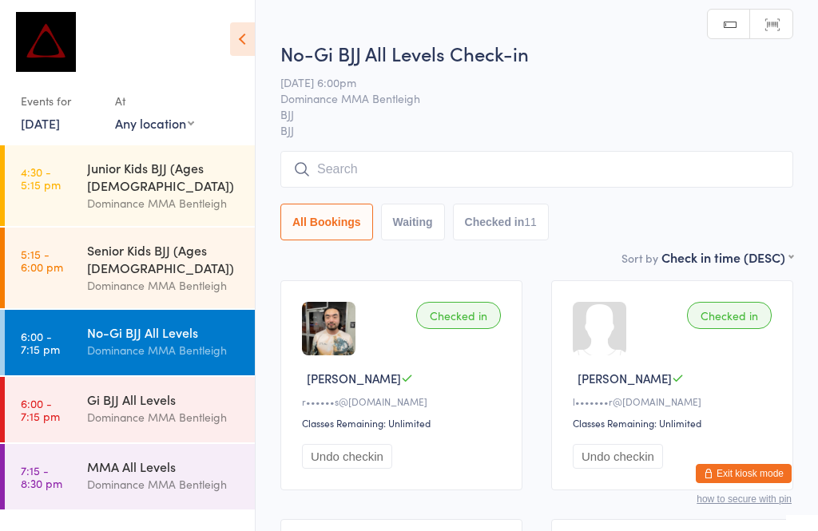
click at [330, 186] on input "search" at bounding box center [536, 169] width 513 height 37
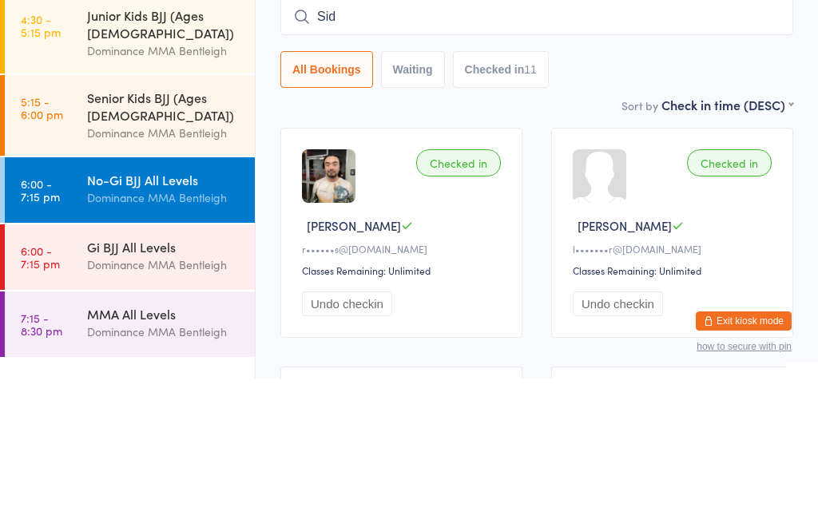
type input "Sidd"
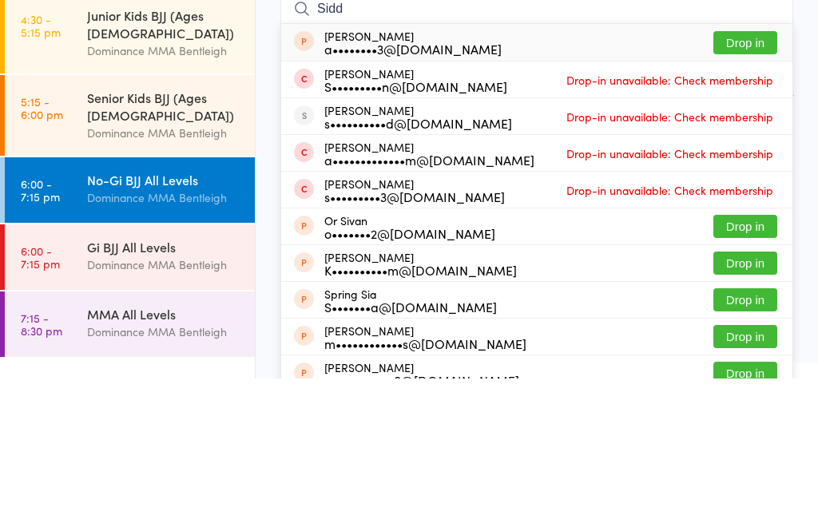
click at [174, 276] on div "Dominance MMA Bentleigh" at bounding box center [164, 285] width 154 height 18
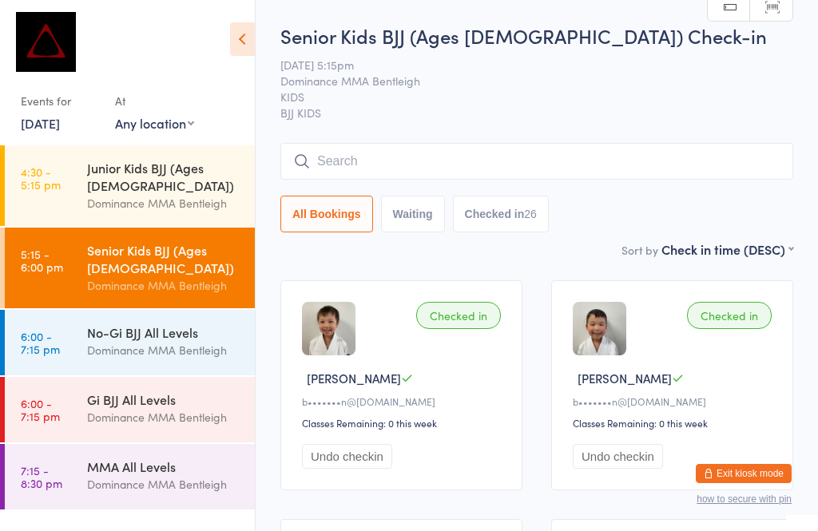
click at [172, 391] on div "Gi BJJ All Levels" at bounding box center [164, 400] width 154 height 18
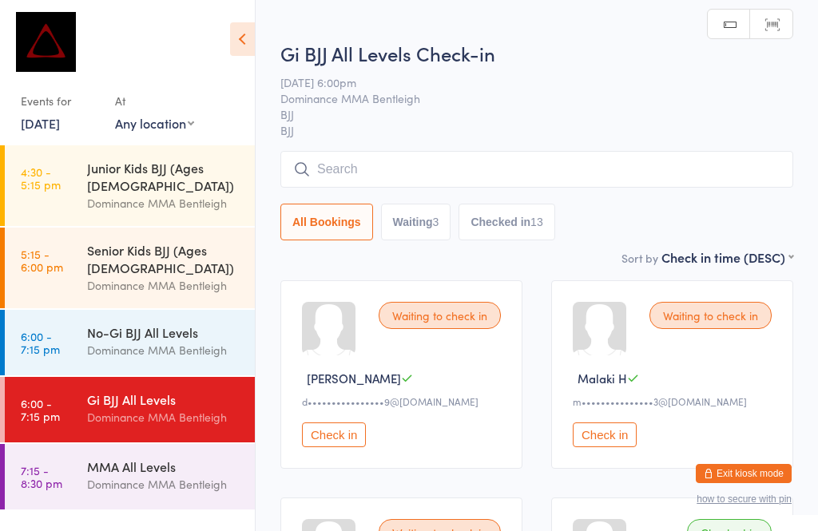
click at [375, 168] on input "search" at bounding box center [536, 169] width 513 height 37
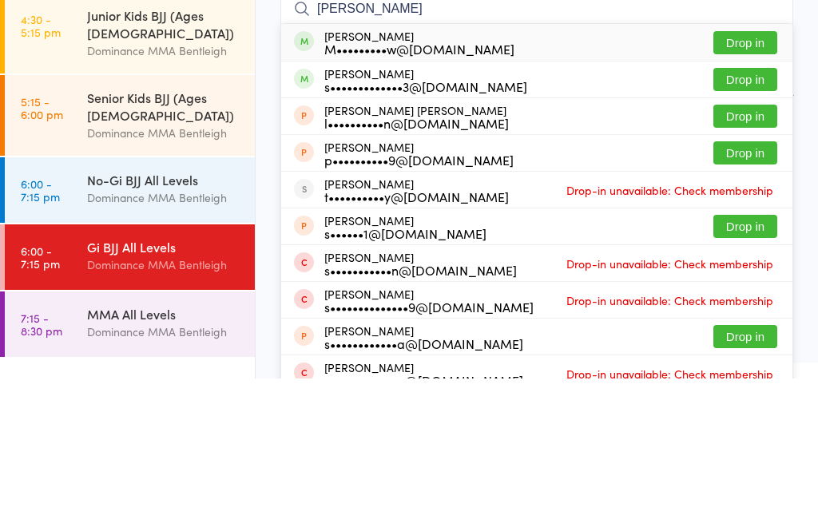
type input "Sara"
click at [738, 184] on button "Drop in" at bounding box center [745, 195] width 64 height 23
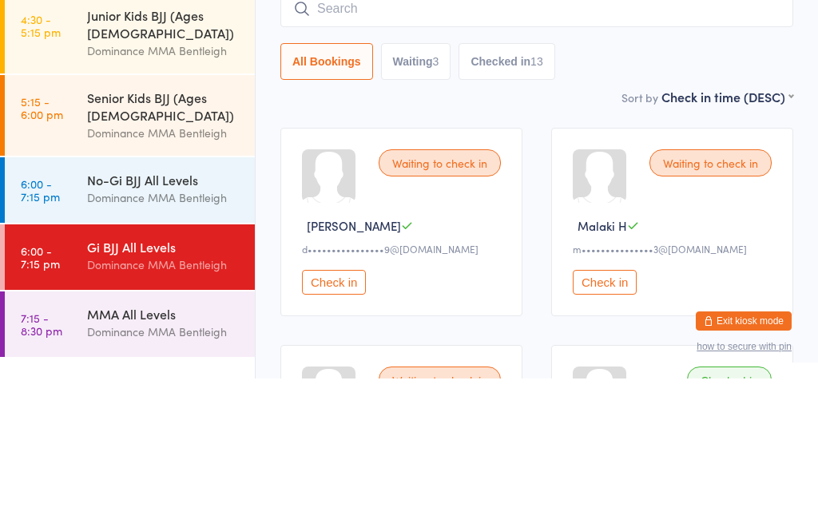
scroll to position [153, 0]
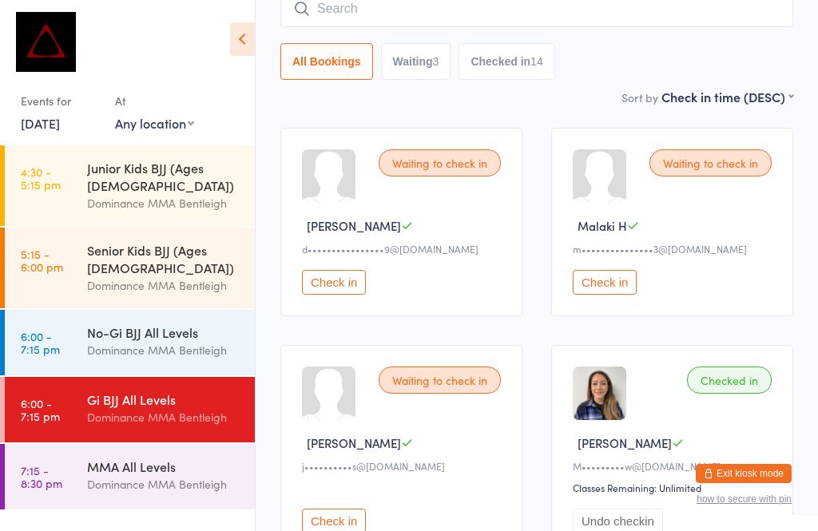
click at [467, 10] on input "search" at bounding box center [536, 8] width 513 height 37
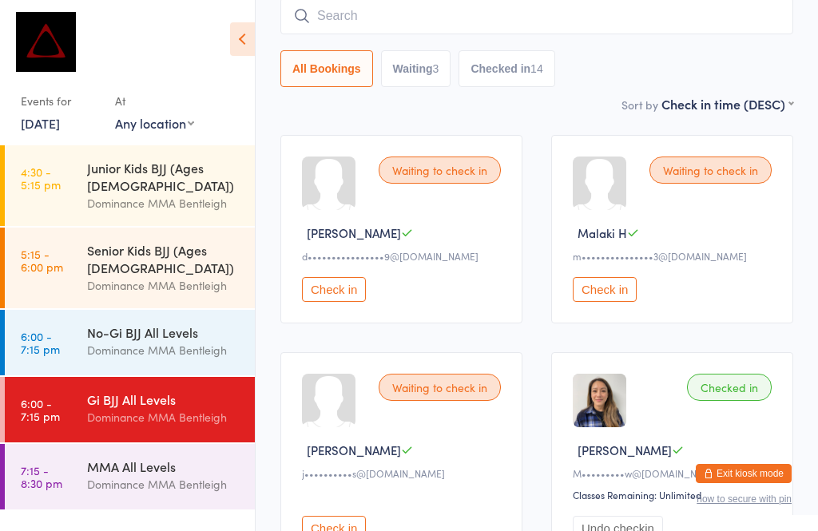
scroll to position [145, 0]
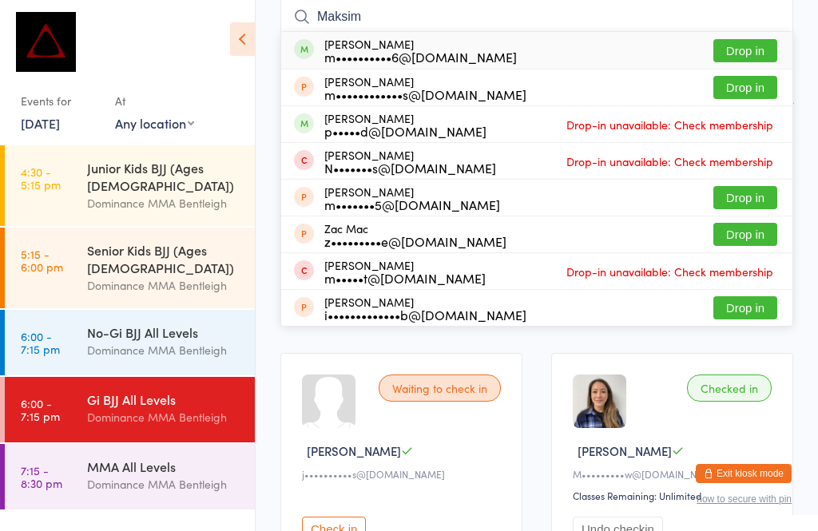
type input "Maksim"
click at [743, 46] on button "Drop in" at bounding box center [745, 50] width 64 height 23
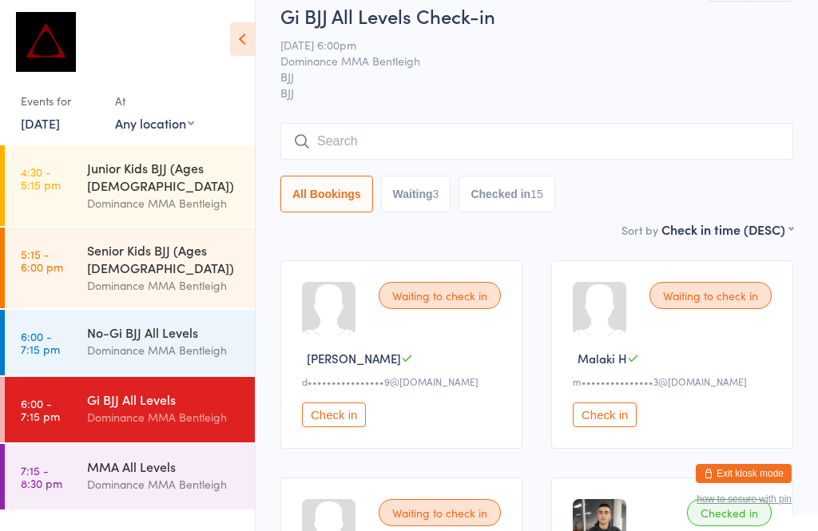
click at [391, 148] on input "search" at bounding box center [536, 141] width 513 height 37
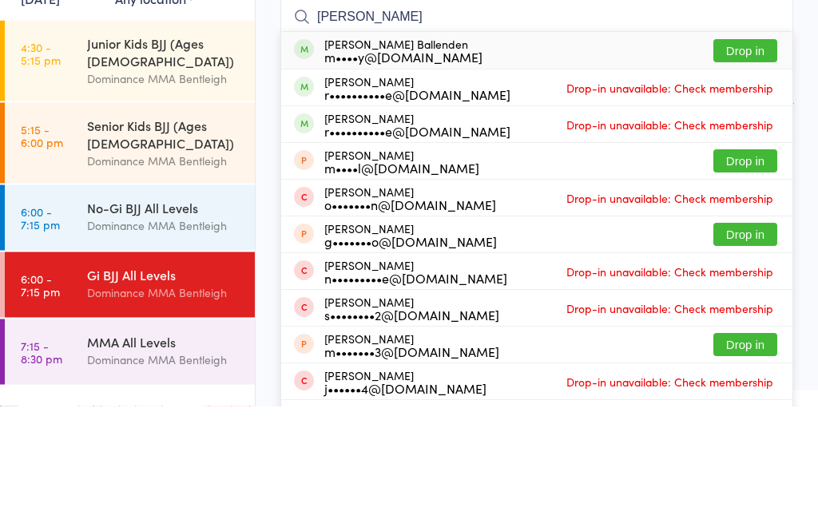
type input "Charmaine"
click at [749, 165] on button "Drop in" at bounding box center [745, 176] width 64 height 23
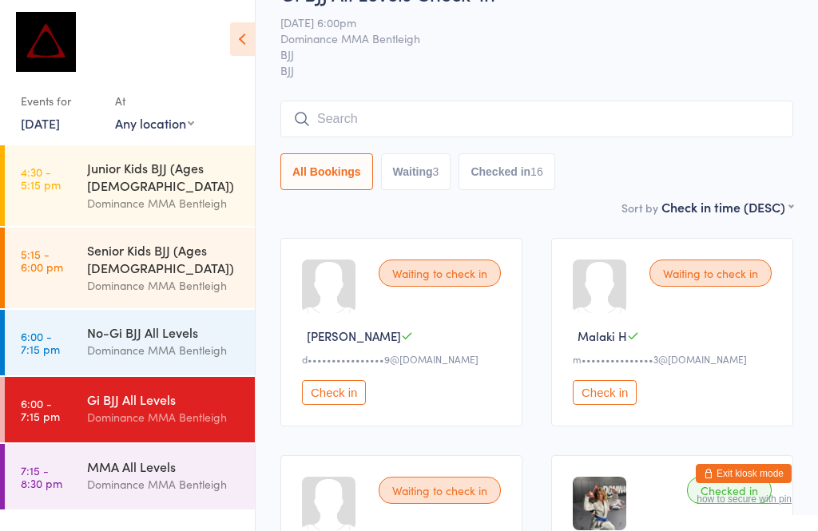
scroll to position [0, 0]
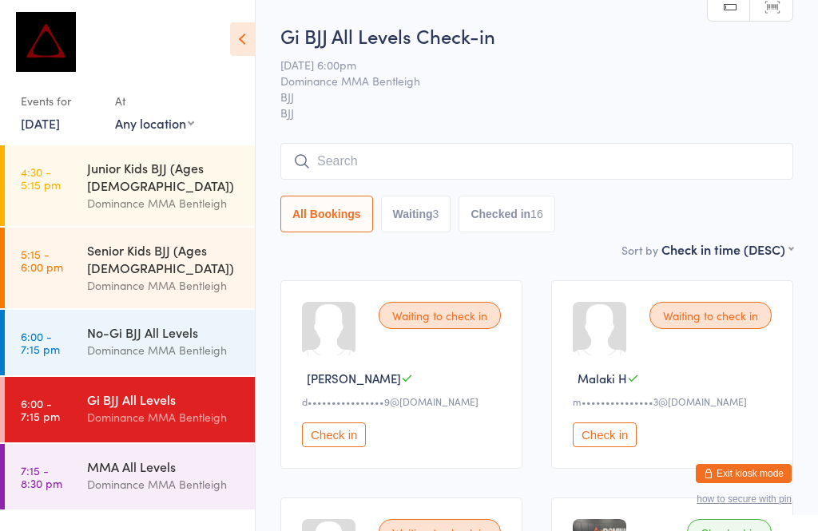
click at [598, 169] on input "search" at bounding box center [536, 161] width 513 height 37
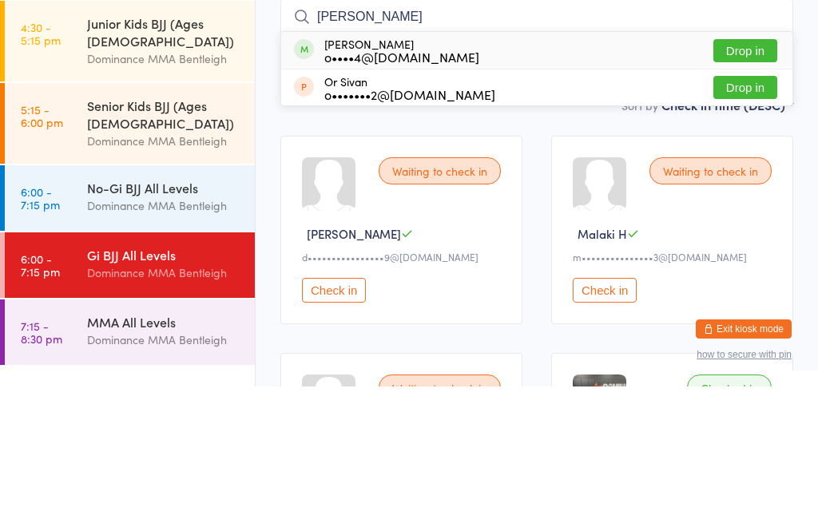
type input "Oren"
click at [751, 184] on button "Drop in" at bounding box center [745, 195] width 64 height 23
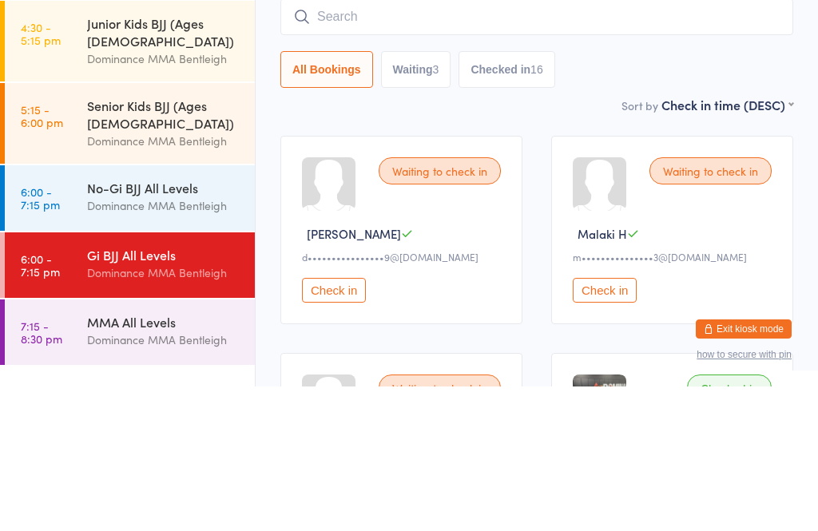
scroll to position [145, 0]
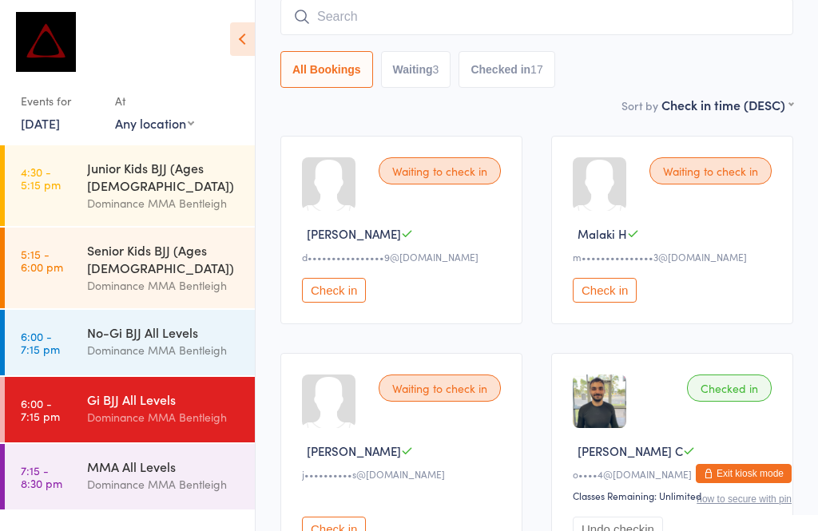
click at [406, 26] on input "search" at bounding box center [536, 16] width 513 height 37
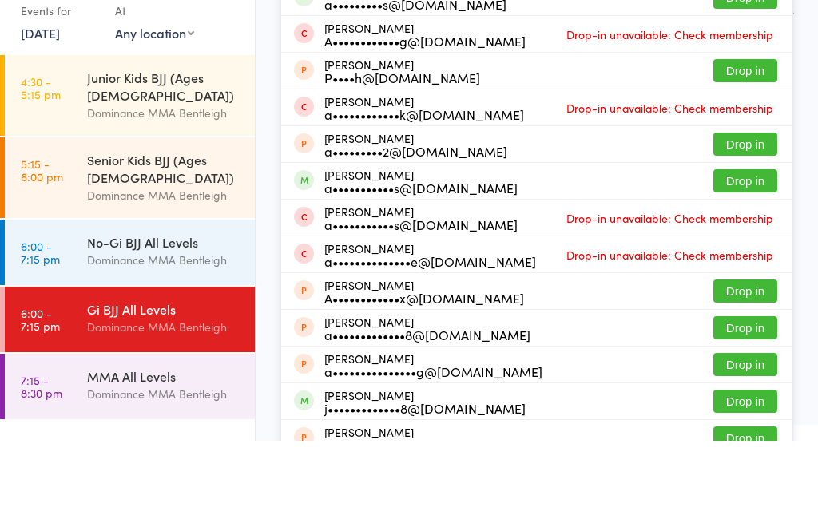
type input "Andrew"
click at [431, 272] on div "a•••••••••••s@gmail.com" at bounding box center [420, 278] width 193 height 13
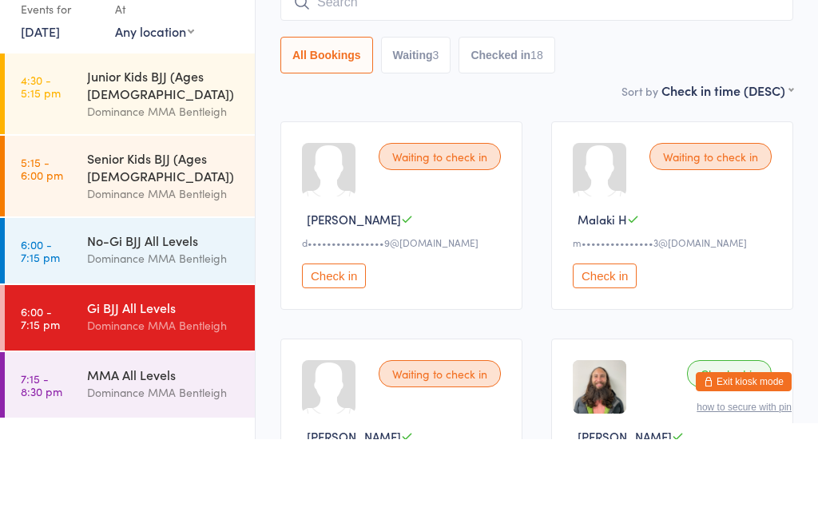
scroll to position [256, 0]
